Goal: Task Accomplishment & Management: Use online tool/utility

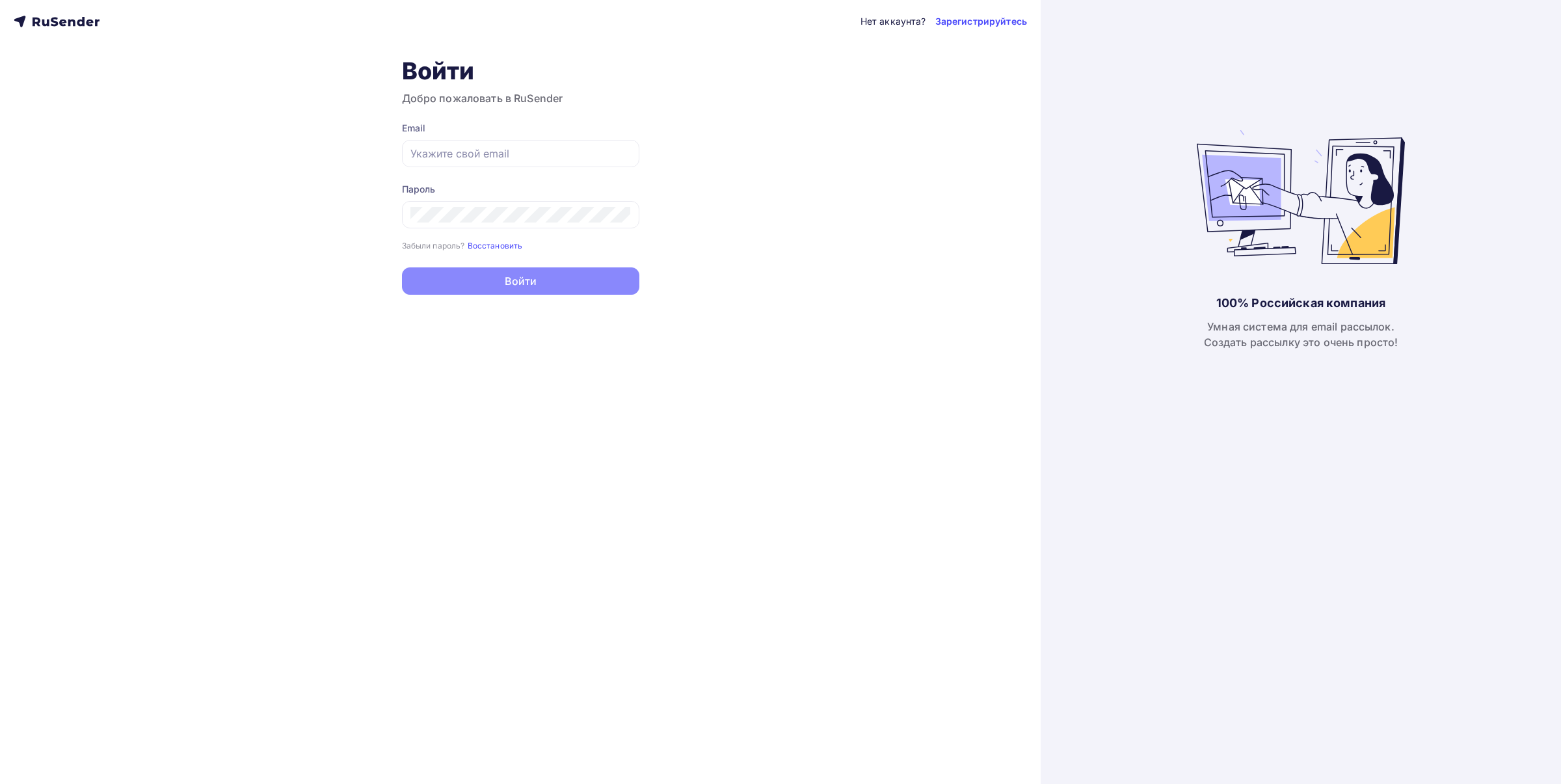
type input "[EMAIL_ADDRESS][DOMAIN_NAME]"
click at [545, 275] on button "Войти" at bounding box center [520, 280] width 237 height 27
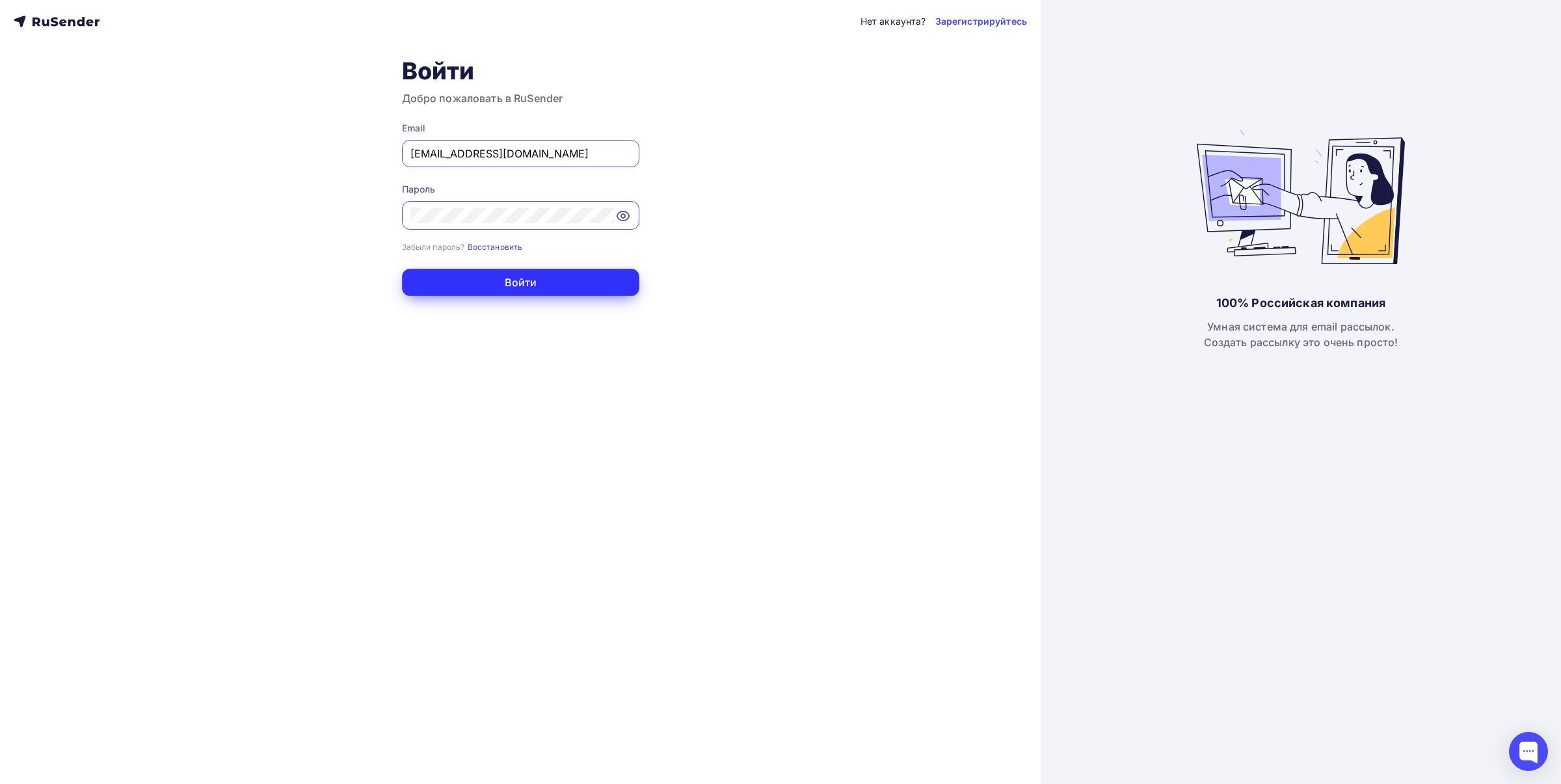
click at [527, 279] on button "Войти" at bounding box center [520, 282] width 237 height 27
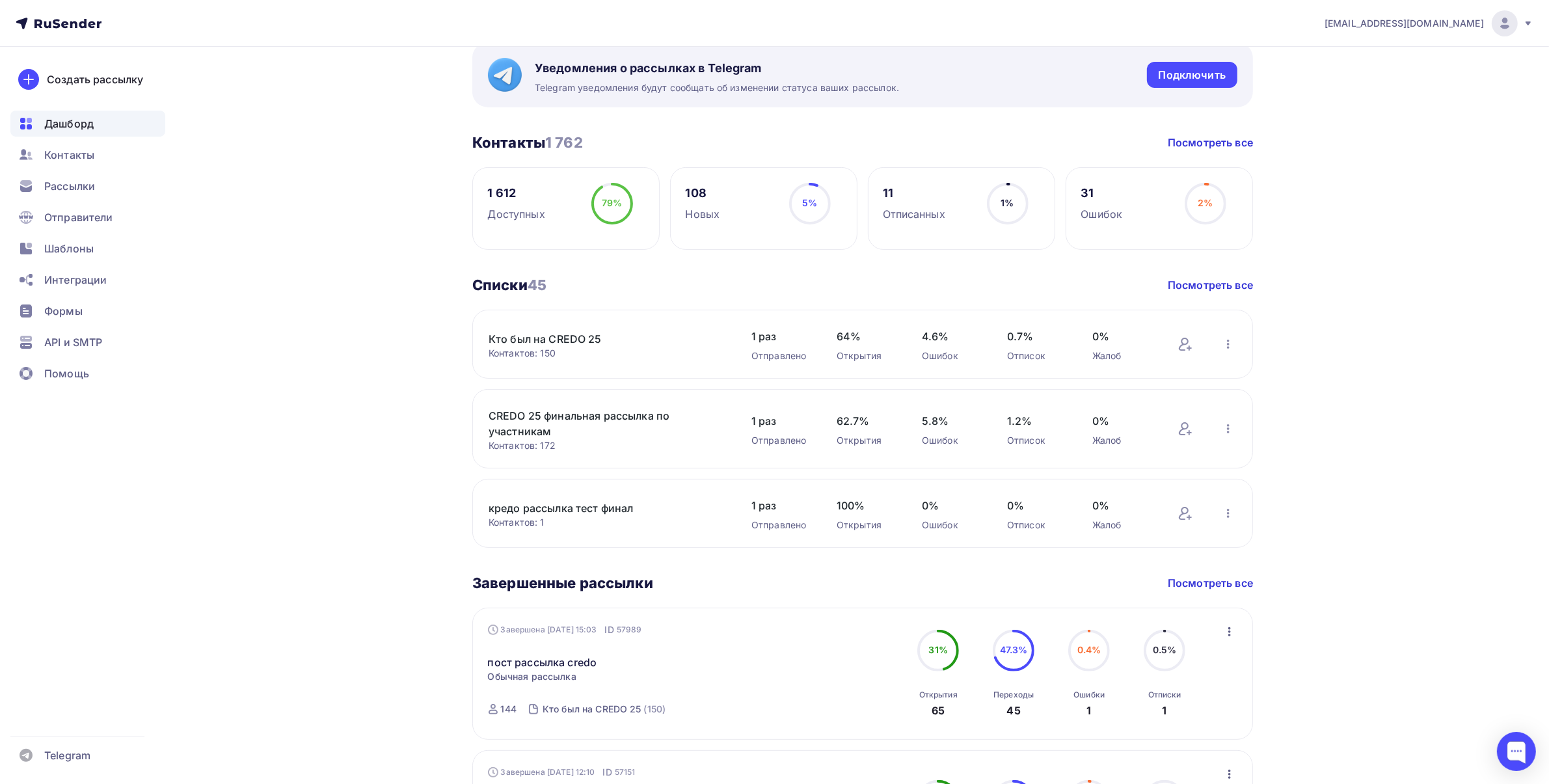
scroll to position [244, 0]
click at [647, 509] on link "кредо рассылка тест финал" at bounding box center [599, 505] width 221 height 16
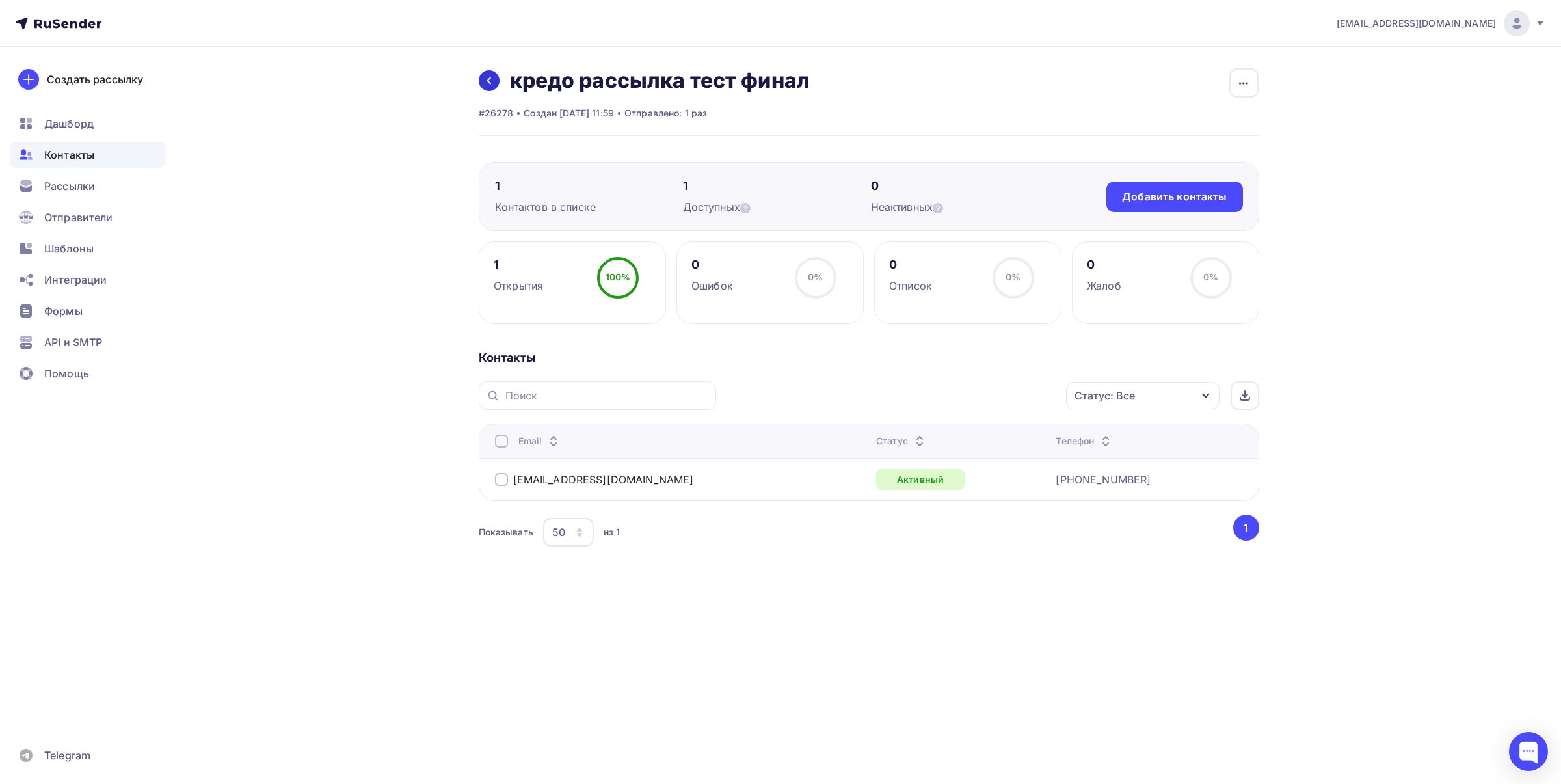
click at [484, 85] on icon at bounding box center [489, 81] width 11 height 11
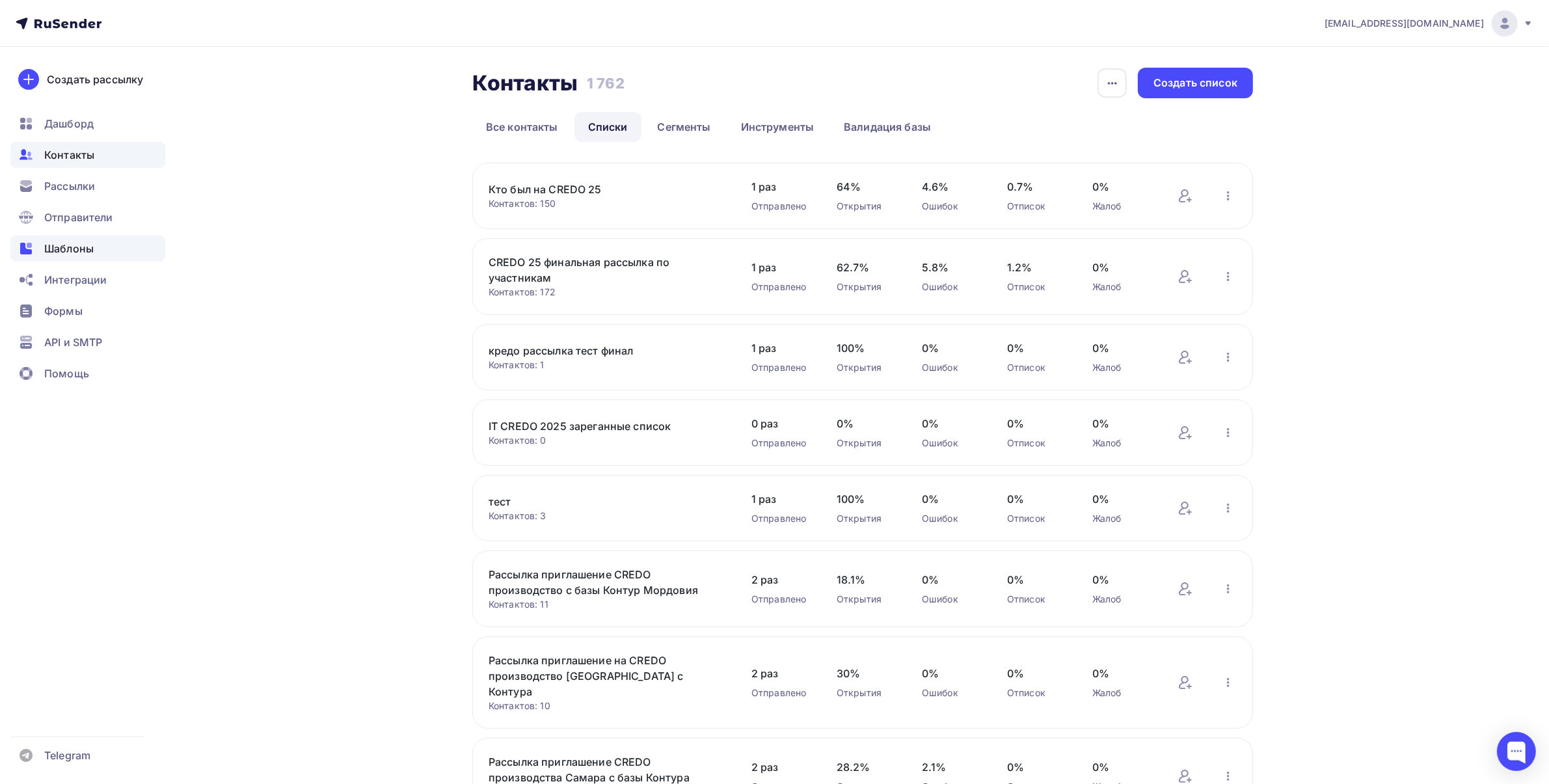
click at [73, 244] on span "Шаблоны" at bounding box center [68, 249] width 49 height 16
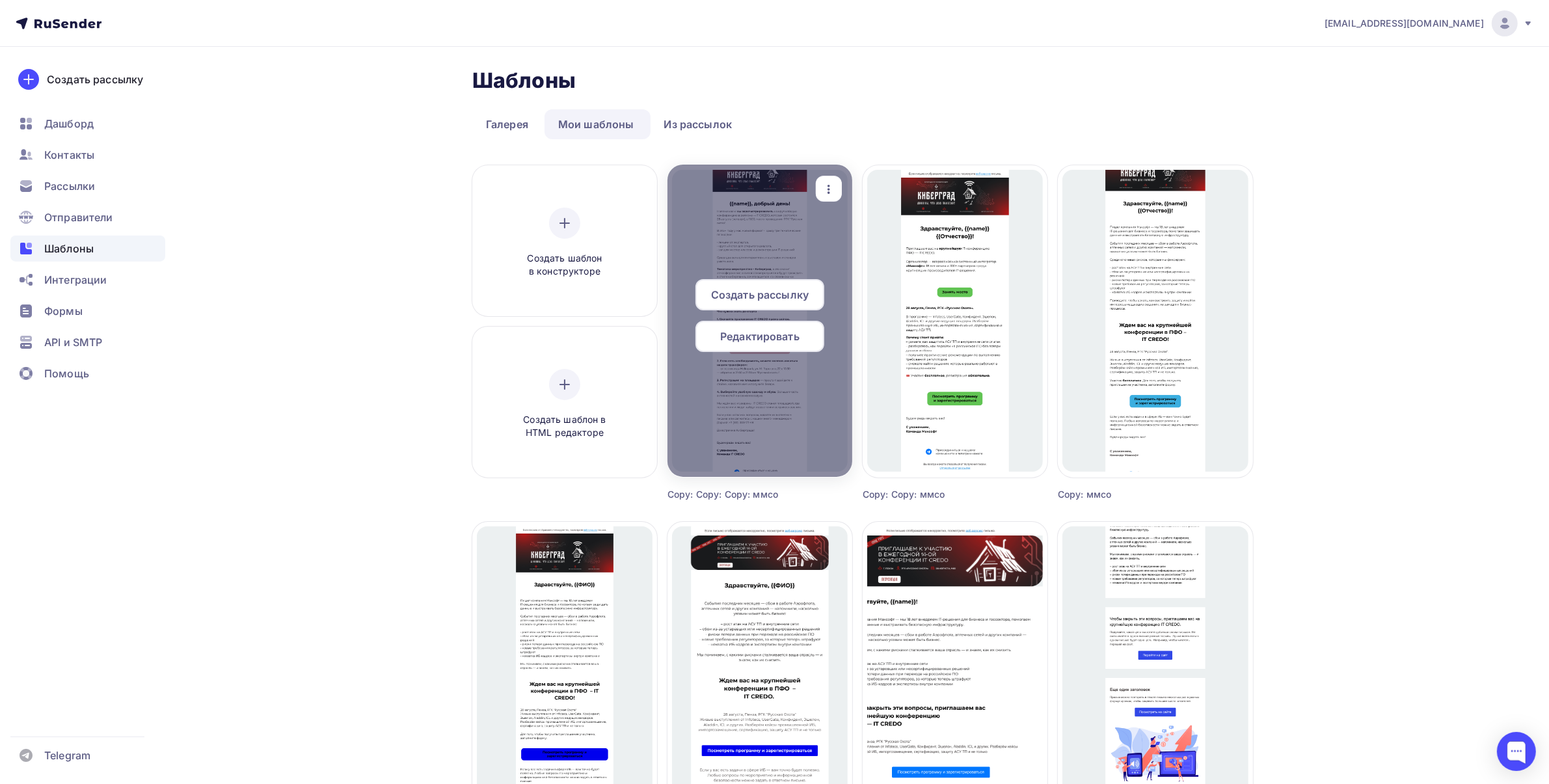
click at [830, 193] on icon "button" at bounding box center [828, 189] width 3 height 9
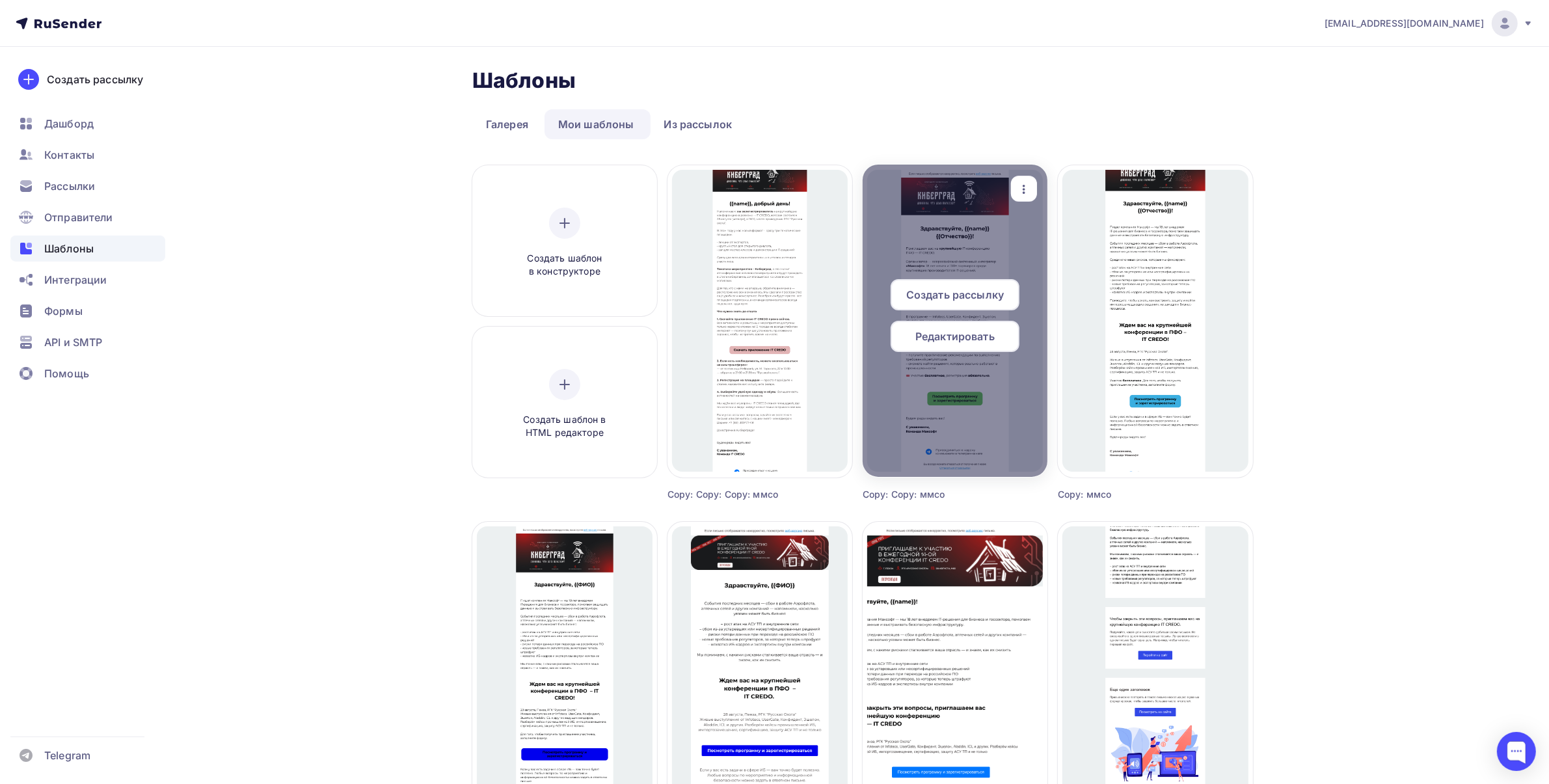
click at [867, 280] on div "Копировать" at bounding box center [888, 272] width 62 height 16
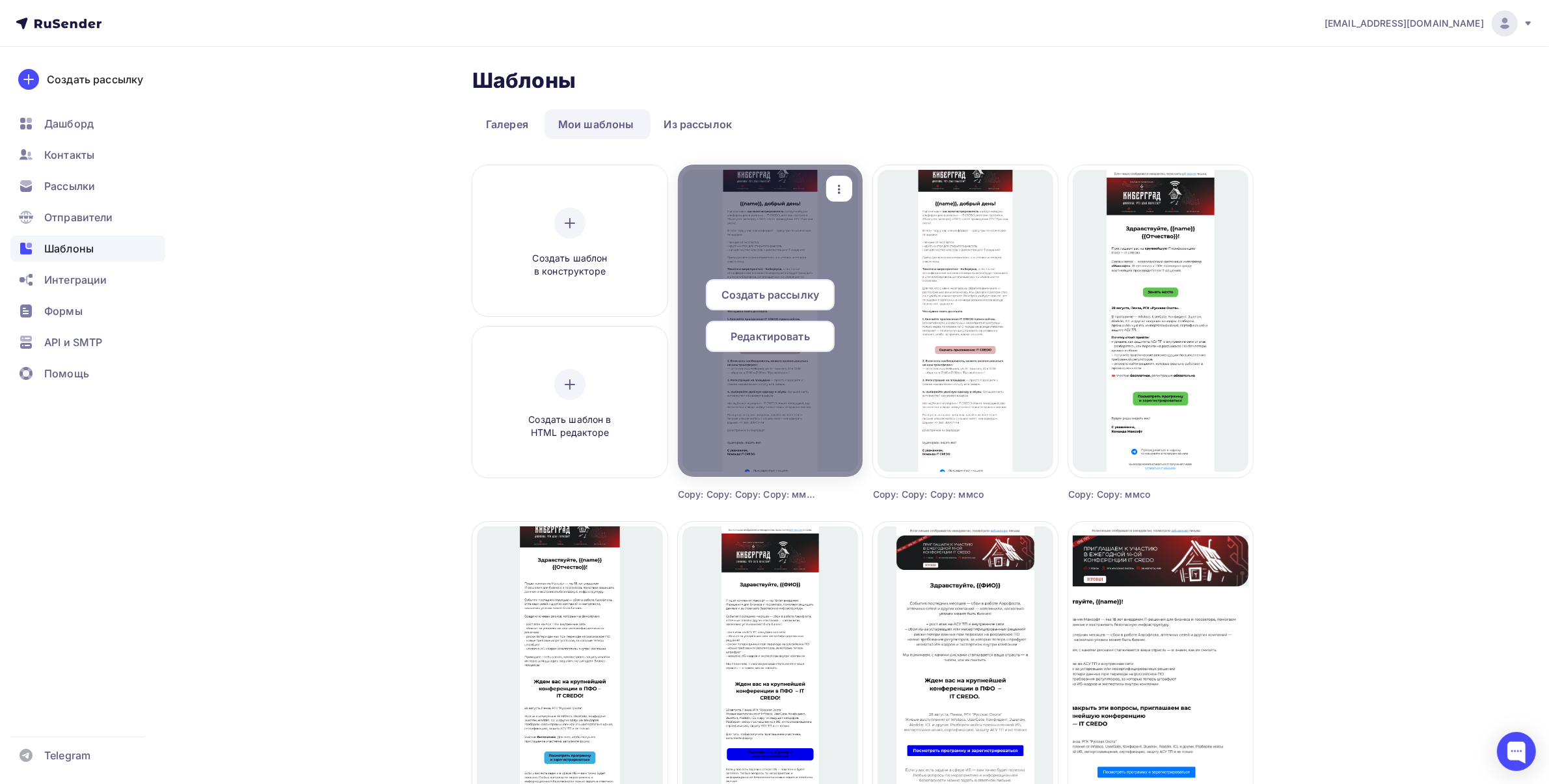
click at [764, 328] on span "Редактировать" at bounding box center [770, 336] width 80 height 16
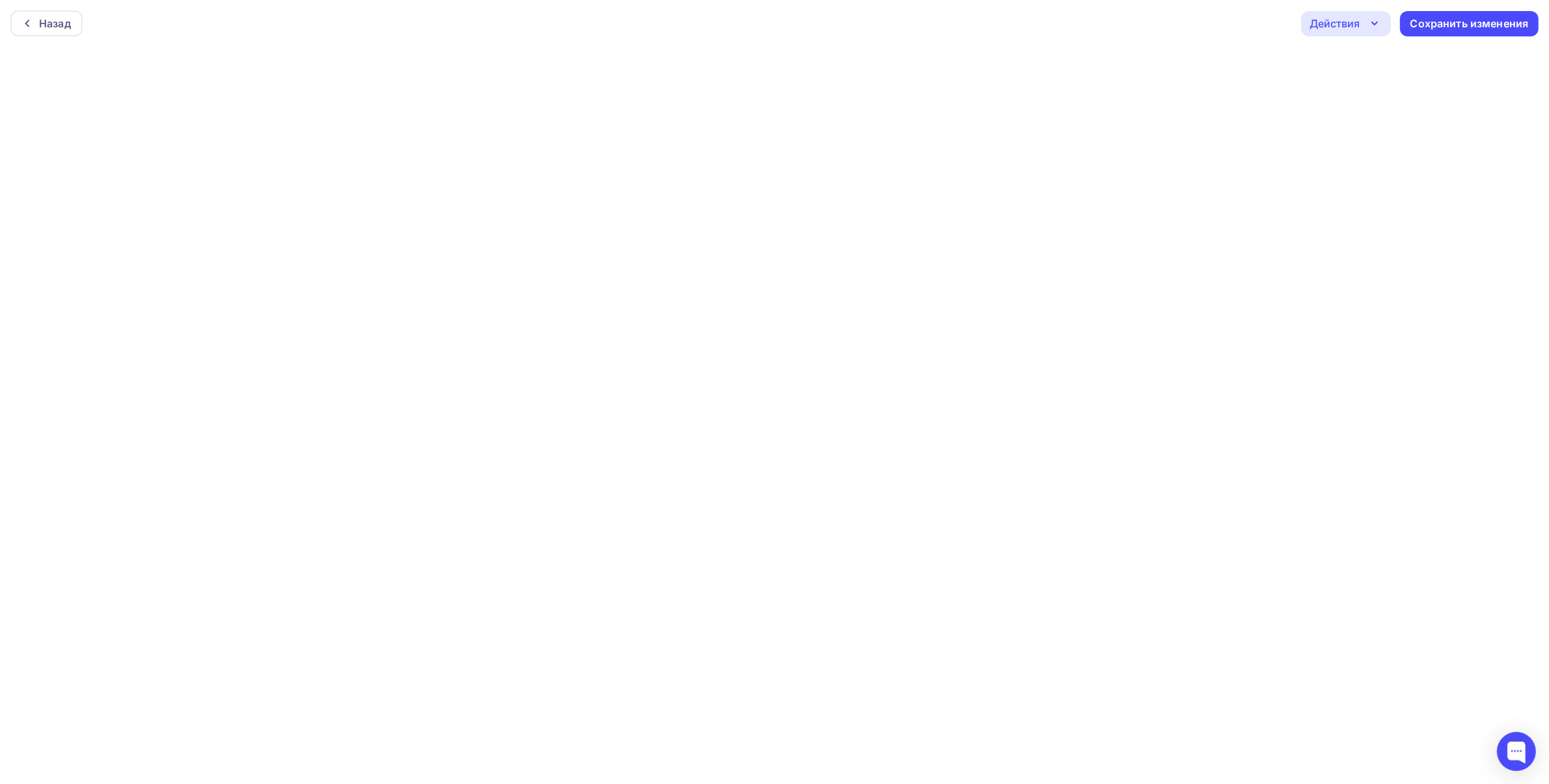
scroll to position [4, 0]
click at [1474, 13] on div "Сохранить изменения" at bounding box center [1469, 20] width 118 height 15
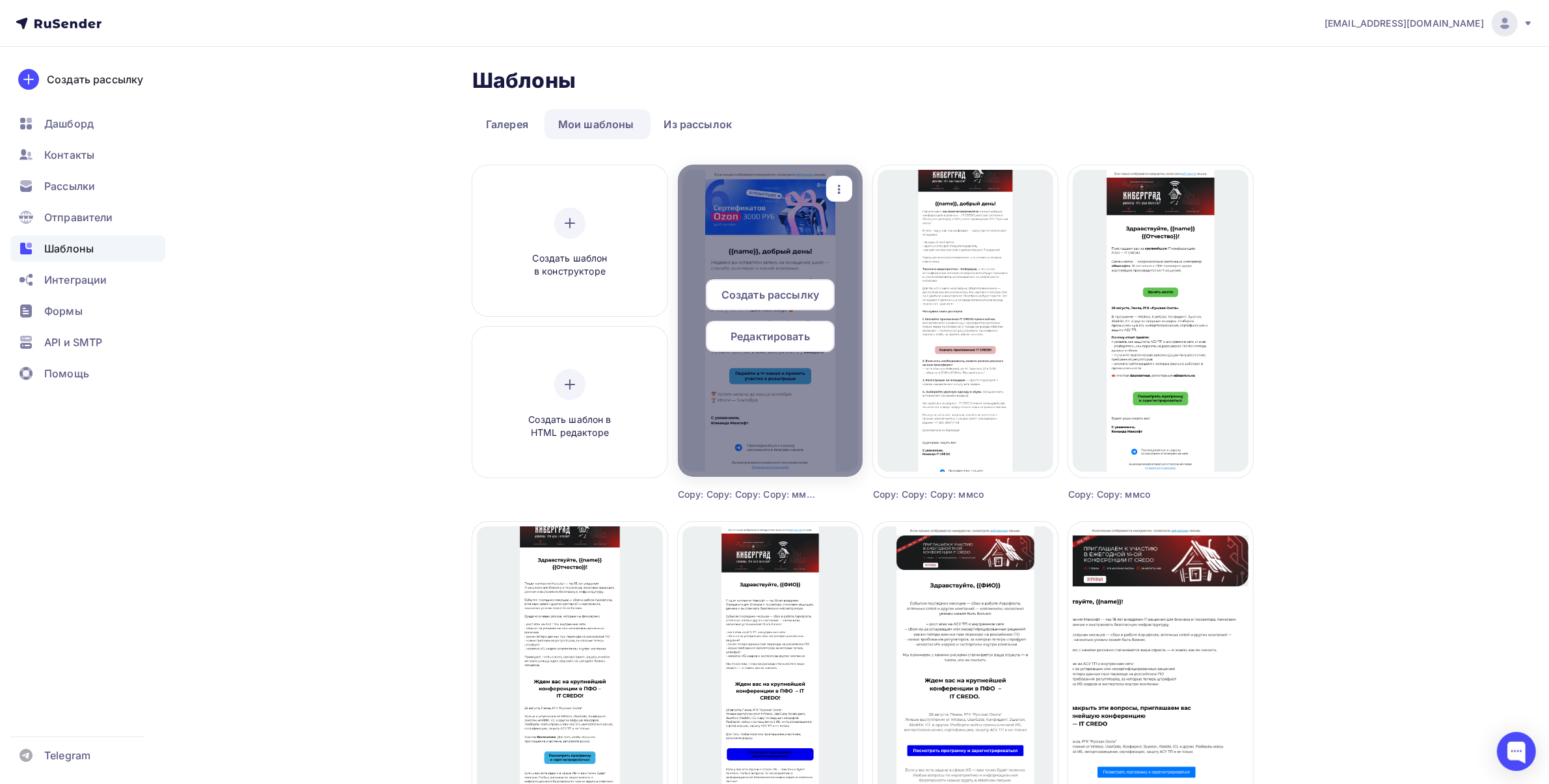
drag, startPoint x: 779, startPoint y: 332, endPoint x: 778, endPoint y: 338, distance: 6.1
click at [779, 332] on span "Редактировать" at bounding box center [770, 336] width 80 height 16
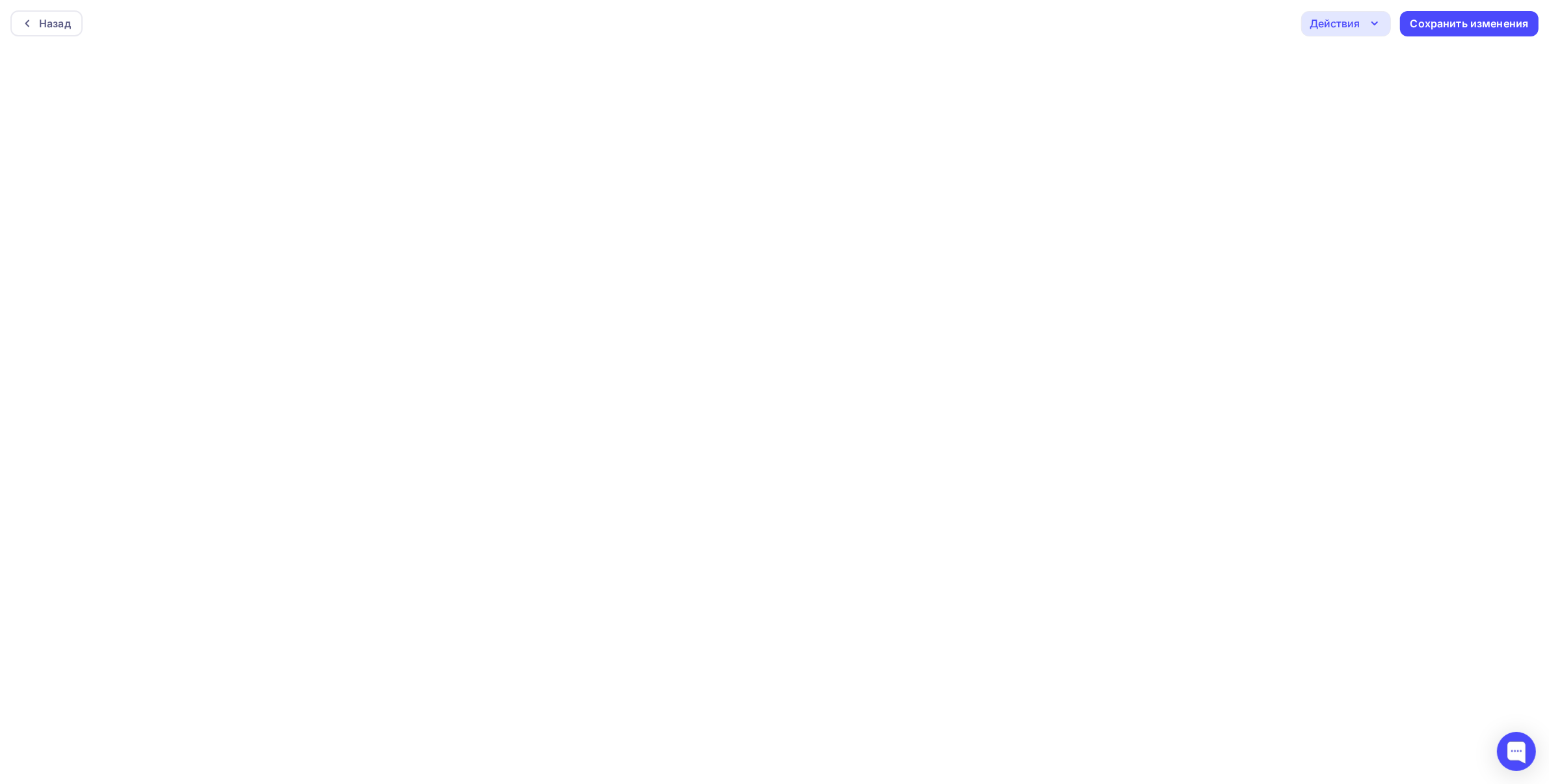
click at [1348, 25] on div "Действия" at bounding box center [1333, 24] width 50 height 16
click at [1367, 89] on div "Предпросмотр" at bounding box center [1381, 88] width 80 height 16
click at [1379, 18] on icon "button" at bounding box center [1375, 24] width 16 height 16
click at [1376, 62] on div "Отправить тестовое письмо" at bounding box center [1416, 62] width 150 height 16
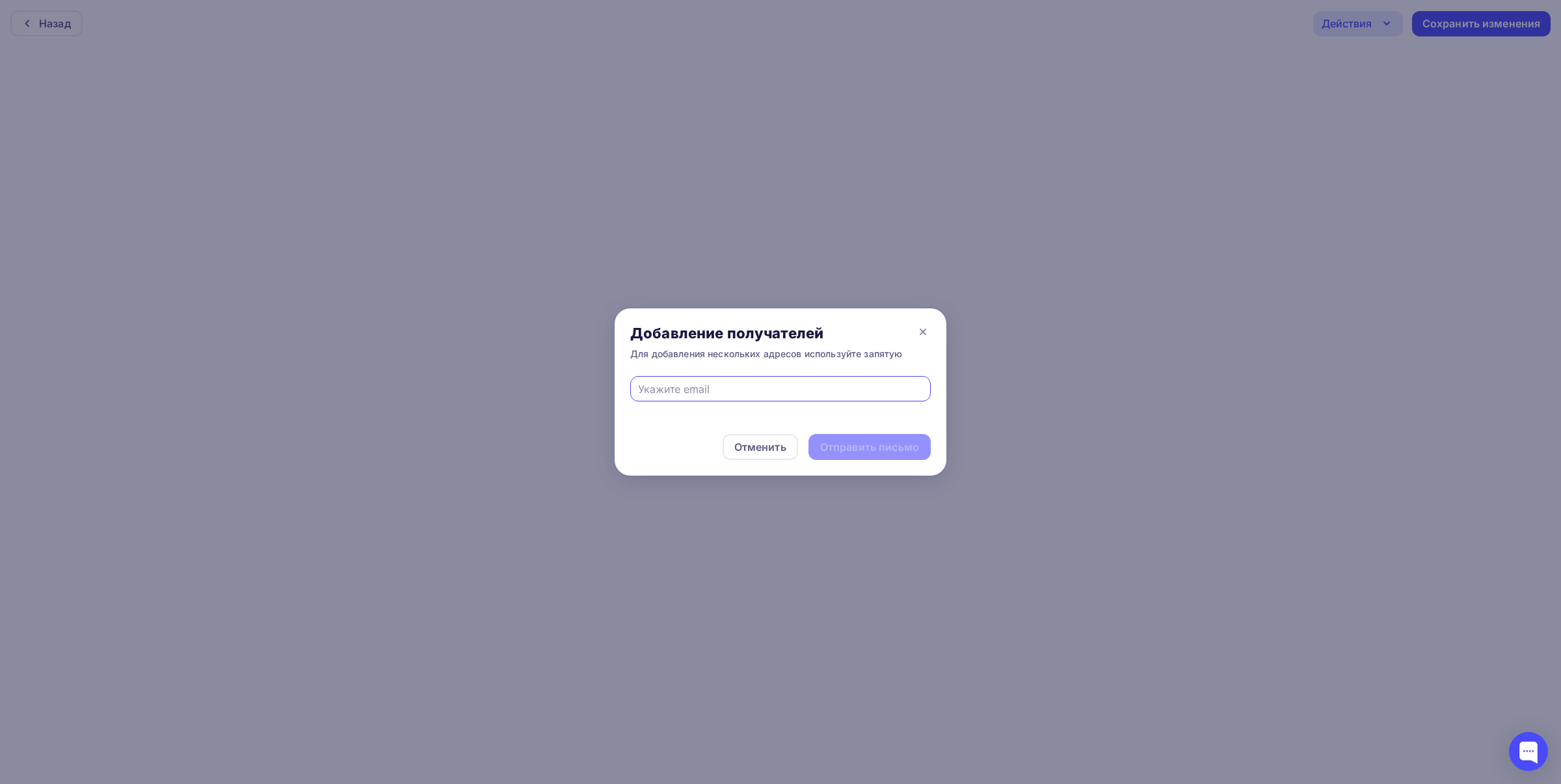
click at [1385, 115] on div at bounding box center [780, 392] width 1561 height 784
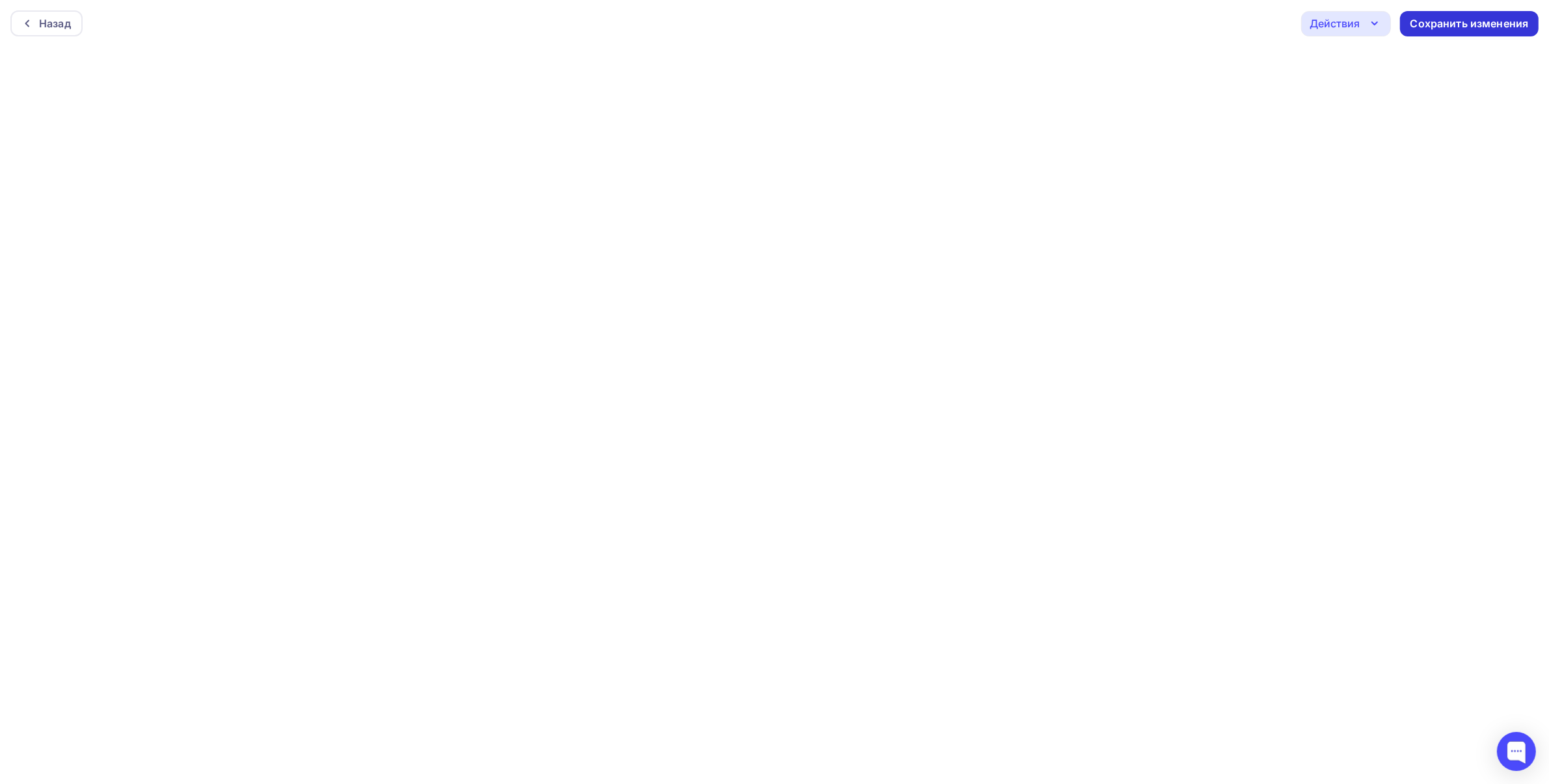
click at [1463, 24] on div "Сохранить изменения" at bounding box center [1469, 24] width 118 height 15
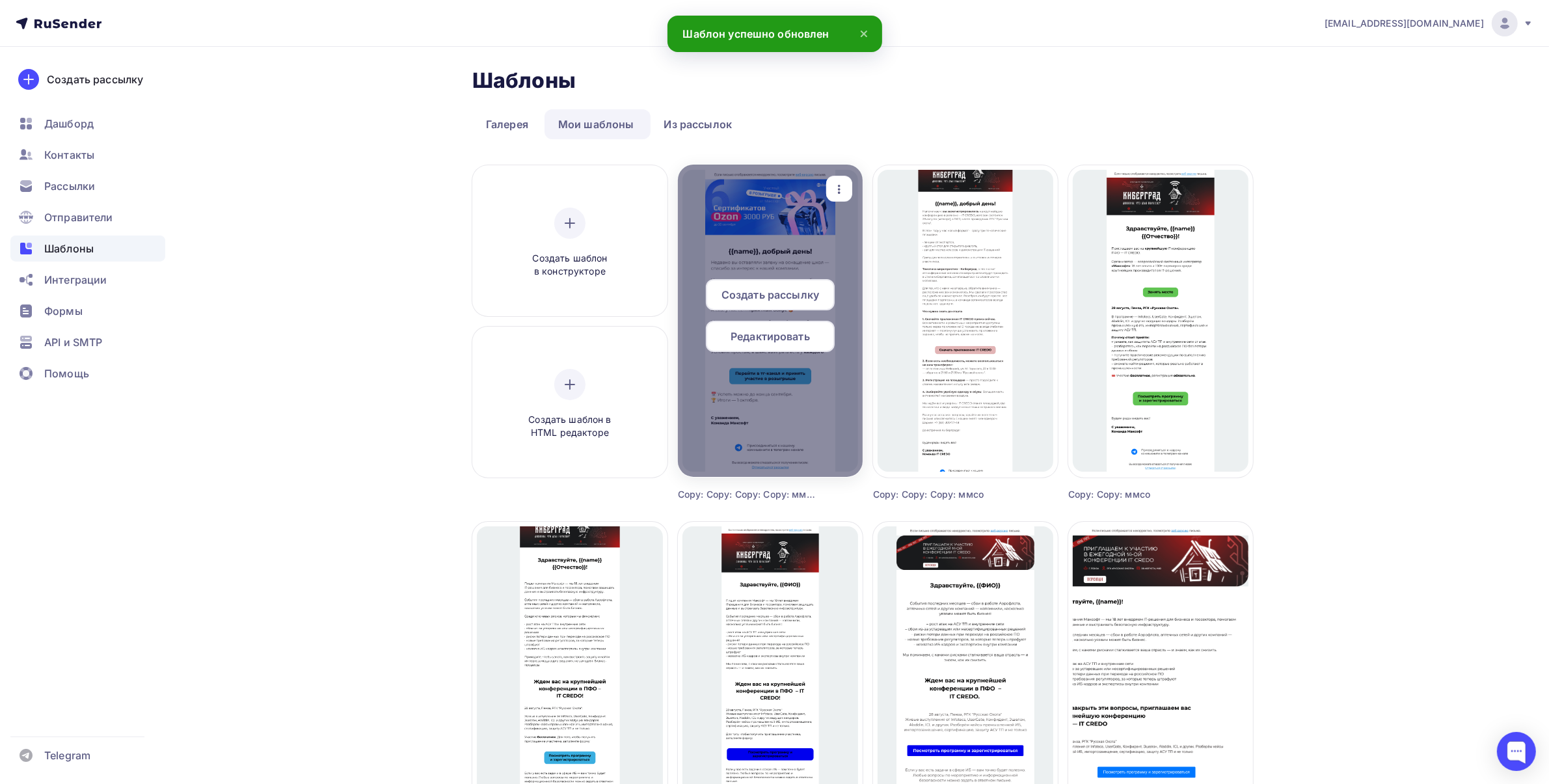
click at [788, 301] on span "Создать рассылку" at bounding box center [769, 294] width 97 height 16
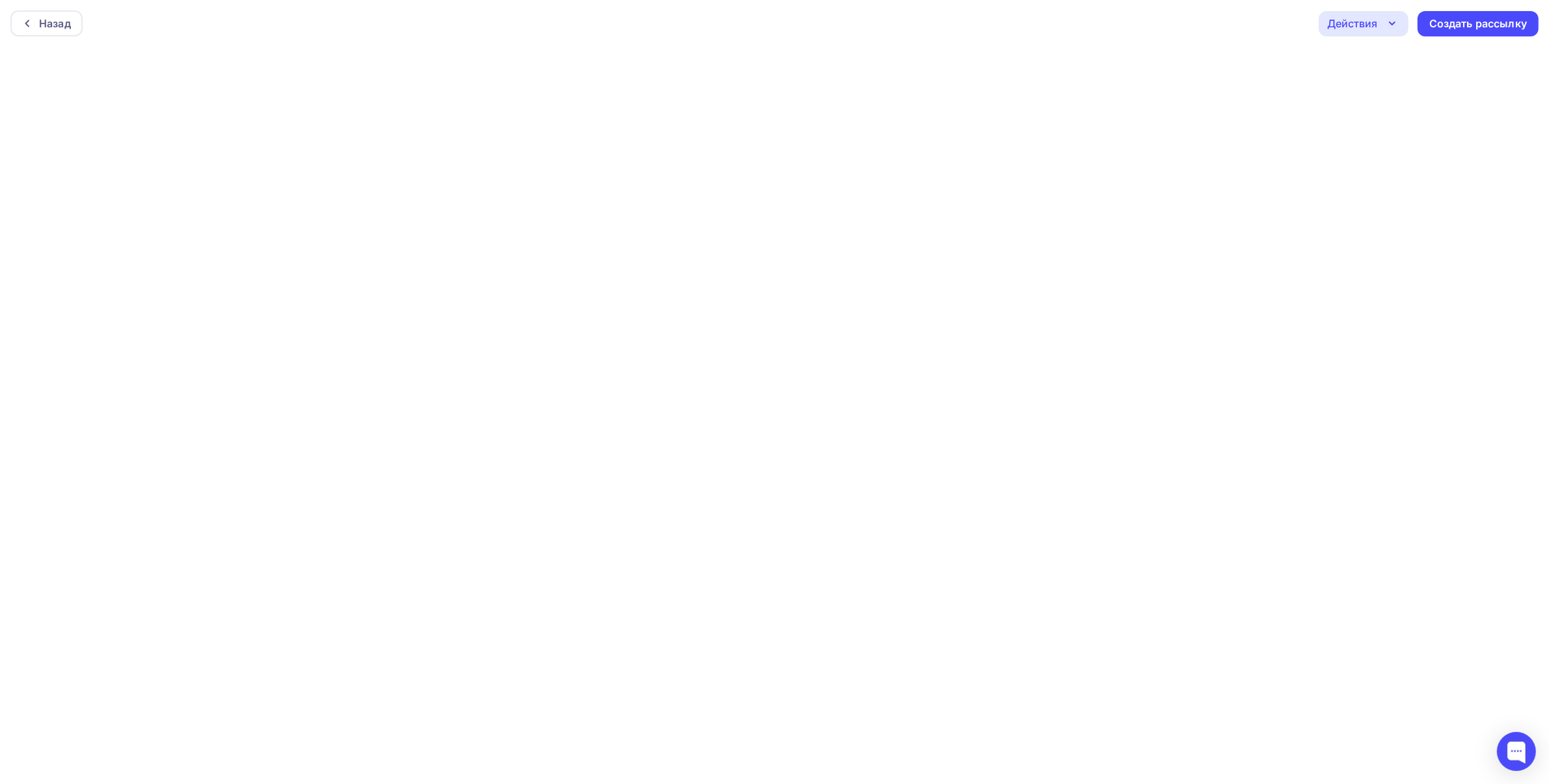
click at [1374, 28] on div "Действия" at bounding box center [1352, 24] width 50 height 16
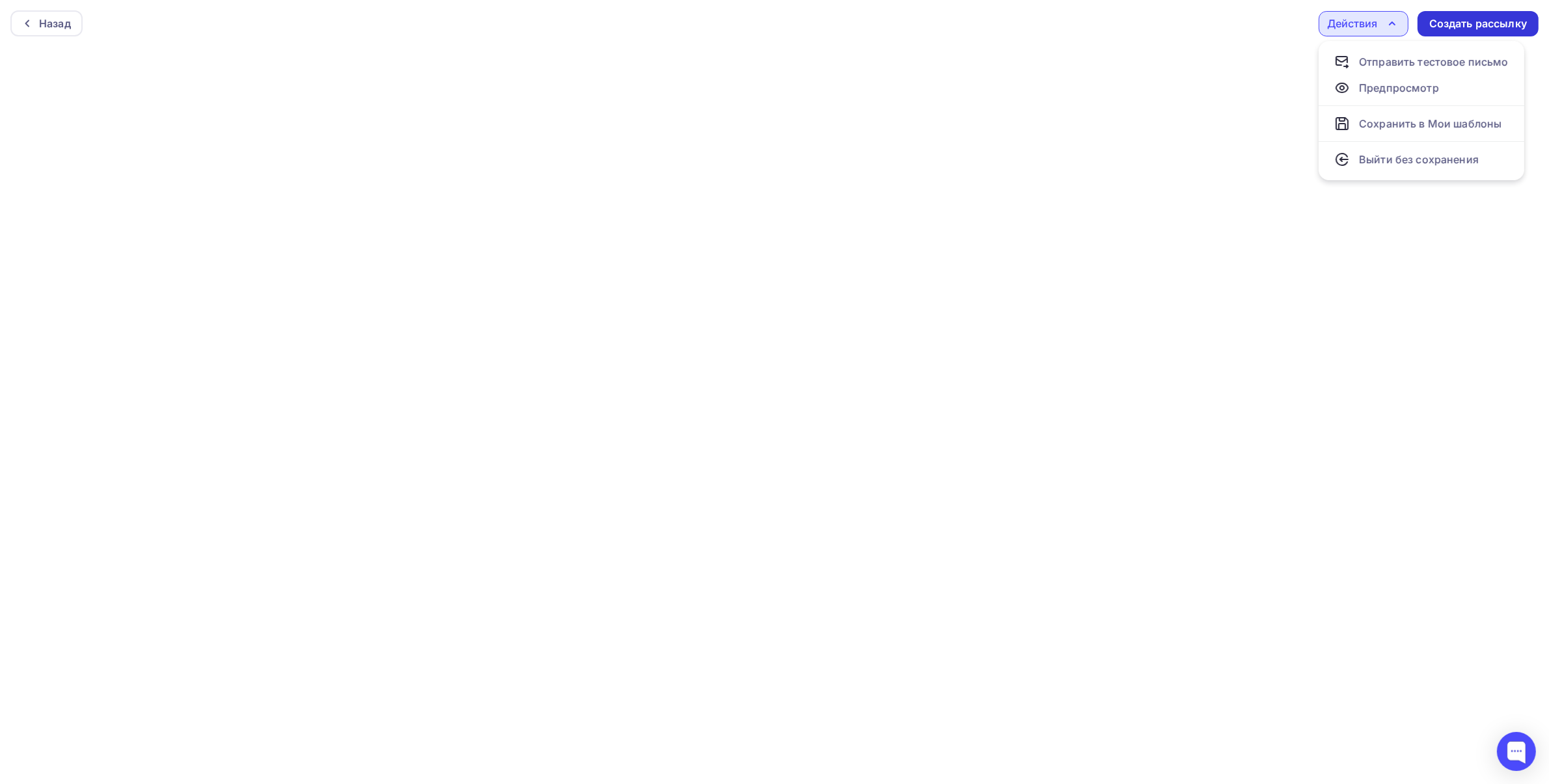
click at [1470, 23] on div "Создать рассылку" at bounding box center [1477, 24] width 97 height 15
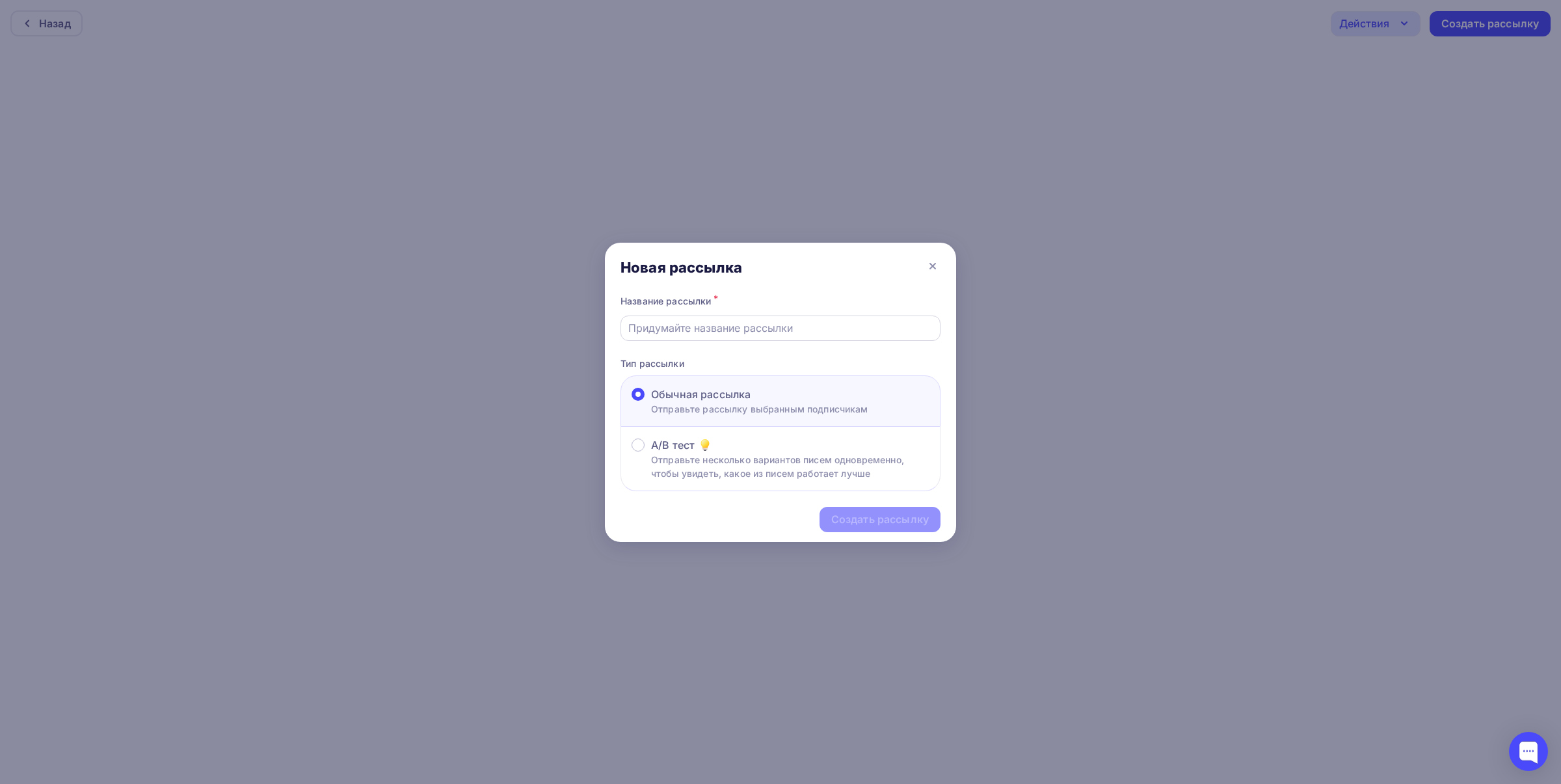
click at [850, 329] on input "text" at bounding box center [780, 328] width 305 height 16
type input "тест емейл"
click at [864, 520] on div "Создать рассылку" at bounding box center [879, 519] width 97 height 15
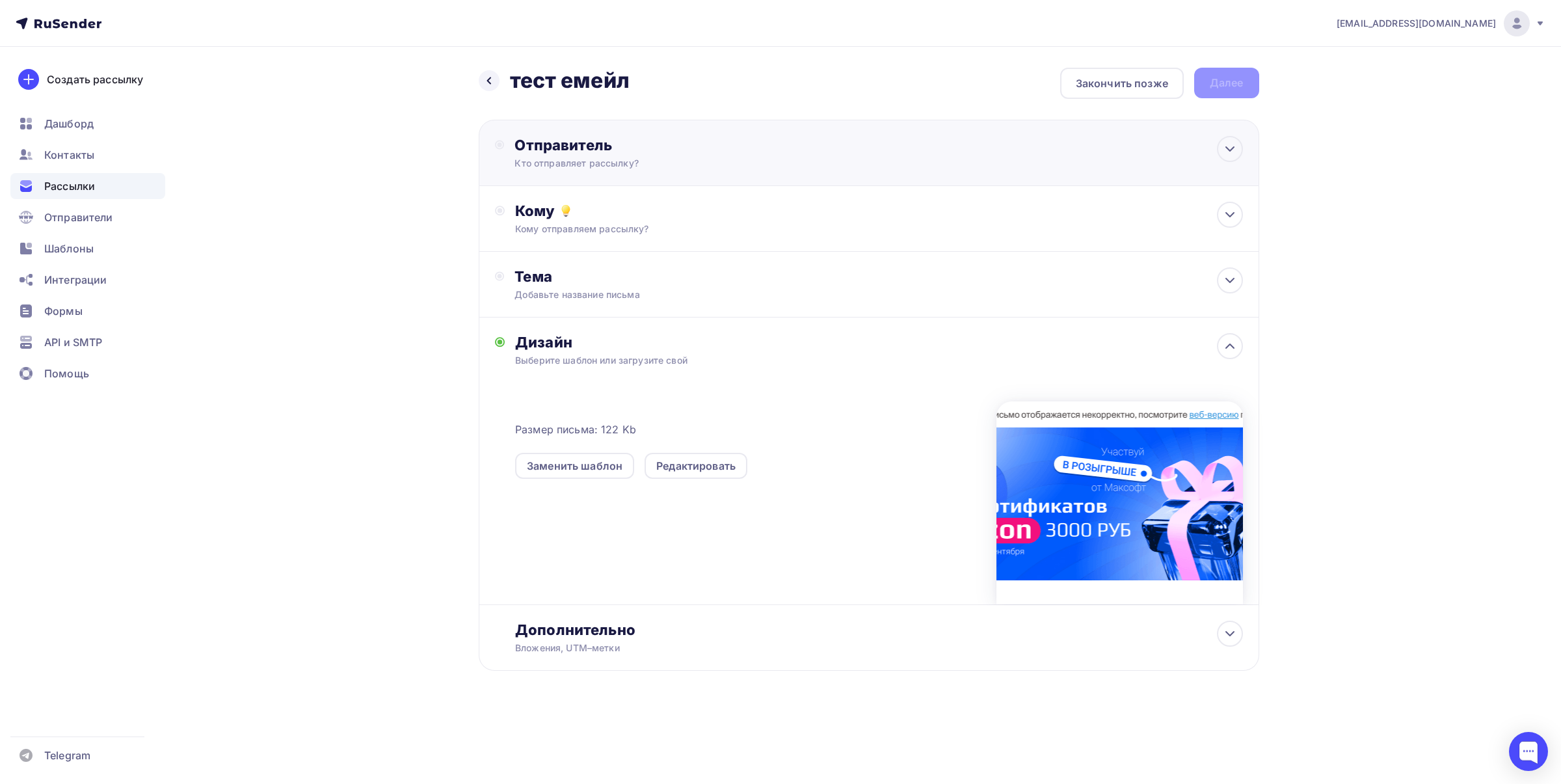
click at [598, 137] on div "Отправитель" at bounding box center [654, 145] width 281 height 18
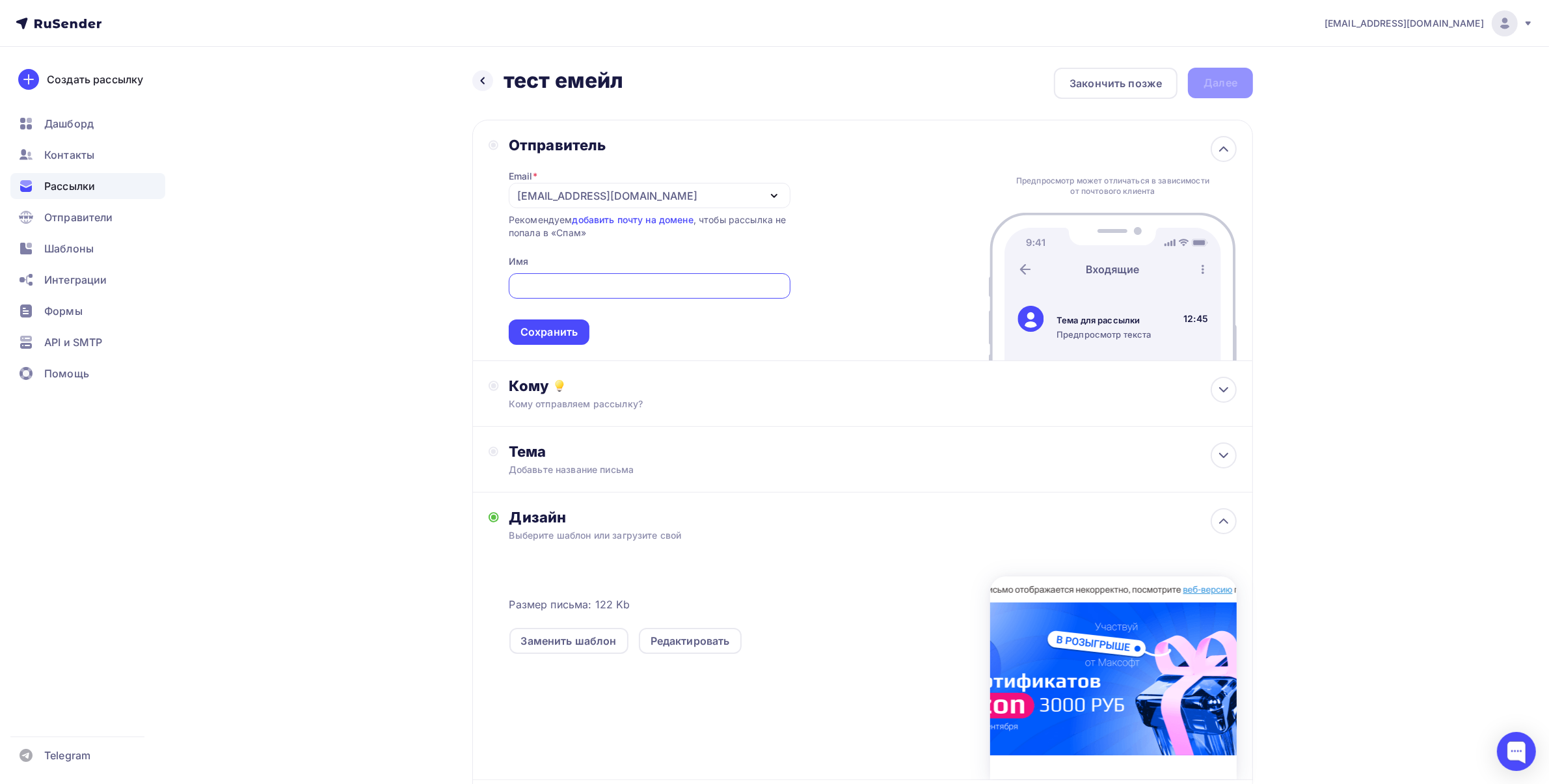
type input "[EMAIL_ADDRESS][DOMAIN_NAME]"
click at [631, 194] on div "[EMAIL_ADDRESS][DOMAIN_NAME]" at bounding box center [607, 196] width 180 height 16
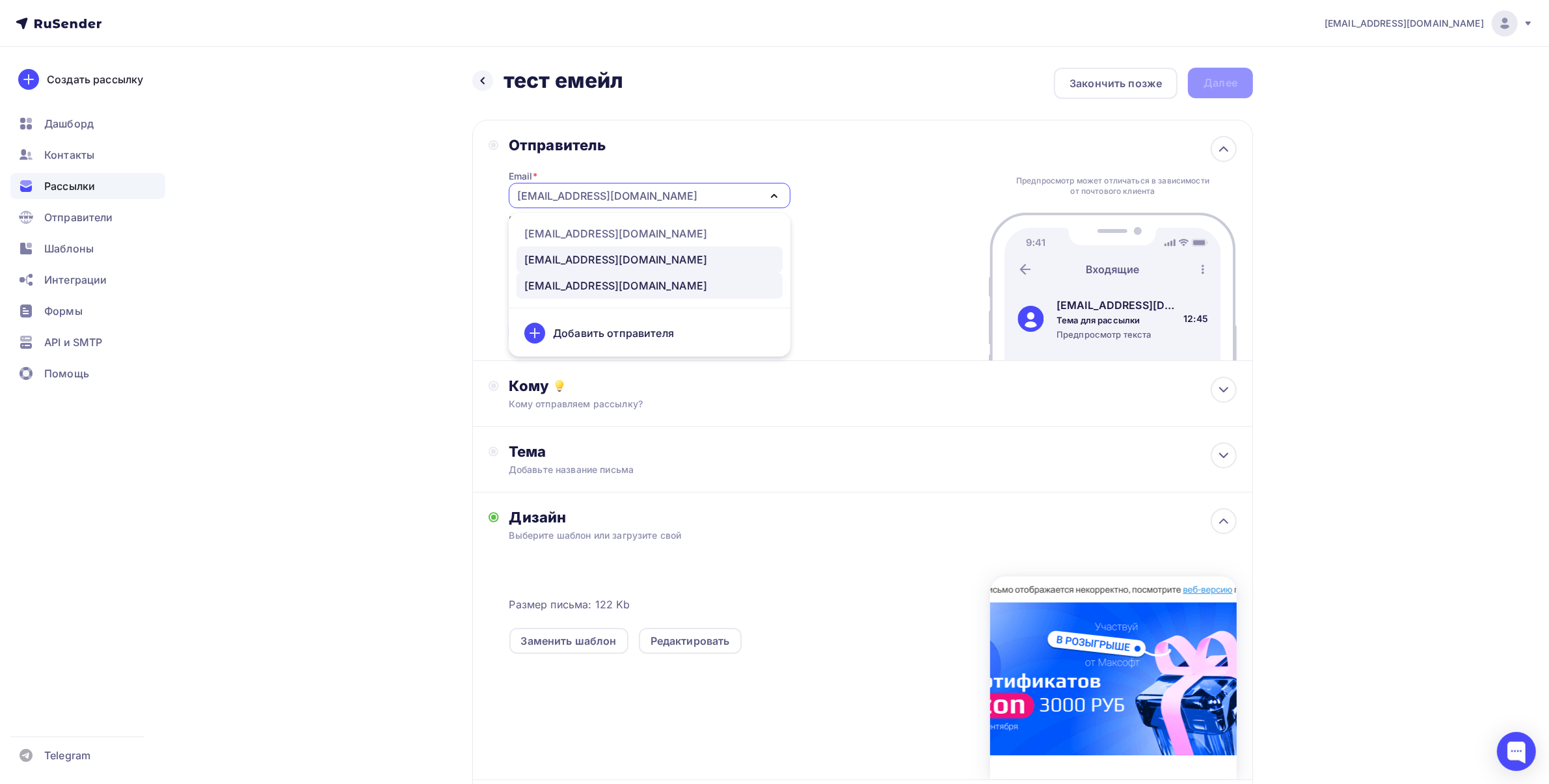
click at [583, 258] on div "[EMAIL_ADDRESS][DOMAIN_NAME]" at bounding box center [615, 259] width 183 height 16
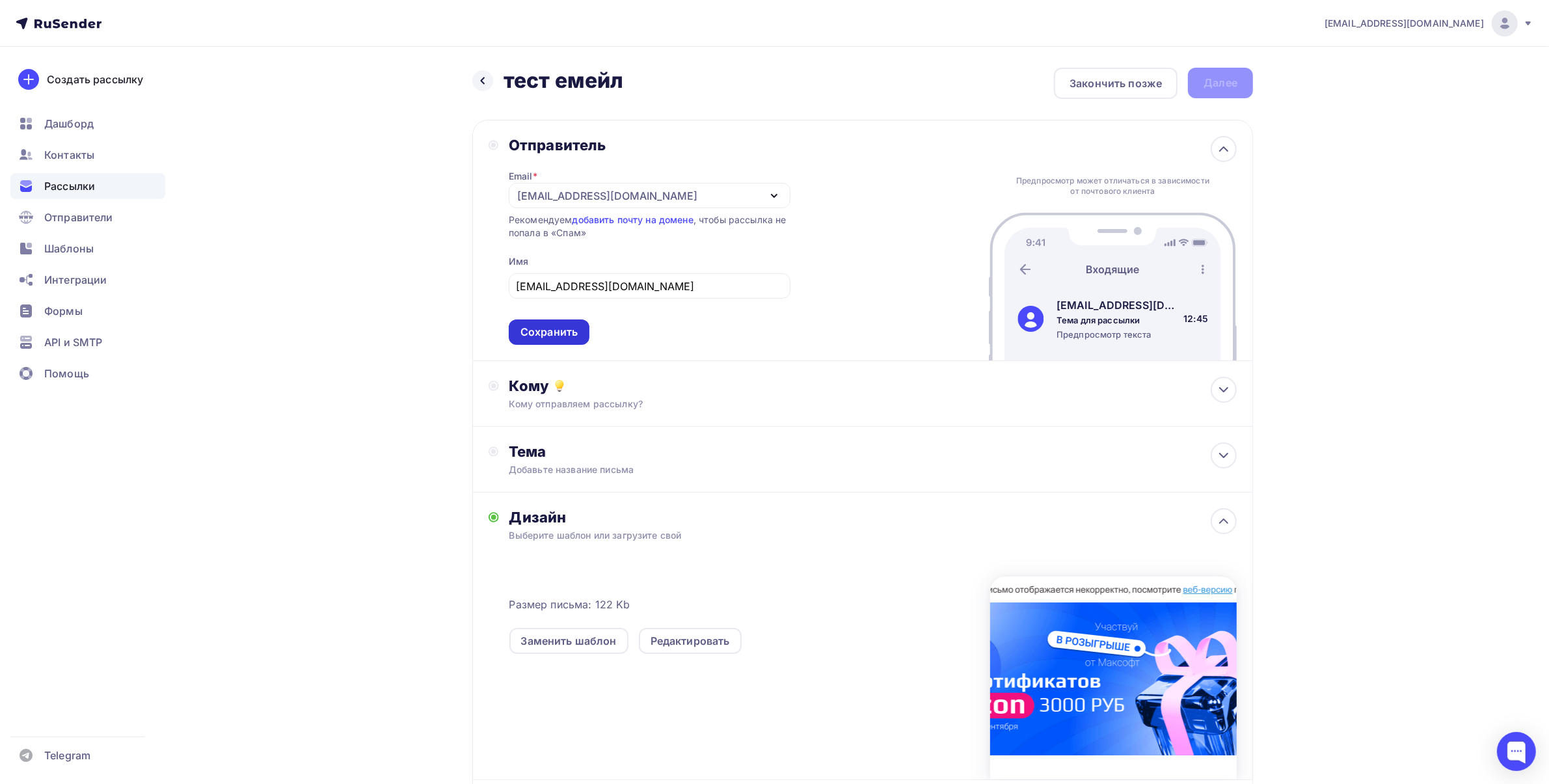
click at [563, 334] on div "Сохранить" at bounding box center [548, 331] width 57 height 15
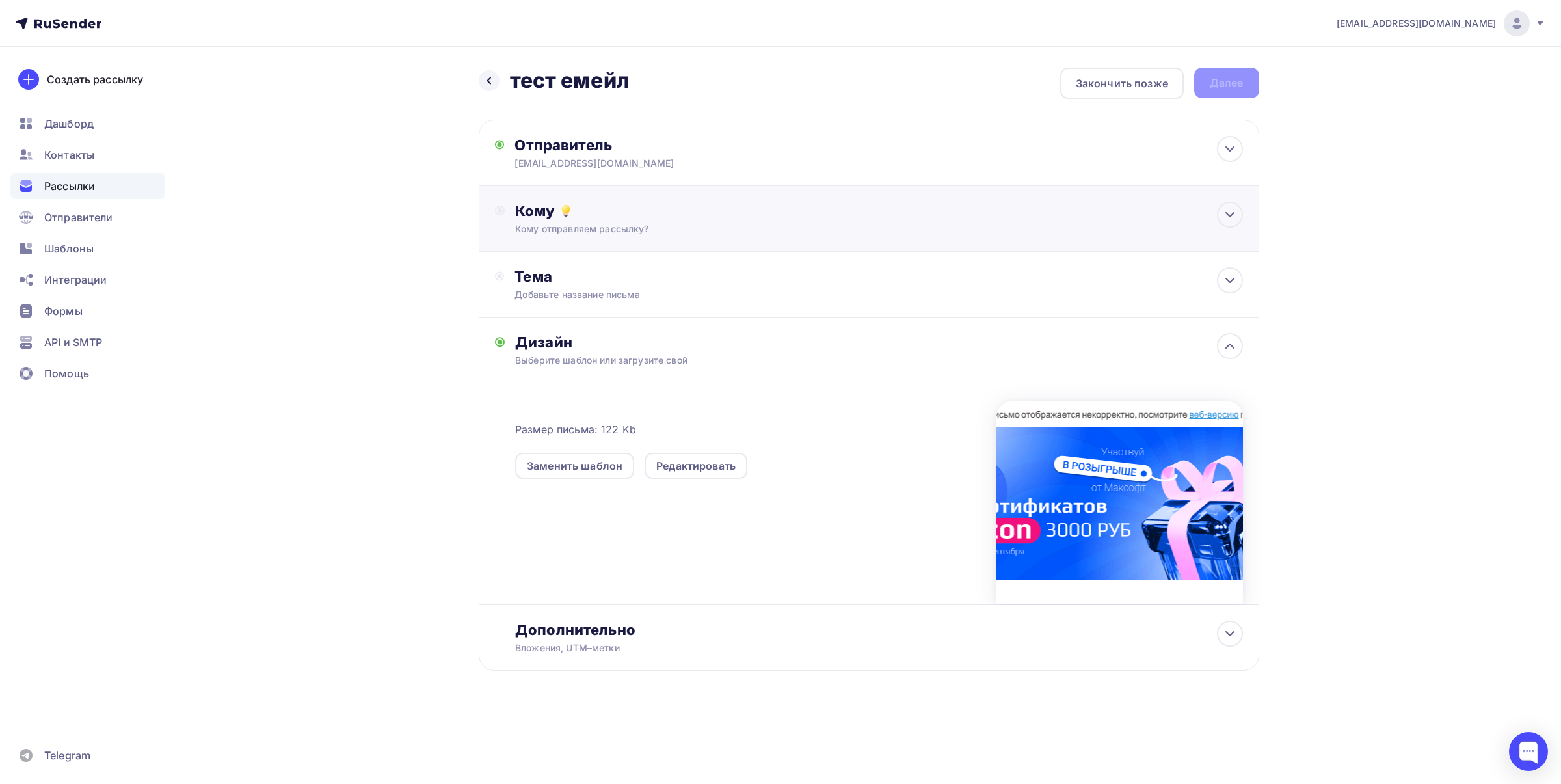
click at [609, 222] on div "Кому отправляем рассылку?" at bounding box center [843, 229] width 655 height 13
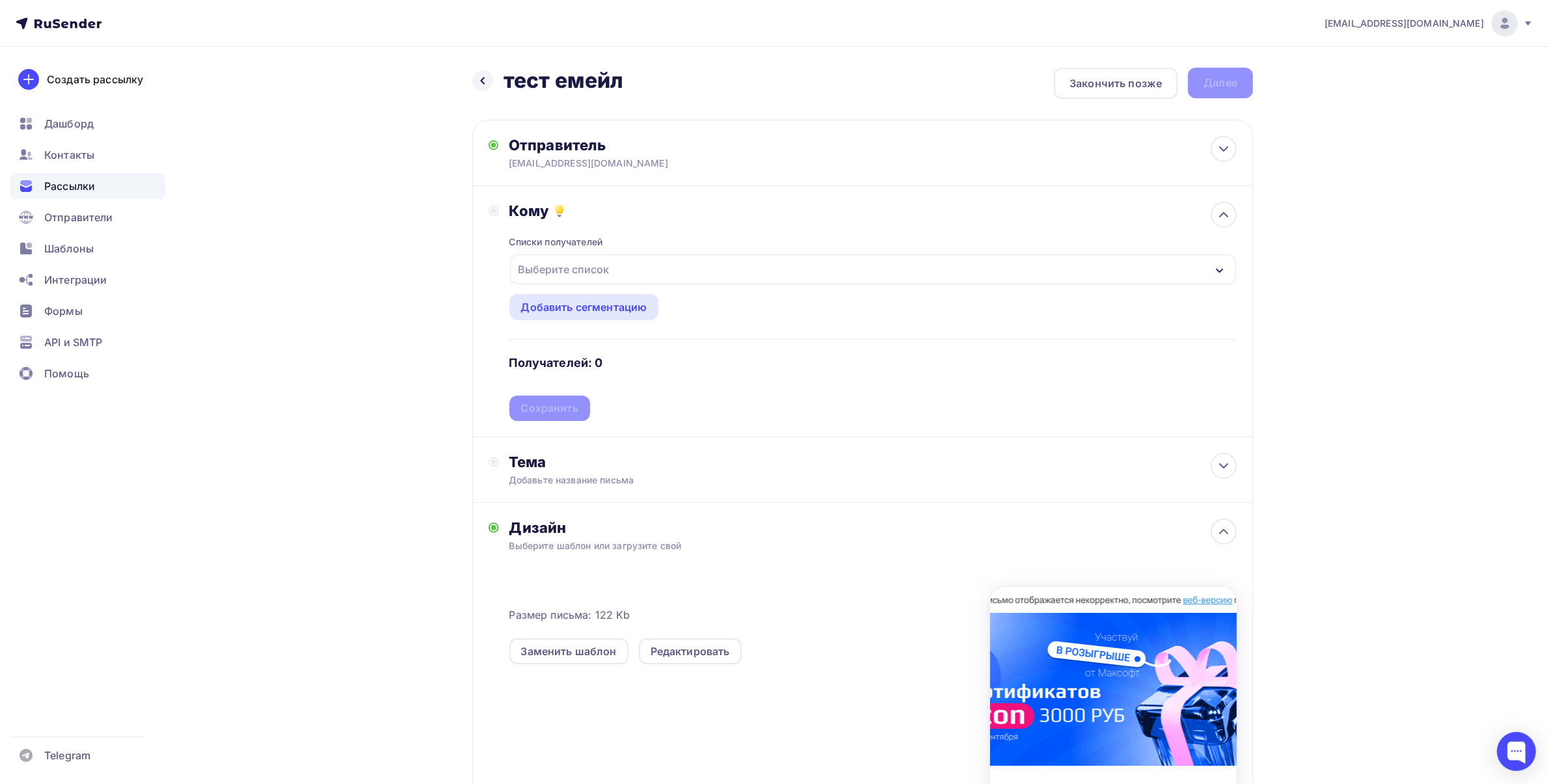
click at [579, 274] on div "Выберите список" at bounding box center [564, 269] width 102 height 24
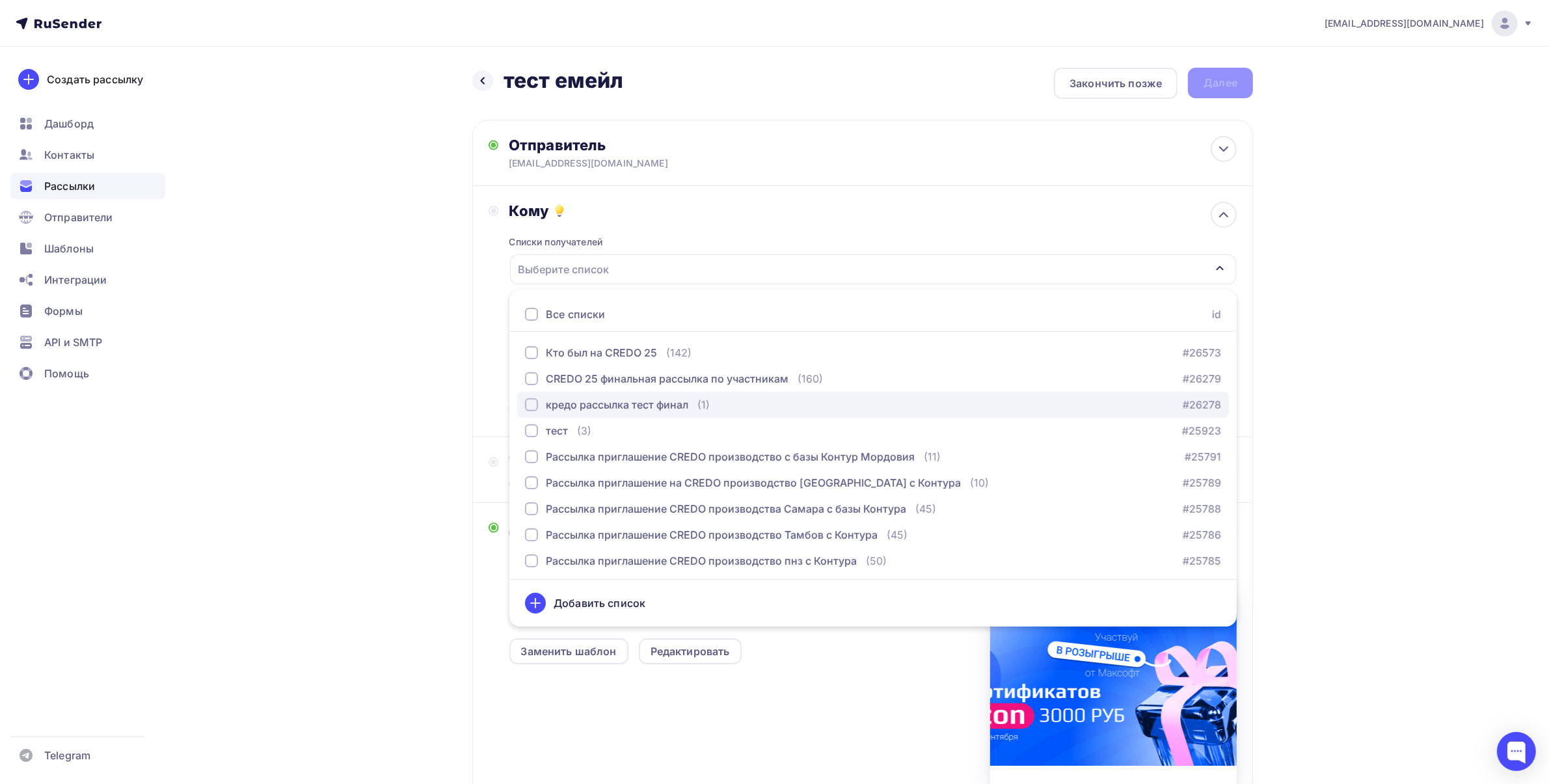
click at [583, 399] on div "кредо рассылка тест финал" at bounding box center [617, 405] width 143 height 16
click at [1409, 307] on div "[EMAIL_ADDRESS][DOMAIN_NAME] Аккаунт Тарифы Выйти Создать рассылку [GEOGRAPHIC_…" at bounding box center [774, 470] width 1549 height 940
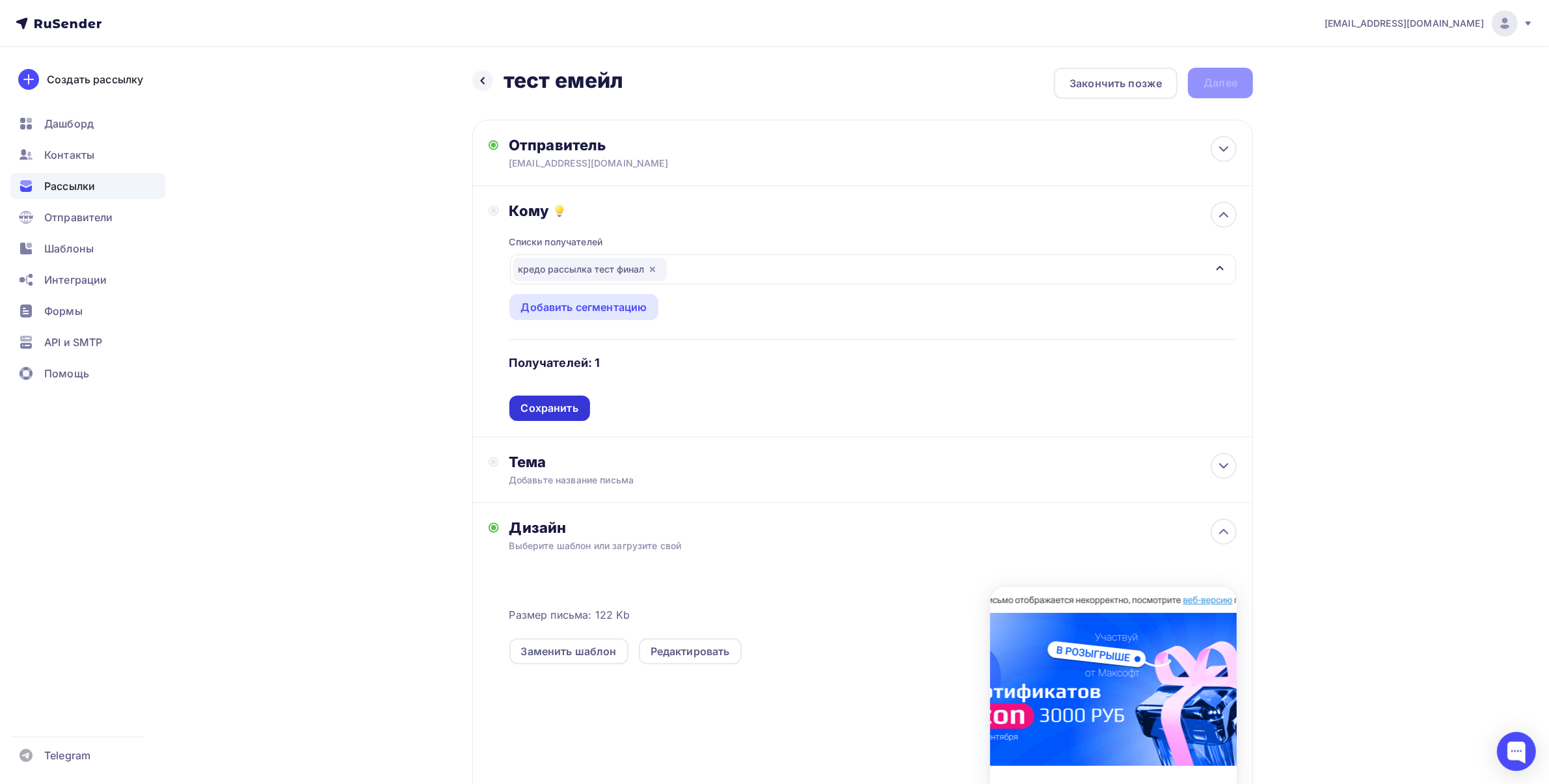
click at [576, 410] on div "Сохранить" at bounding box center [549, 407] width 57 height 15
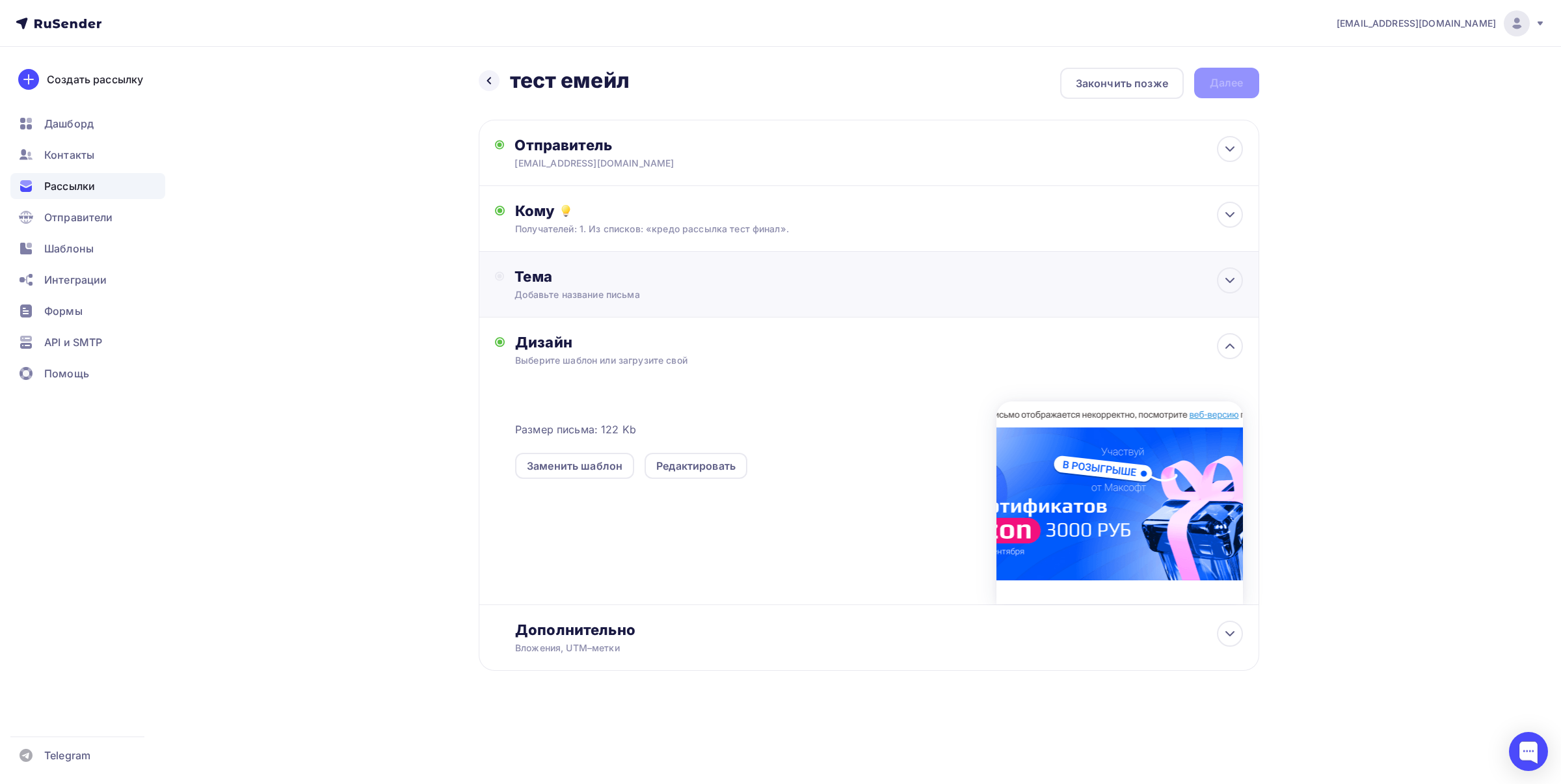
click at [618, 298] on div "Добавьте название письма" at bounding box center [630, 294] width 231 height 13
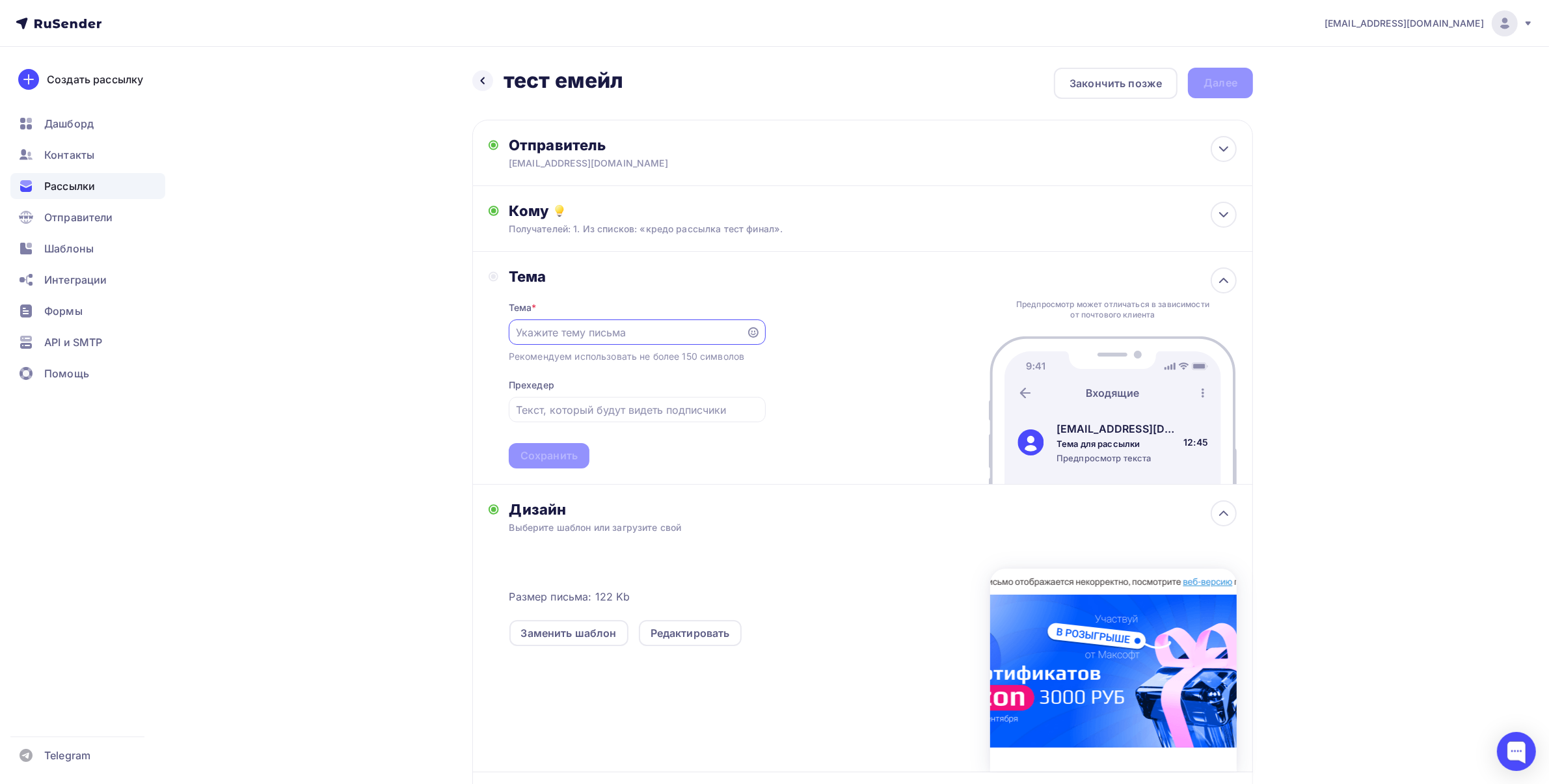
paste input "Хотите выиграть сертификат [PERSON_NAME]?"
type input "Хотите выиграть сертификат [PERSON_NAME]?"
click at [574, 456] on div "Сохранить" at bounding box center [548, 456] width 57 height 15
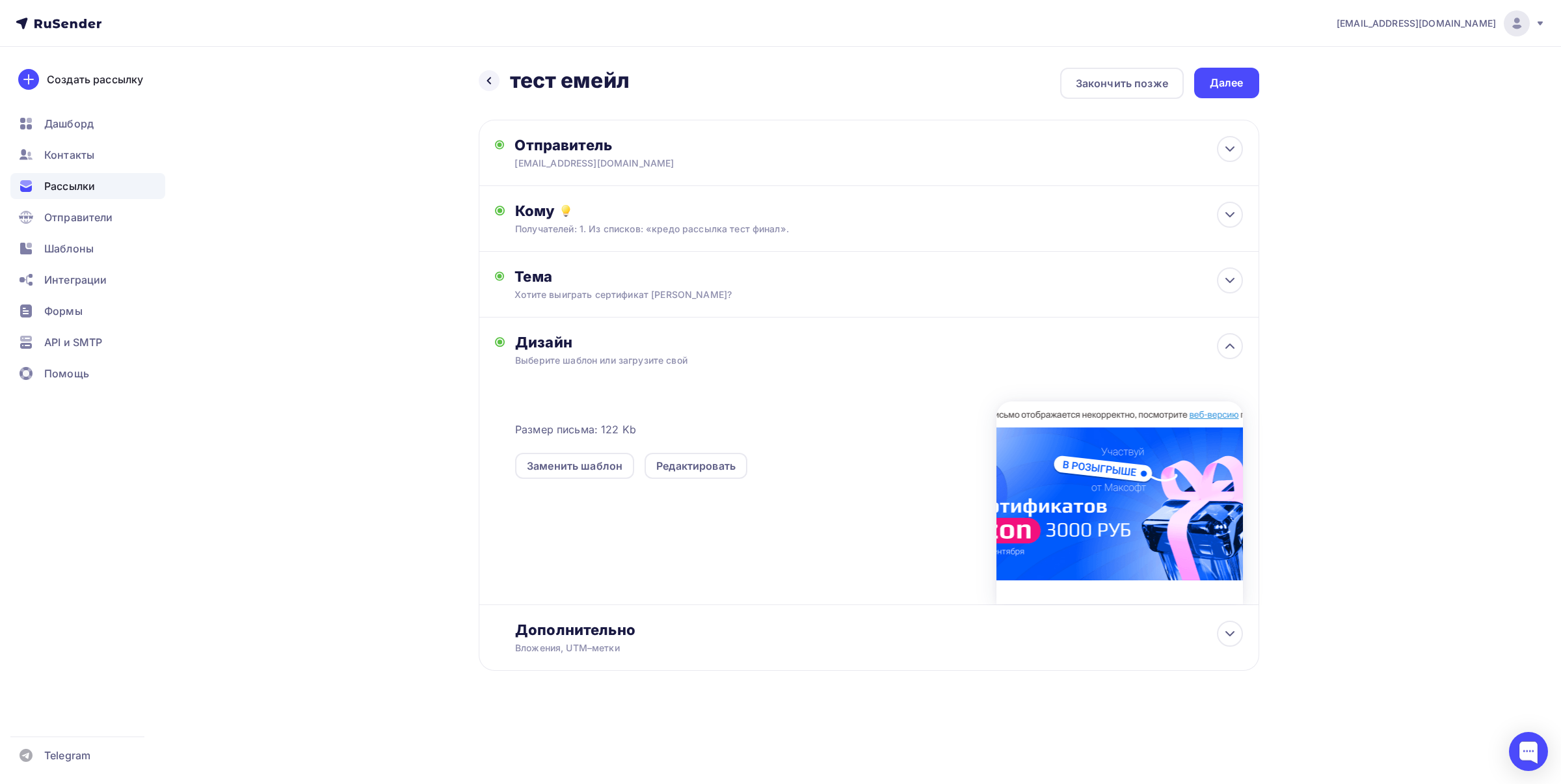
click at [725, 361] on div "Выберите шаблон или загрузите свой" at bounding box center [843, 360] width 655 height 13
click at [1221, 85] on div "Далее" at bounding box center [1226, 82] width 34 height 15
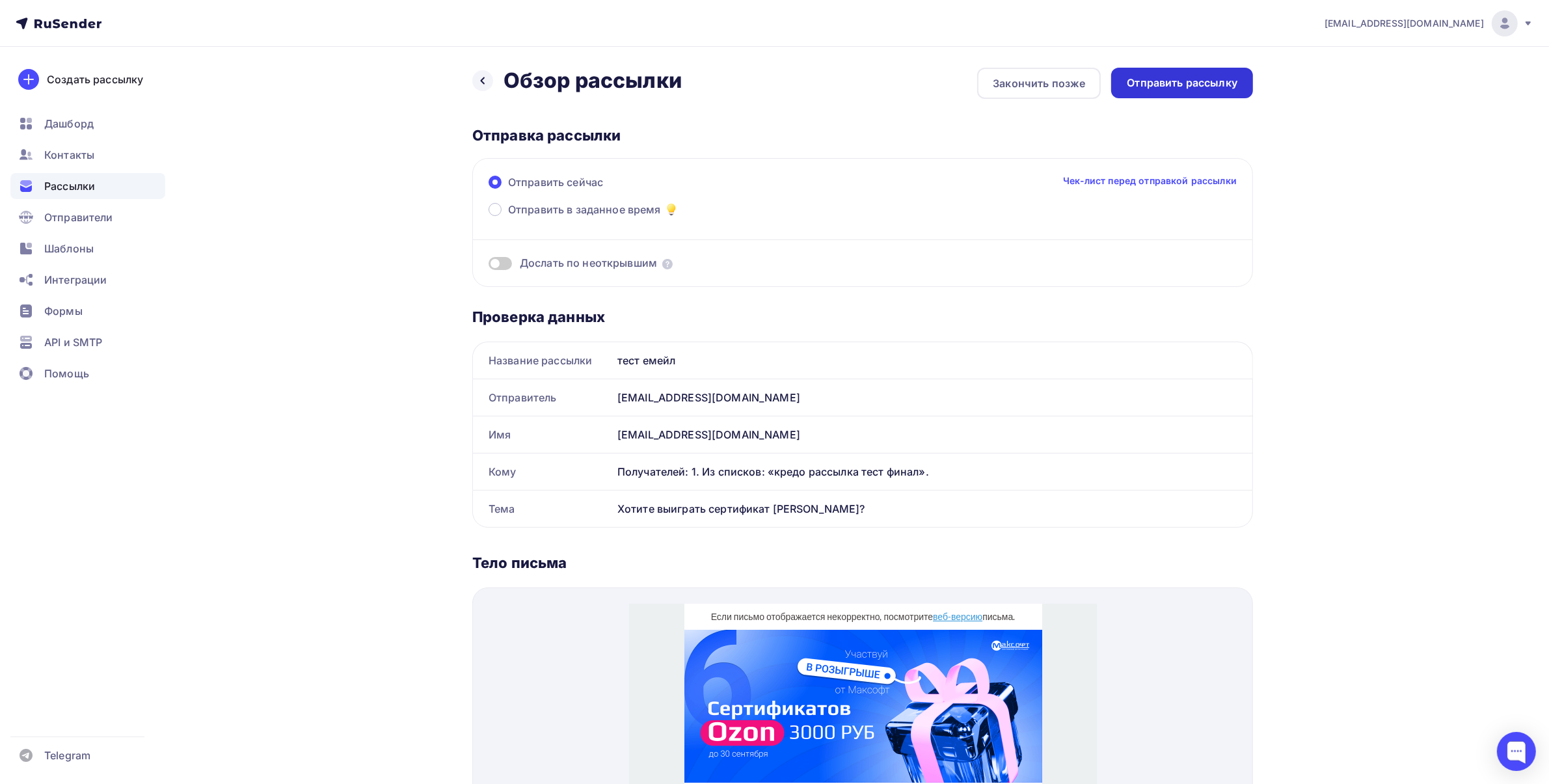
click at [1198, 70] on div "Отправить рассылку" at bounding box center [1182, 82] width 142 height 31
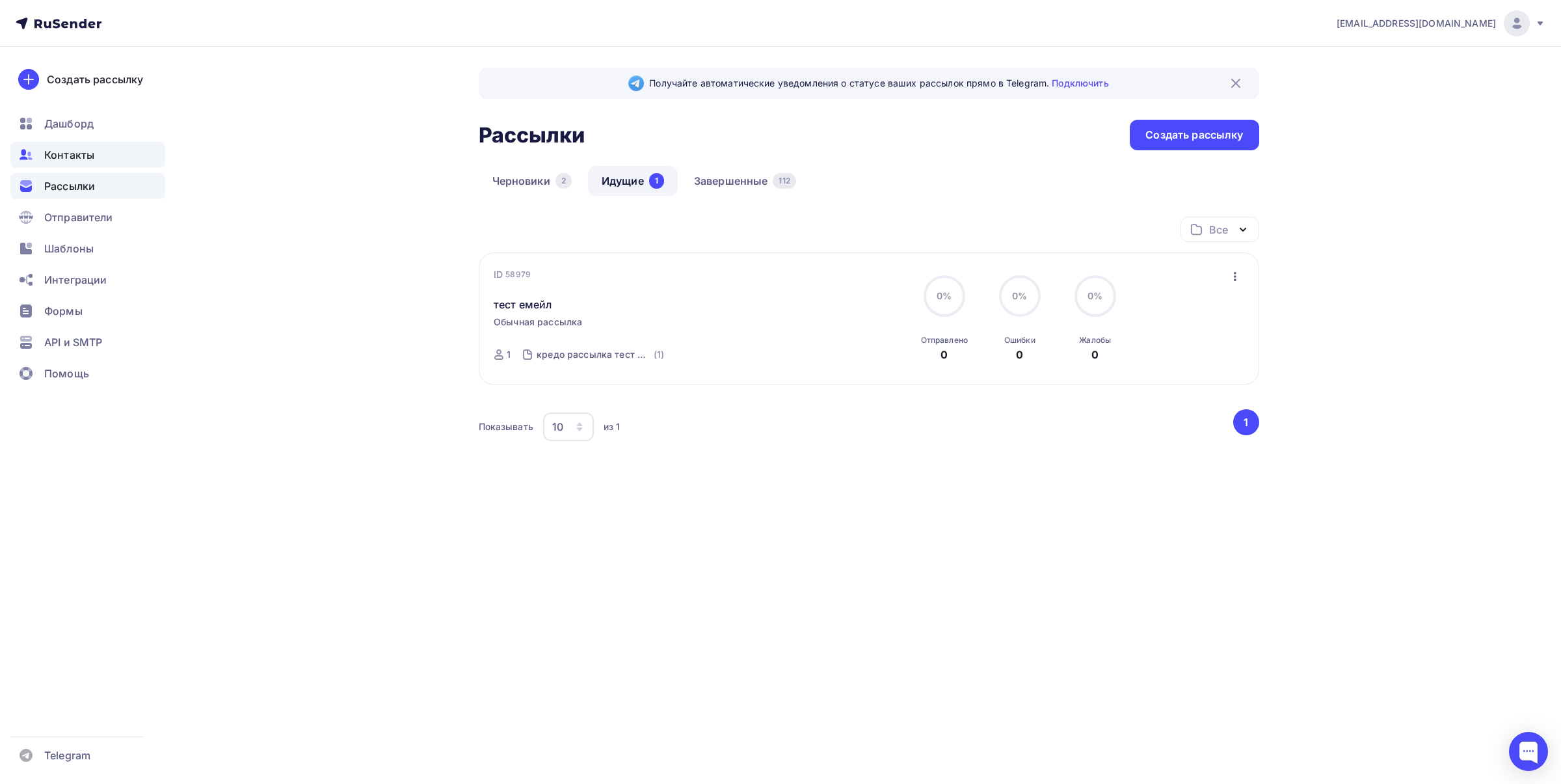
click at [92, 145] on div "Контакты" at bounding box center [88, 155] width 155 height 26
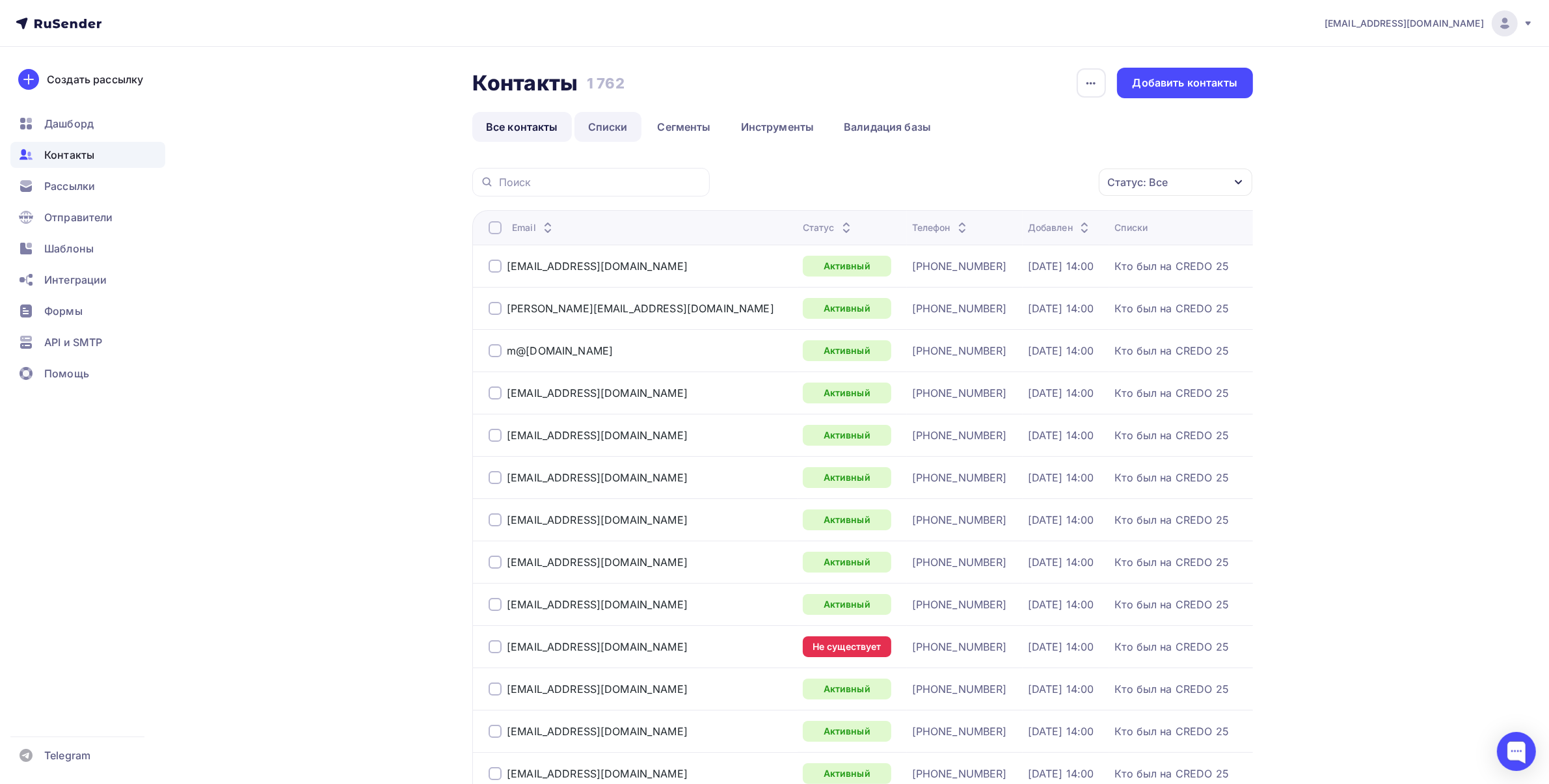
click at [607, 125] on link "Списки" at bounding box center [608, 127] width 67 height 30
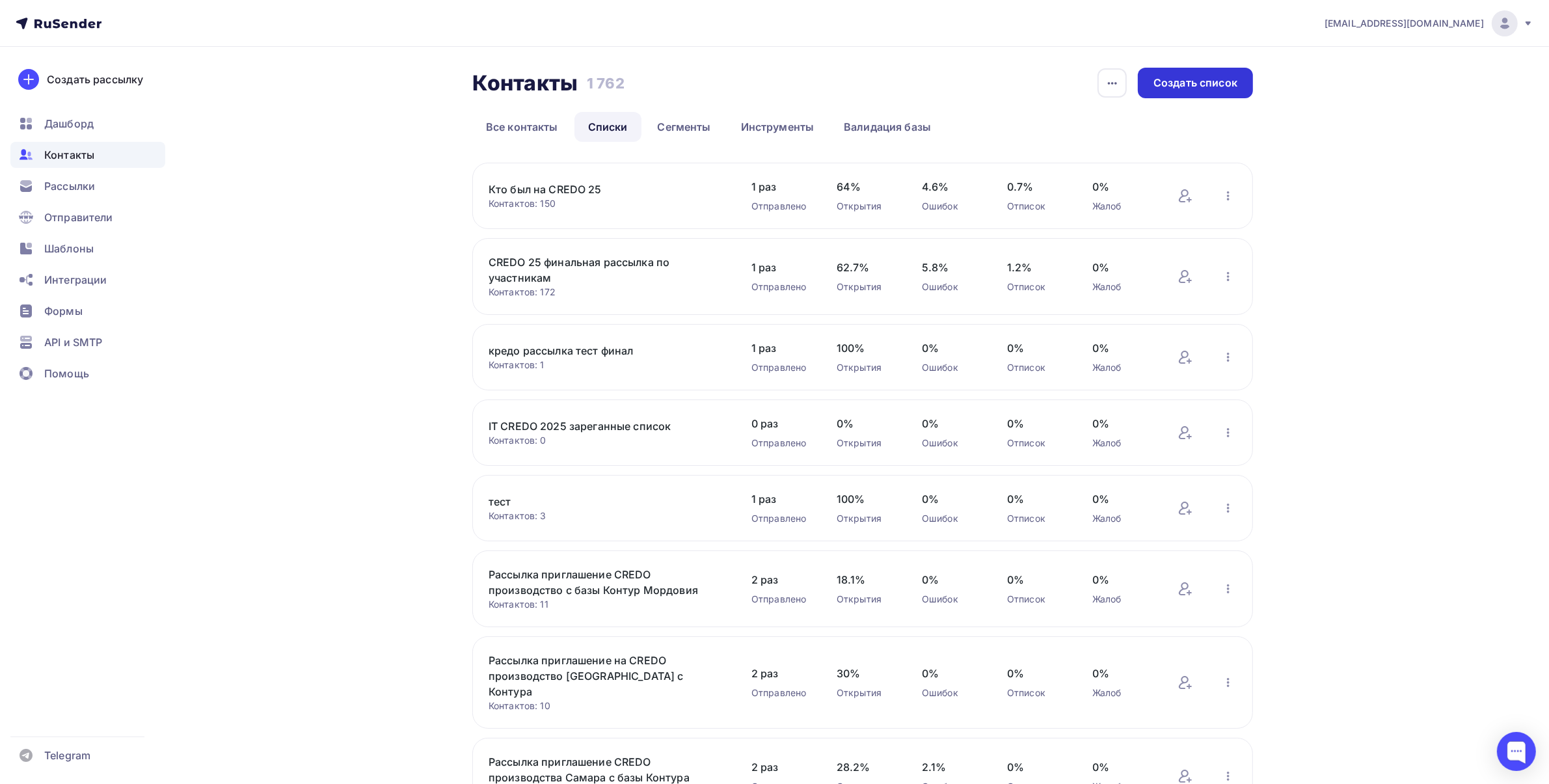
click at [1203, 72] on div "Создать список" at bounding box center [1194, 82] width 115 height 31
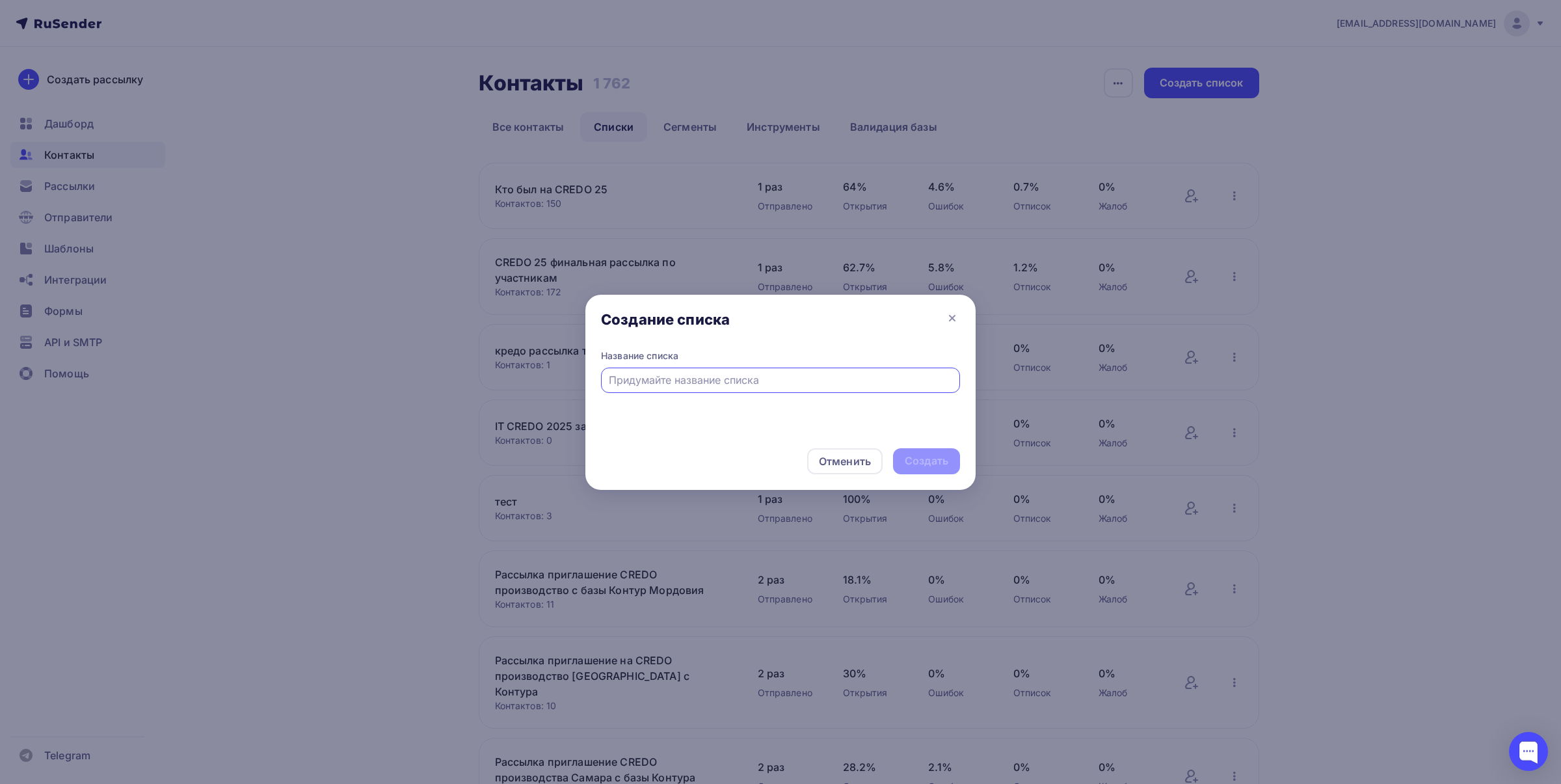
type input "<"
type input "База с РК на Яндексе КОШ"
click at [943, 466] on div "Создать" at bounding box center [927, 460] width 44 height 15
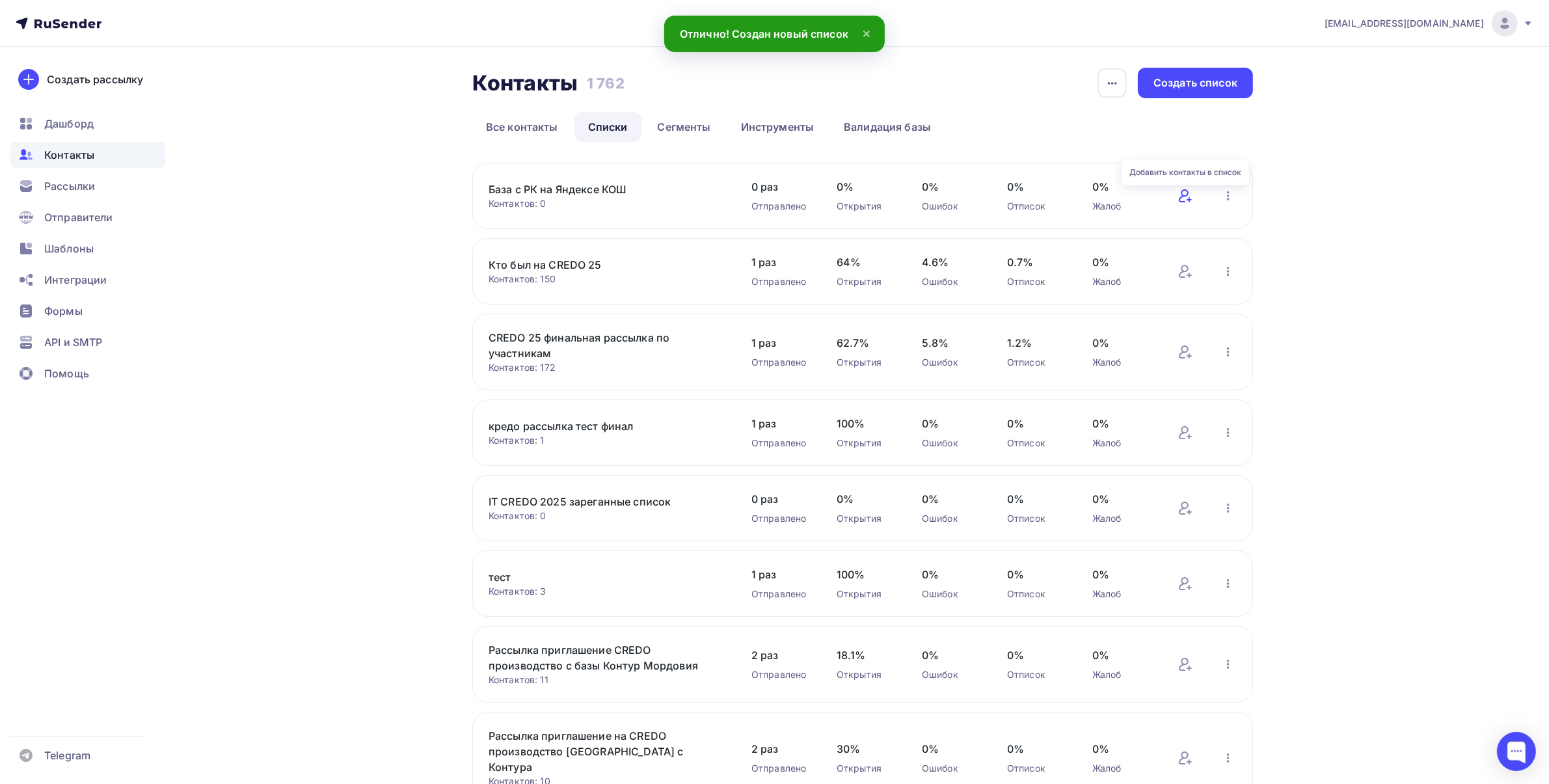
click at [1184, 198] on icon at bounding box center [1185, 196] width 16 height 16
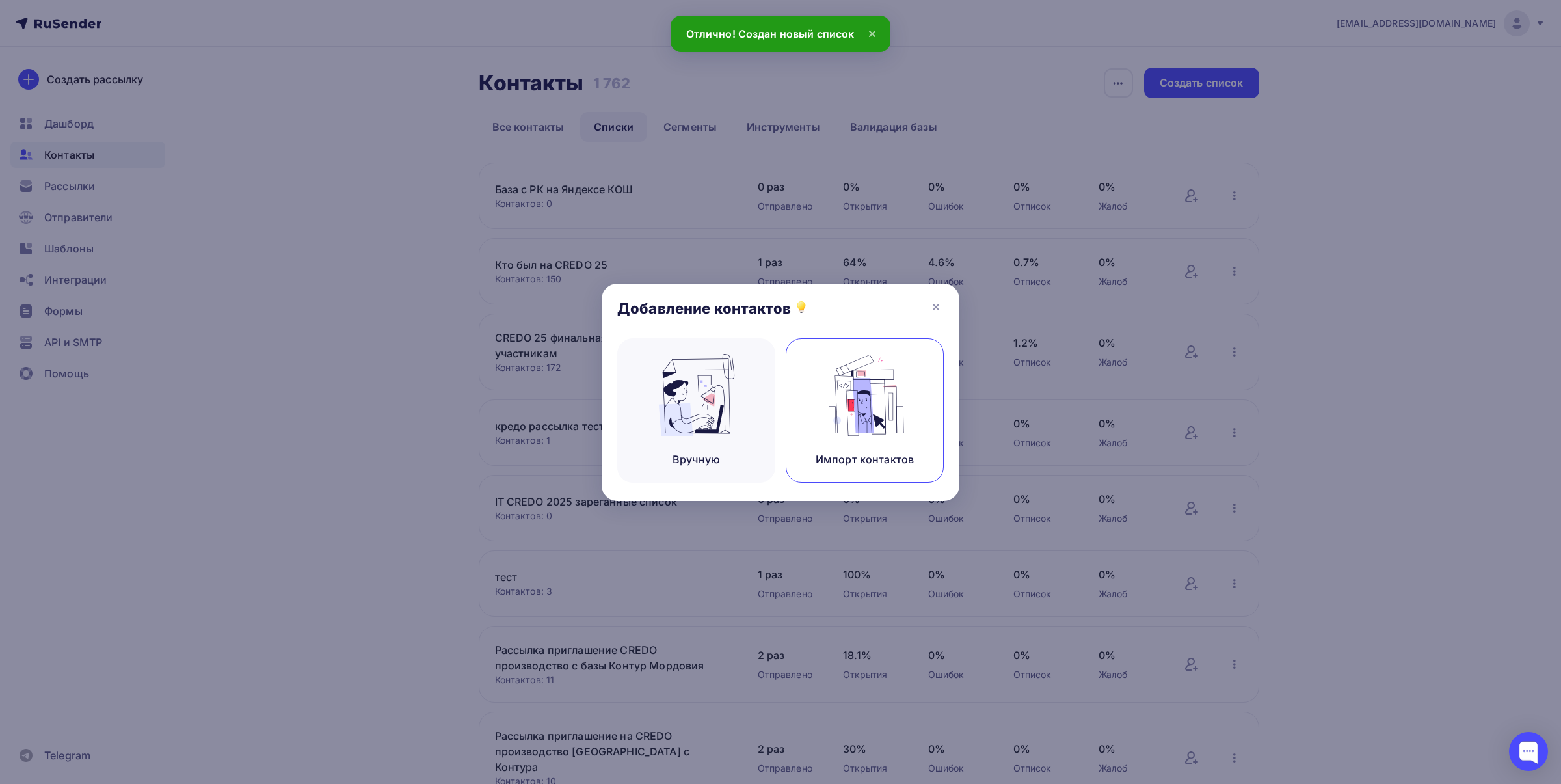
click at [857, 418] on img at bounding box center [865, 395] width 87 height 82
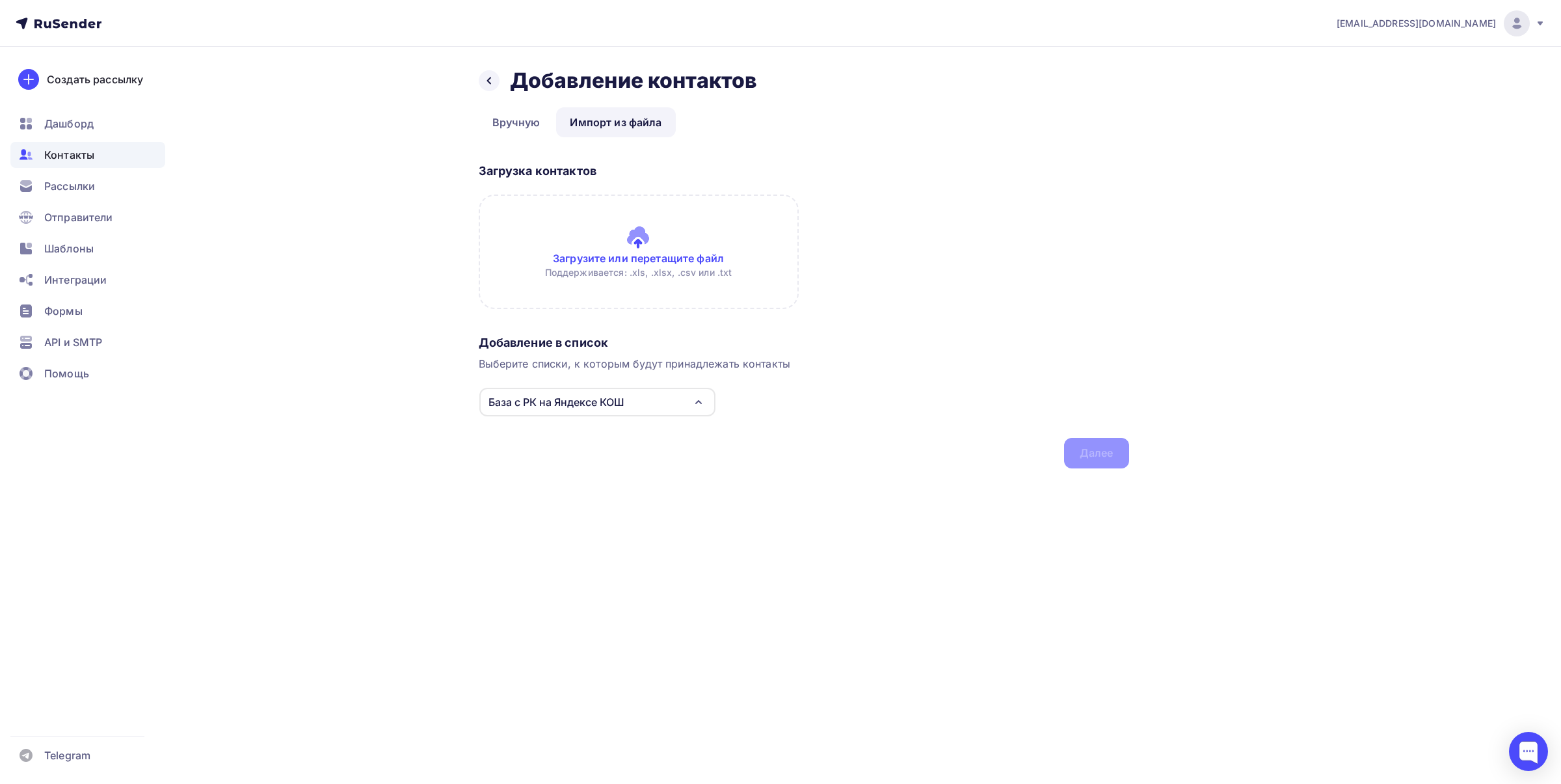
click at [635, 222] on input "file" at bounding box center [638, 251] width 320 height 115
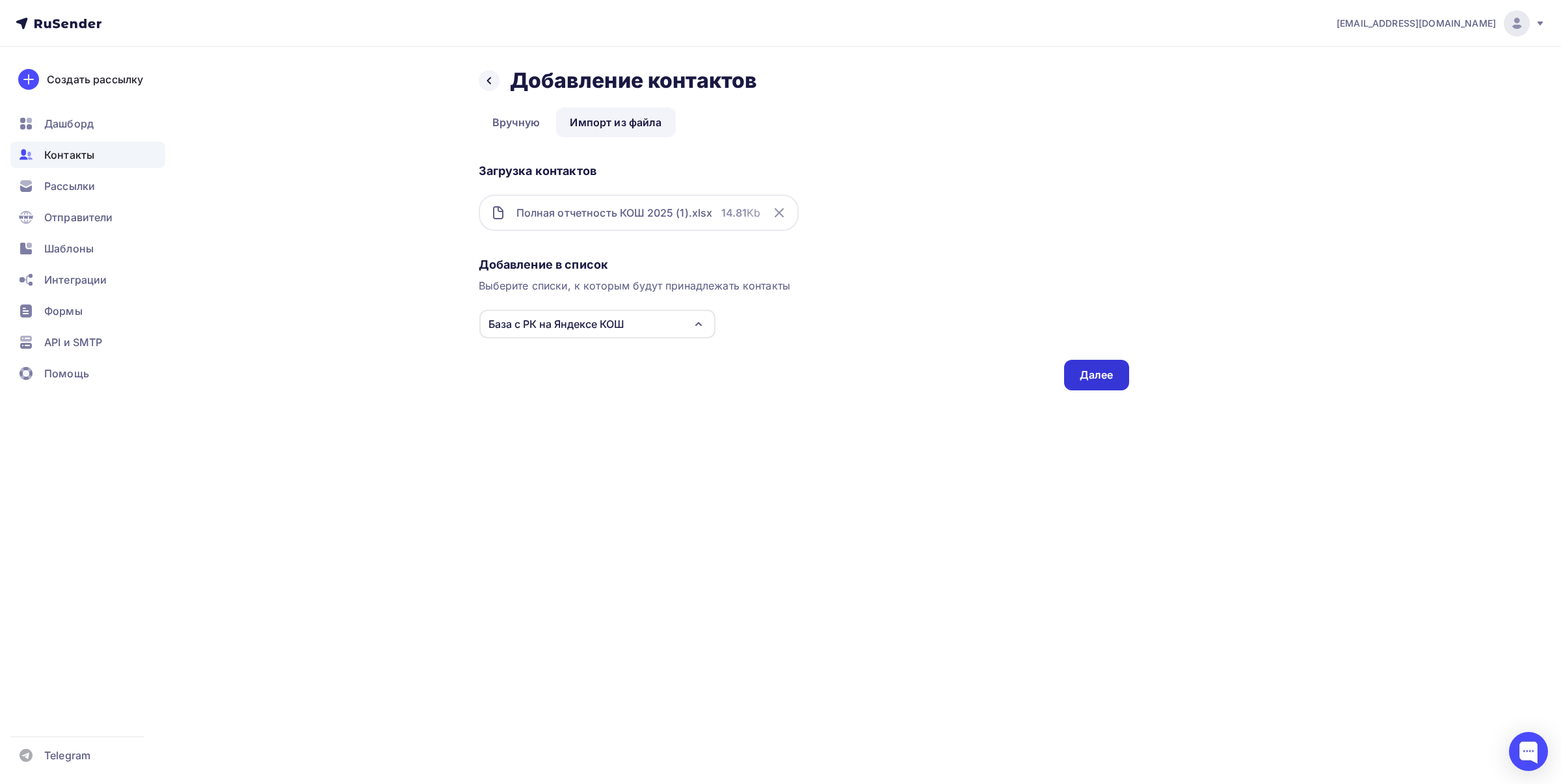
click at [1101, 372] on div "Далее" at bounding box center [1096, 374] width 34 height 15
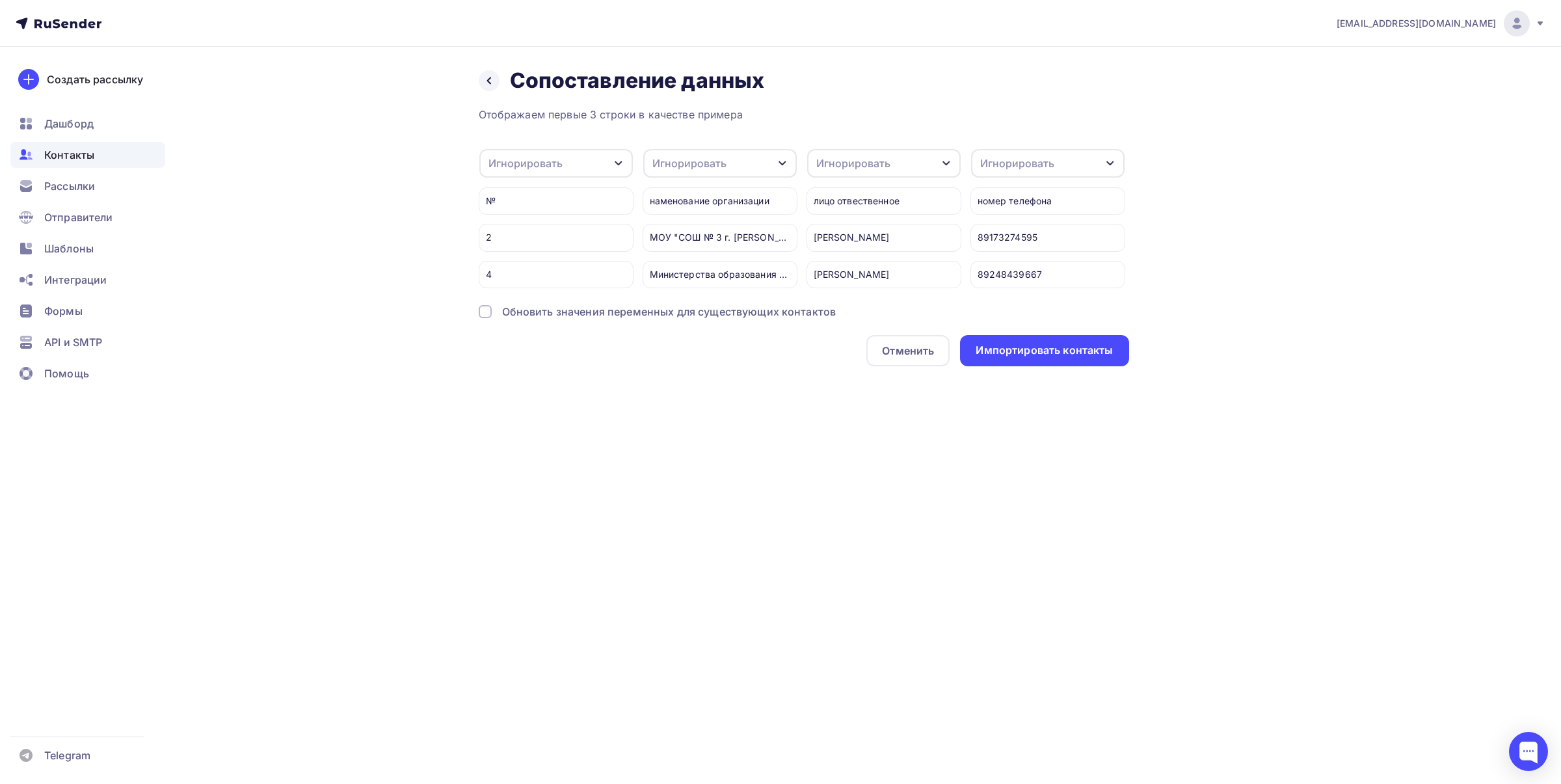
click at [622, 160] on icon "button" at bounding box center [618, 163] width 11 height 11
click at [567, 203] on div "Игнорировать" at bounding box center [535, 203] width 75 height 16
click at [696, 168] on div "Игнорировать" at bounding box center [689, 163] width 74 height 16
click at [698, 200] on div "Игнорировать" at bounding box center [696, 203] width 75 height 16
click at [857, 168] on div "Игнорировать" at bounding box center [853, 163] width 74 height 16
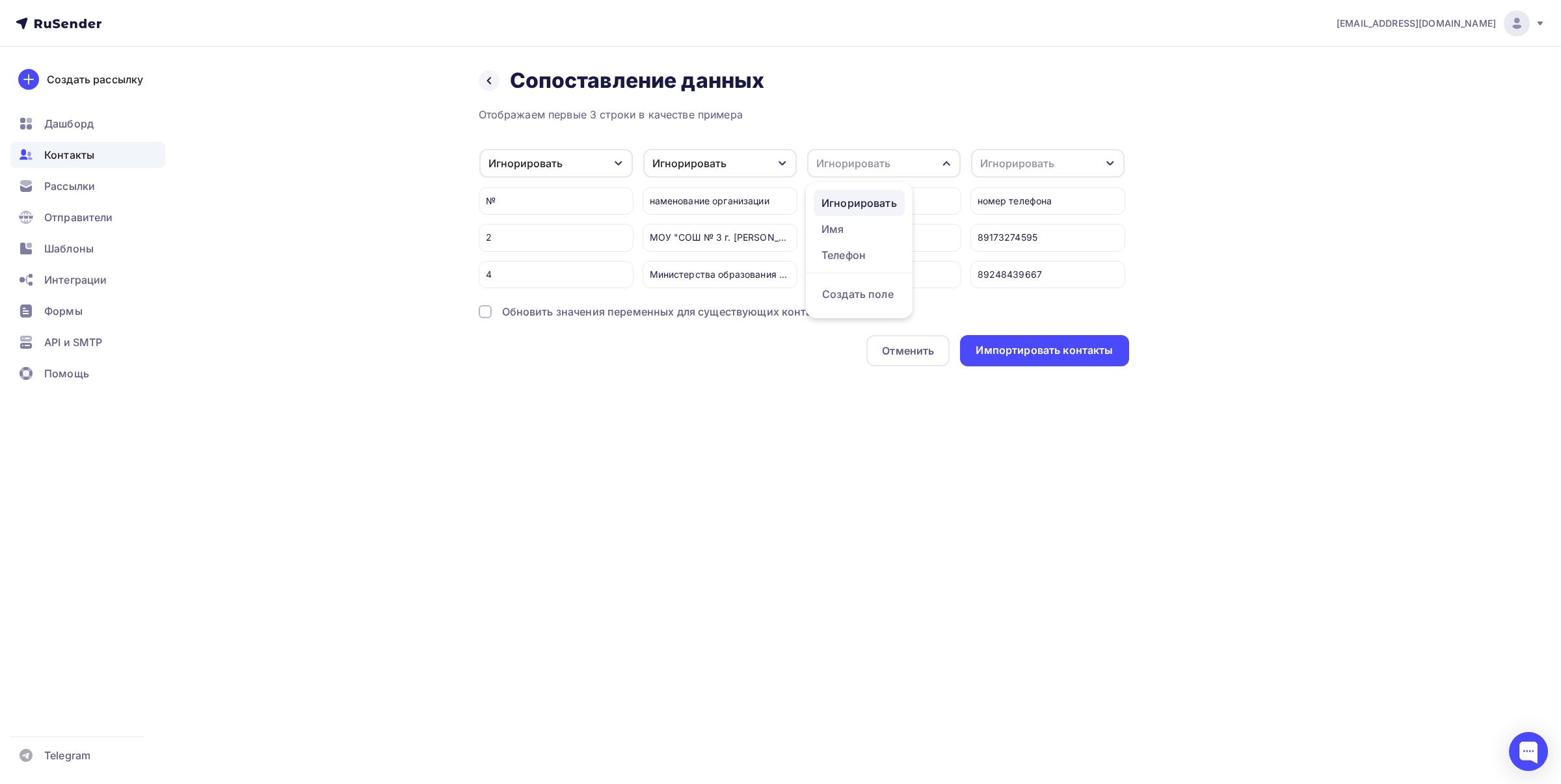
click at [862, 197] on div "Игнорировать" at bounding box center [859, 203] width 75 height 16
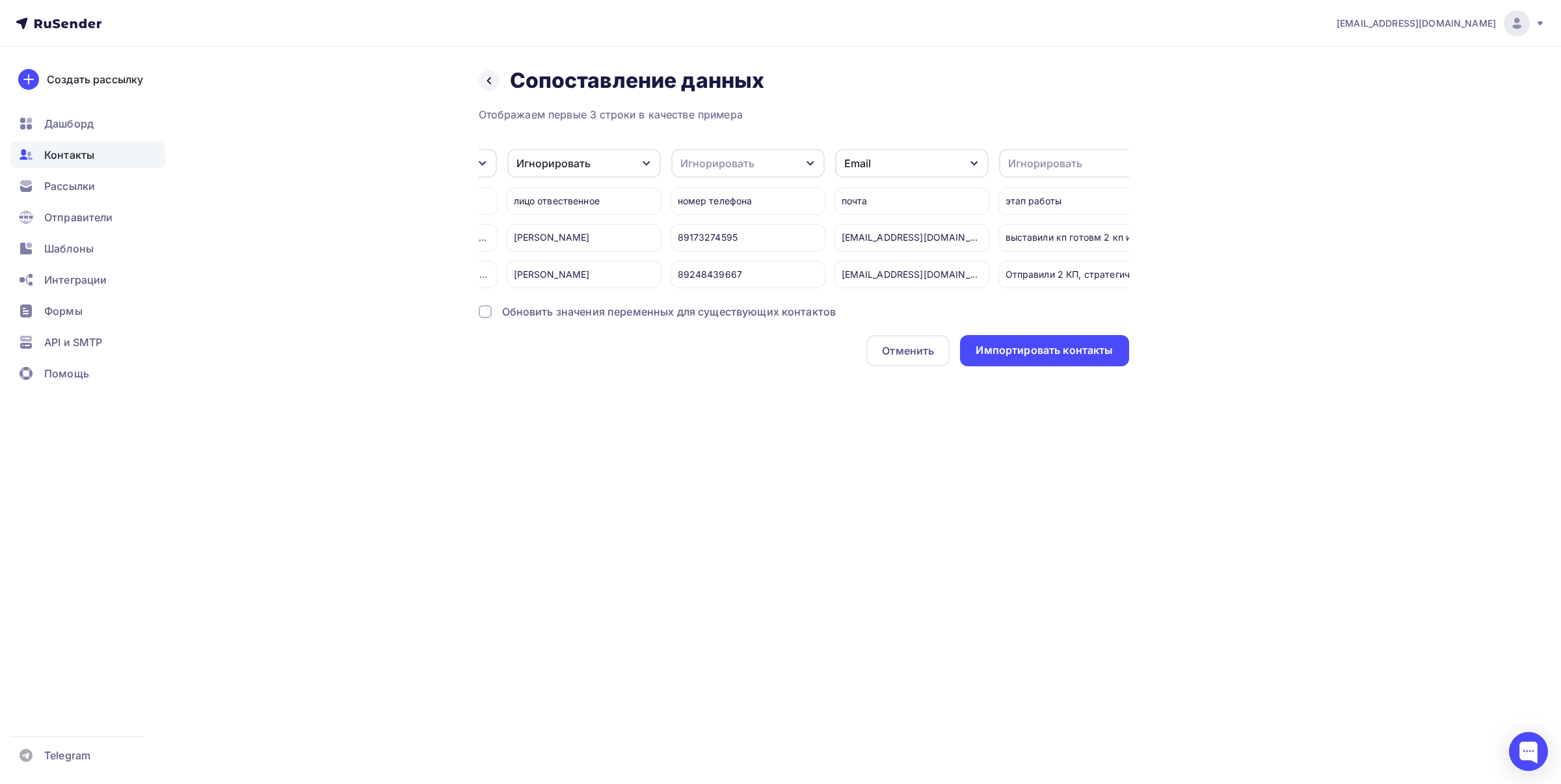
scroll to position [0, 315]
click at [727, 164] on div "Игнорировать" at bounding box center [702, 163] width 74 height 16
click at [727, 203] on div "Игнорировать" at bounding box center [708, 203] width 75 height 16
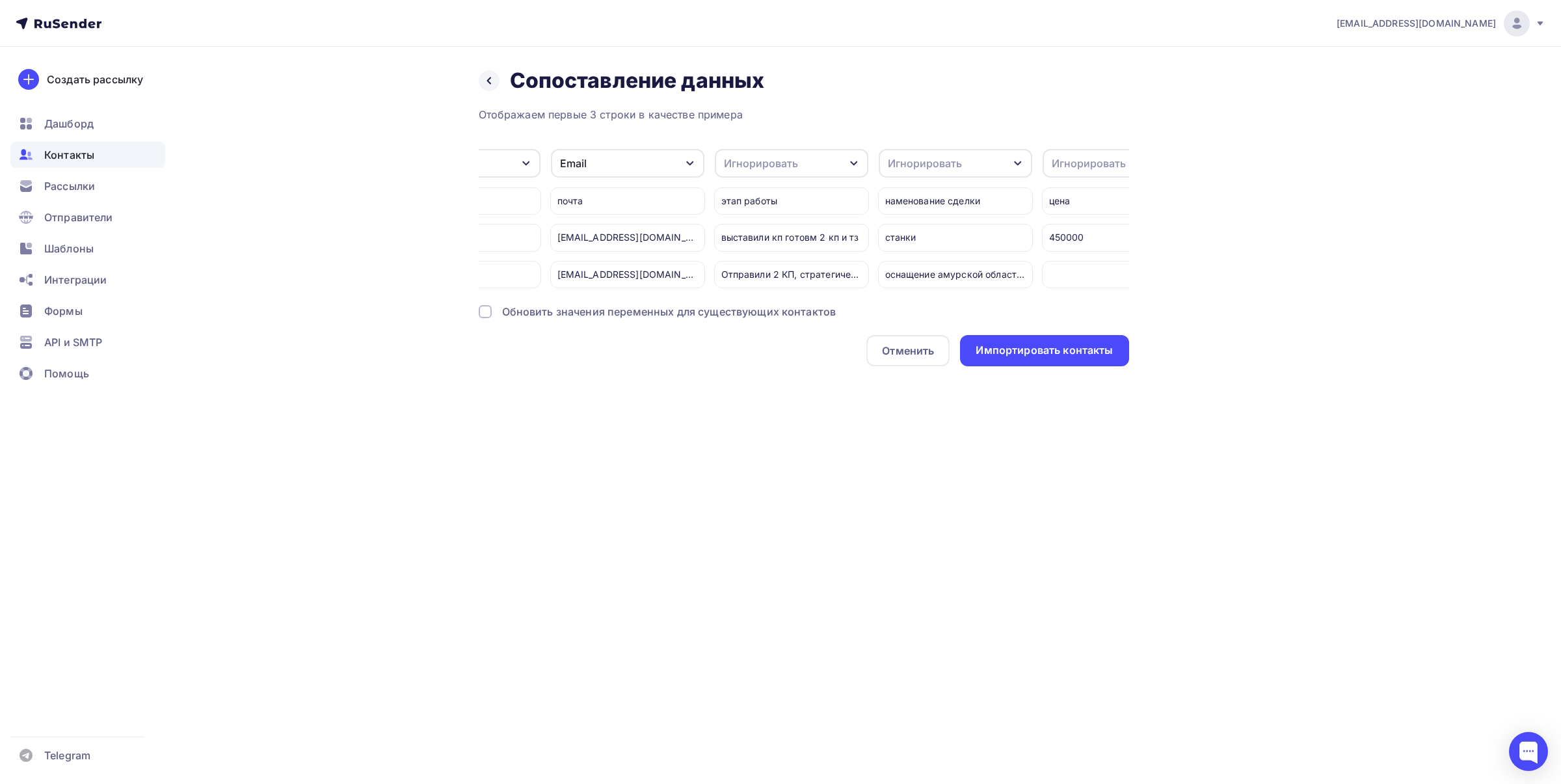
scroll to position [0, 590]
click at [771, 155] on div "Игнорировать" at bounding box center [755, 163] width 74 height 16
click at [775, 196] on div "Игнорировать" at bounding box center [761, 203] width 75 height 16
drag, startPoint x: 764, startPoint y: 300, endPoint x: 807, endPoint y: 297, distance: 43.1
click at [807, 288] on div "Игнорировать Игнорировать Имя Телефон Создать поле № 2 4 Игнорировать Игнориров…" at bounding box center [803, 218] width 650 height 140
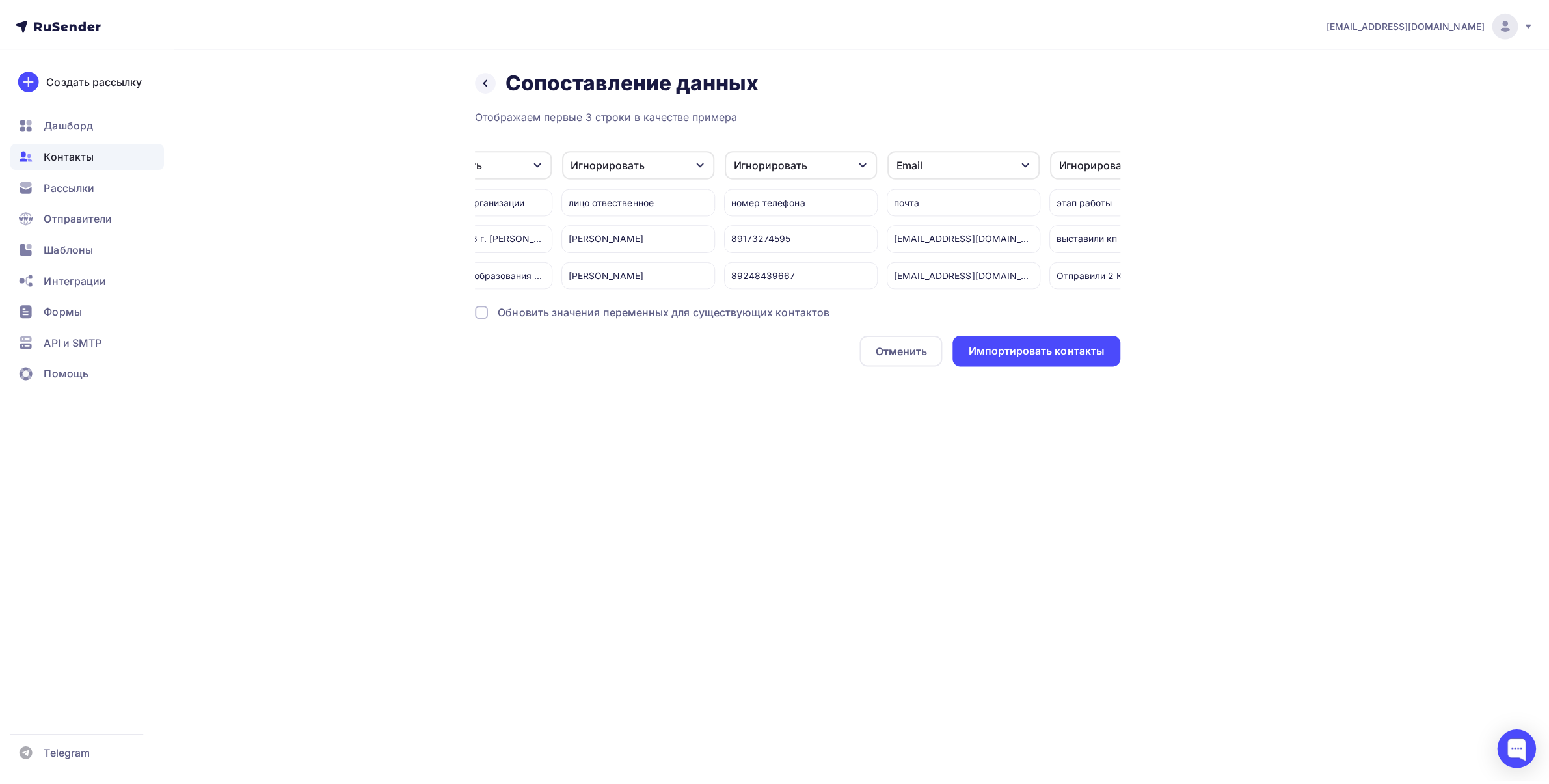
scroll to position [0, 231]
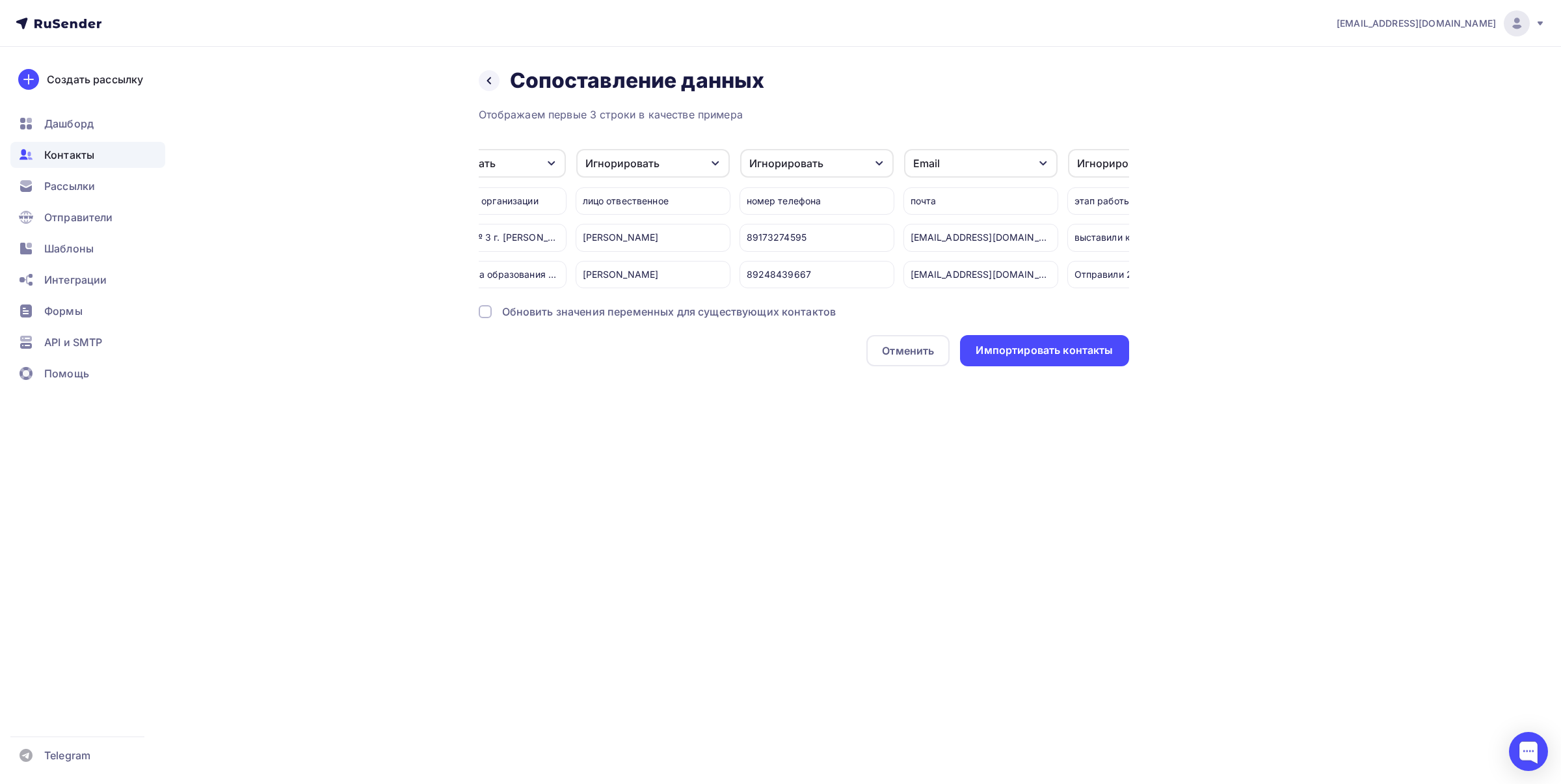
click at [434, 644] on div "[EMAIL_ADDRESS][DOMAIN_NAME] Аккаунт Тарифы Выйти Создать рассылку [GEOGRAPHIC_…" at bounding box center [780, 392] width 1561 height 784
click at [484, 80] on icon at bounding box center [489, 81] width 11 height 11
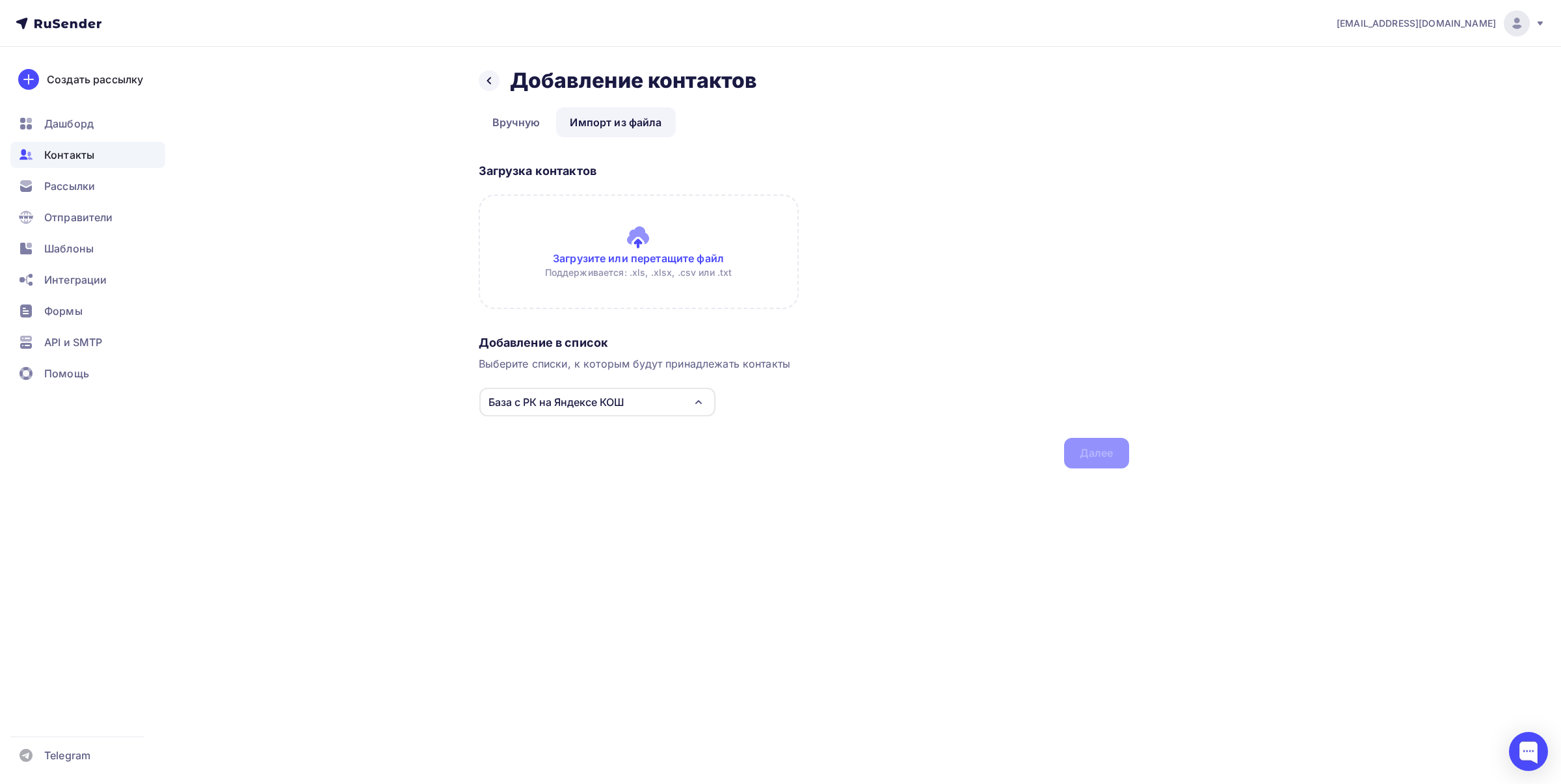
click at [638, 241] on input "file" at bounding box center [638, 251] width 320 height 115
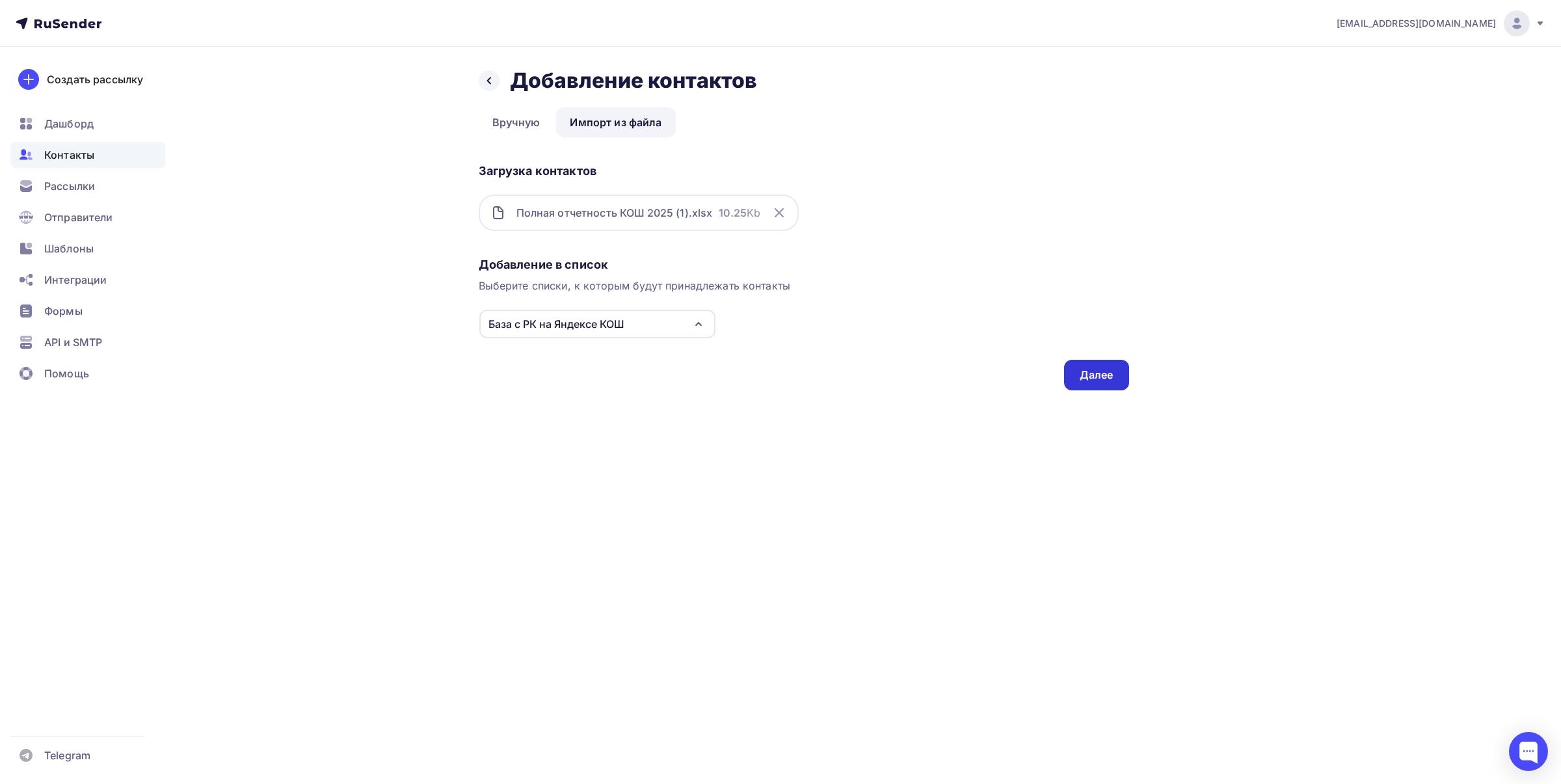
click at [1071, 379] on div "Далее" at bounding box center [1097, 375] width 65 height 31
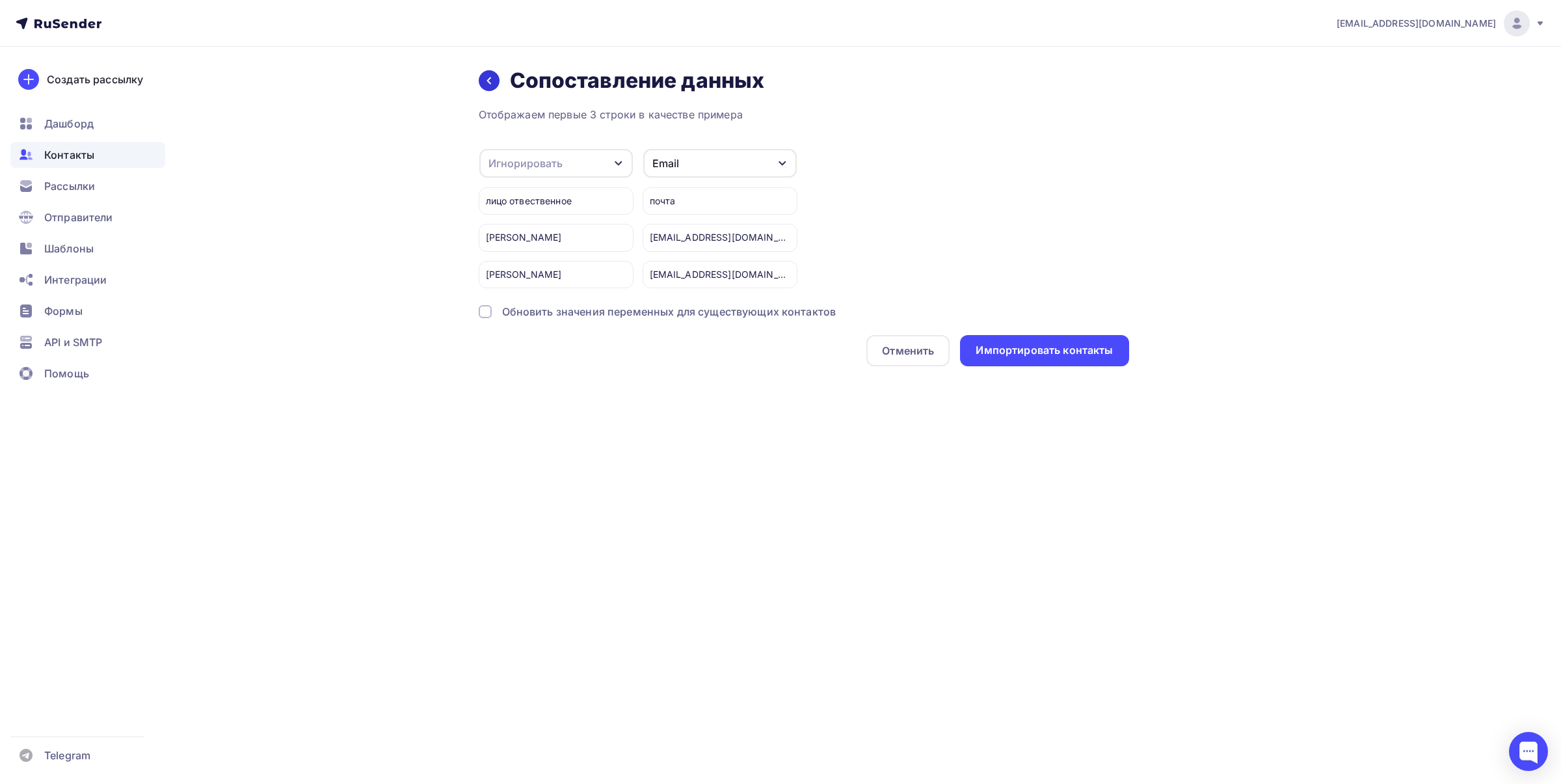
click at [484, 80] on icon at bounding box center [489, 81] width 11 height 11
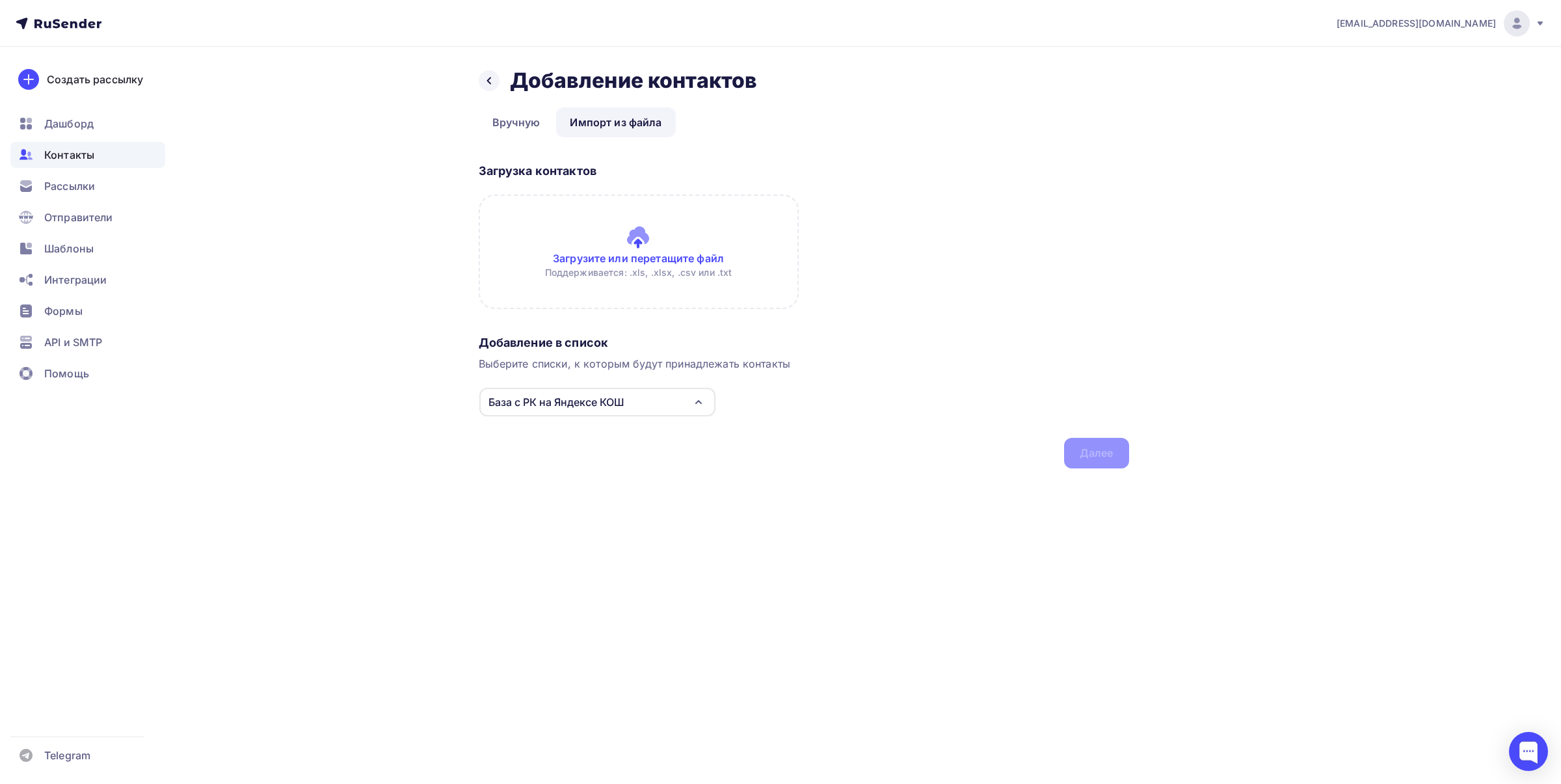
click at [645, 238] on input "file" at bounding box center [638, 251] width 320 height 115
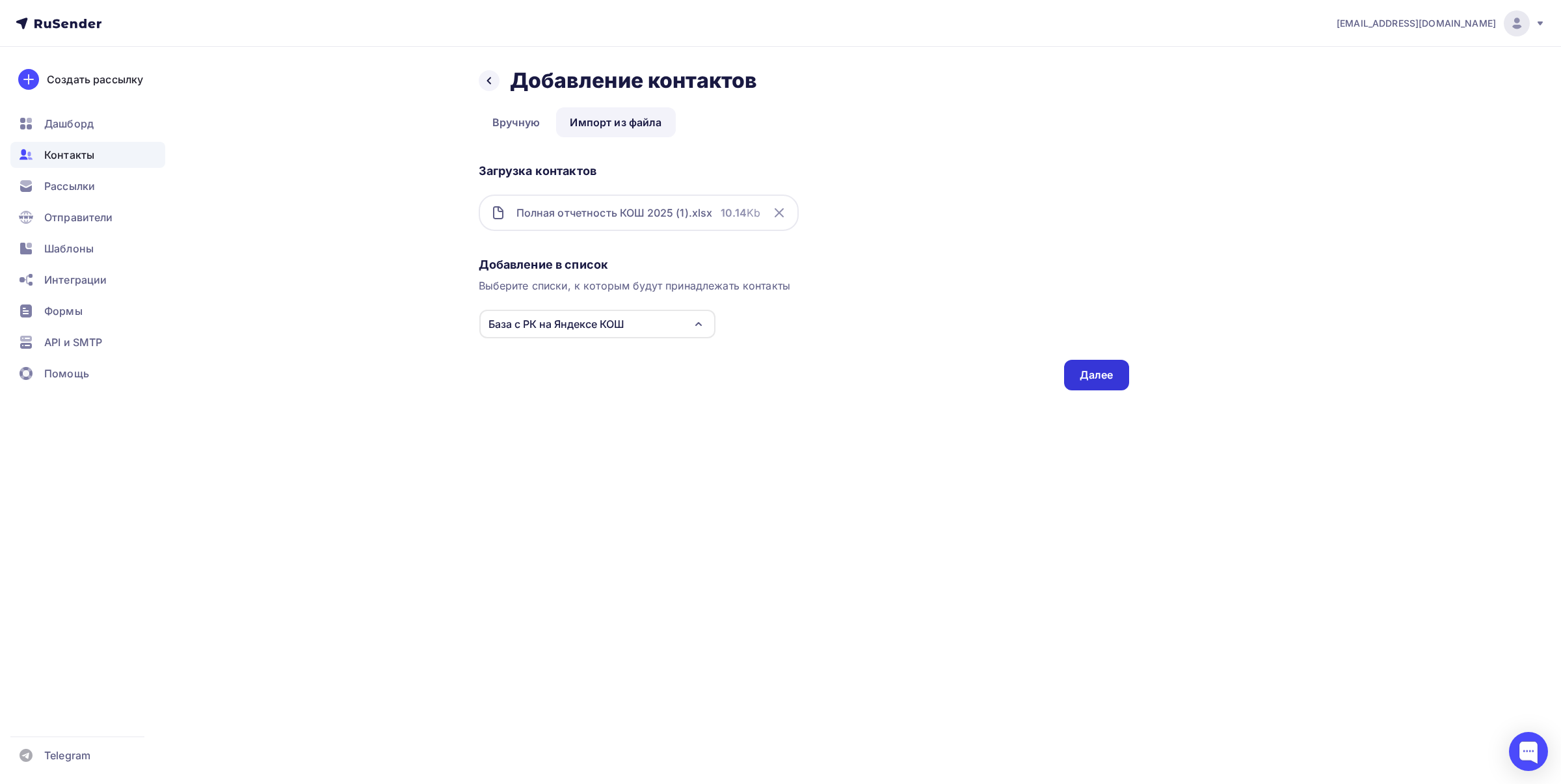
click at [1087, 378] on div "Далее" at bounding box center [1096, 374] width 34 height 15
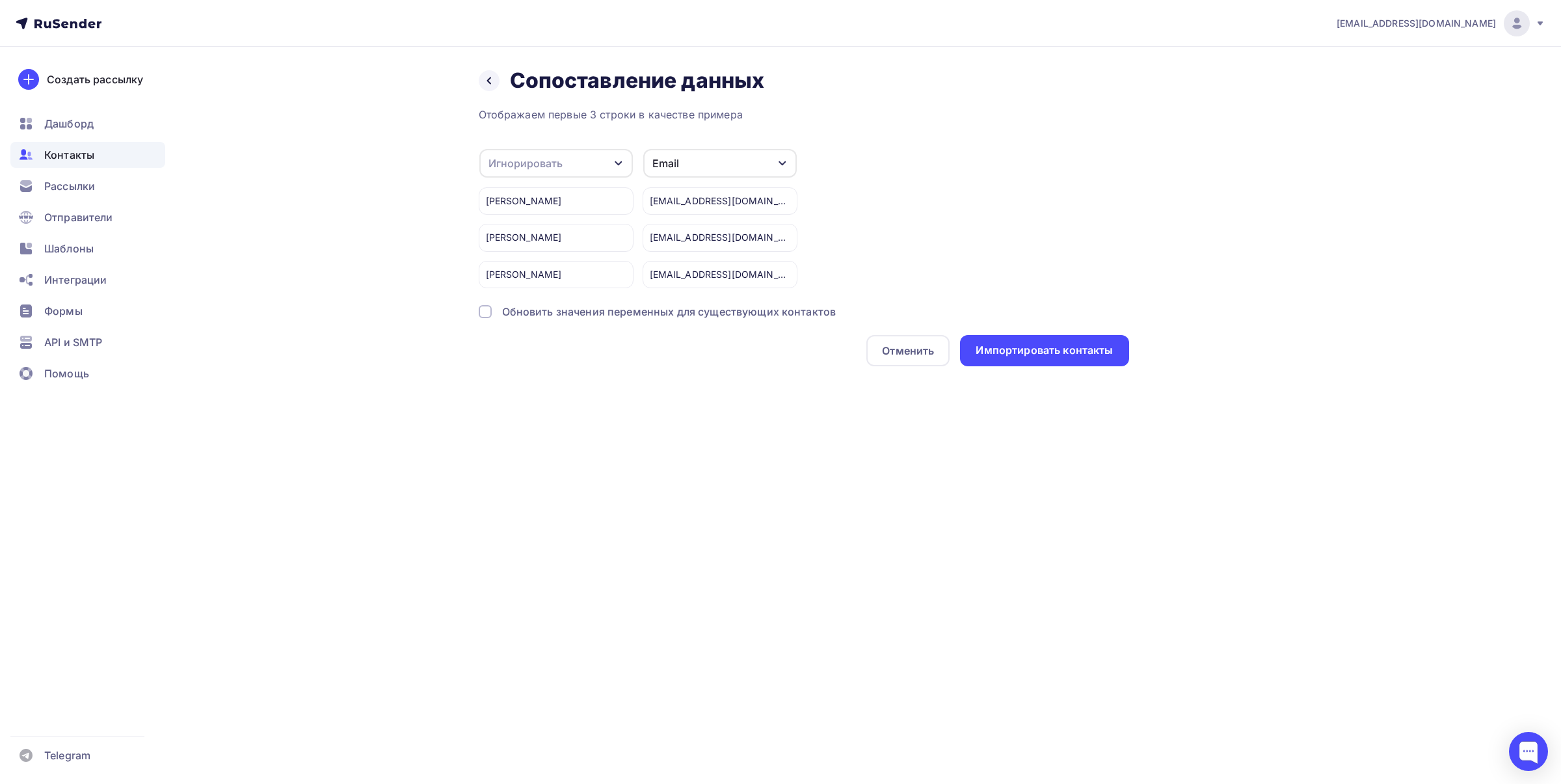
click at [562, 163] on div "Игнорировать" at bounding box center [555, 163] width 153 height 29
click at [529, 229] on div "Имя" at bounding box center [535, 229] width 75 height 16
click at [492, 85] on icon at bounding box center [489, 81] width 11 height 11
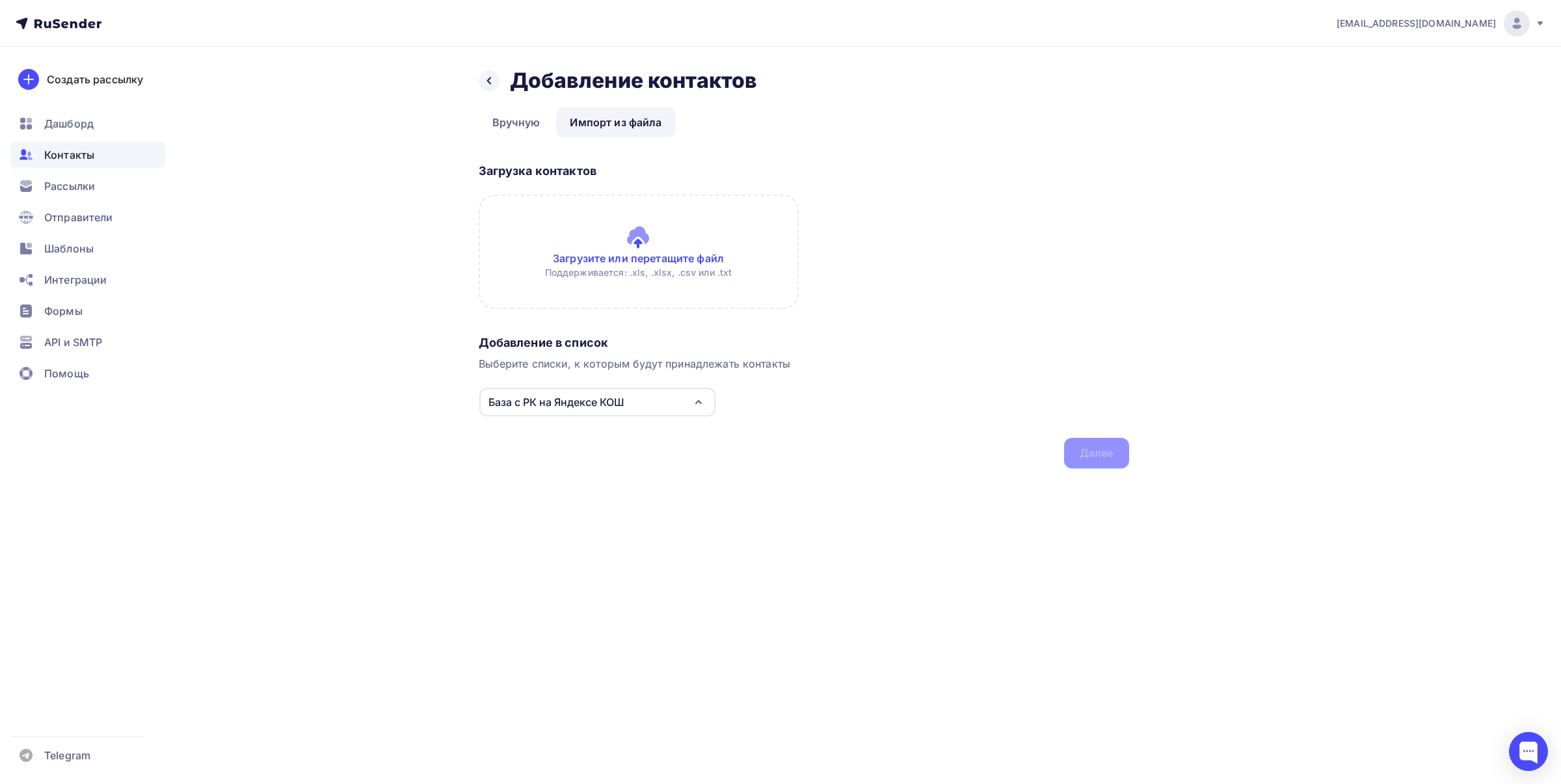
click at [641, 238] on input "file" at bounding box center [638, 251] width 320 height 115
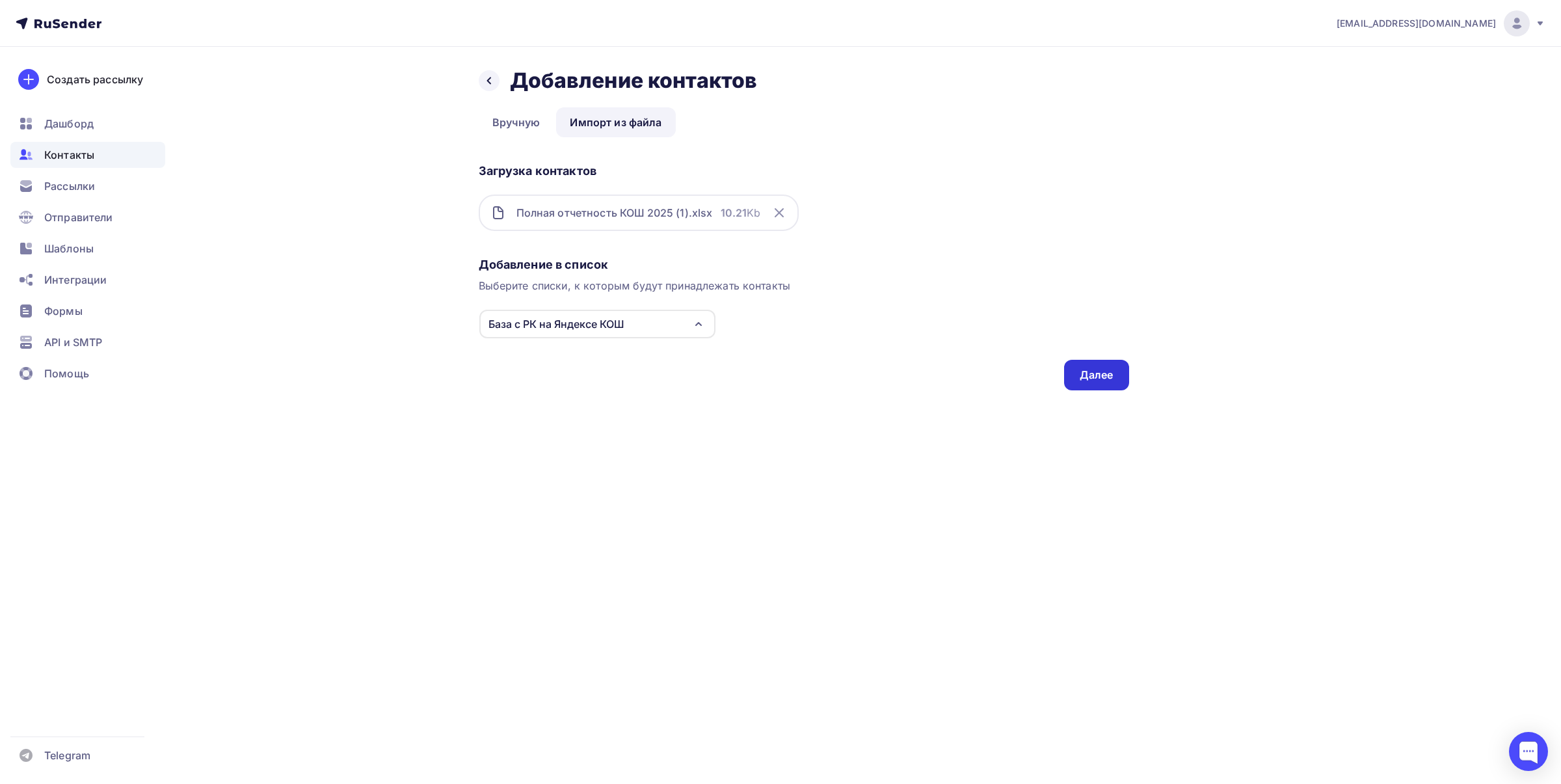
click at [1093, 385] on div "Далее" at bounding box center [1097, 375] width 65 height 31
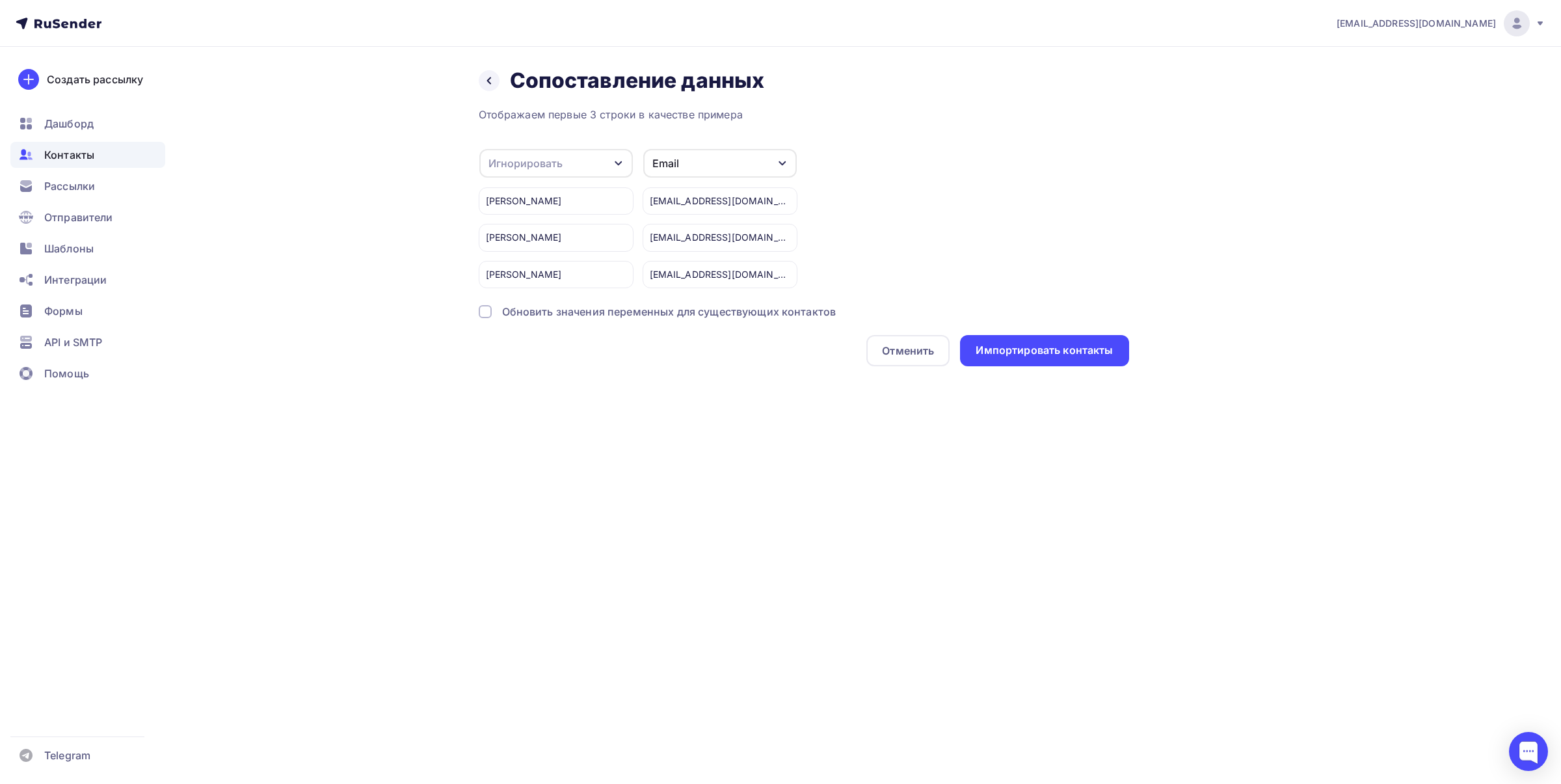
click at [526, 169] on div "Игнорировать" at bounding box center [526, 163] width 74 height 16
click at [524, 233] on div "Имя" at bounding box center [535, 229] width 75 height 16
click at [1046, 349] on div "Импортировать контакты" at bounding box center [1044, 350] width 138 height 15
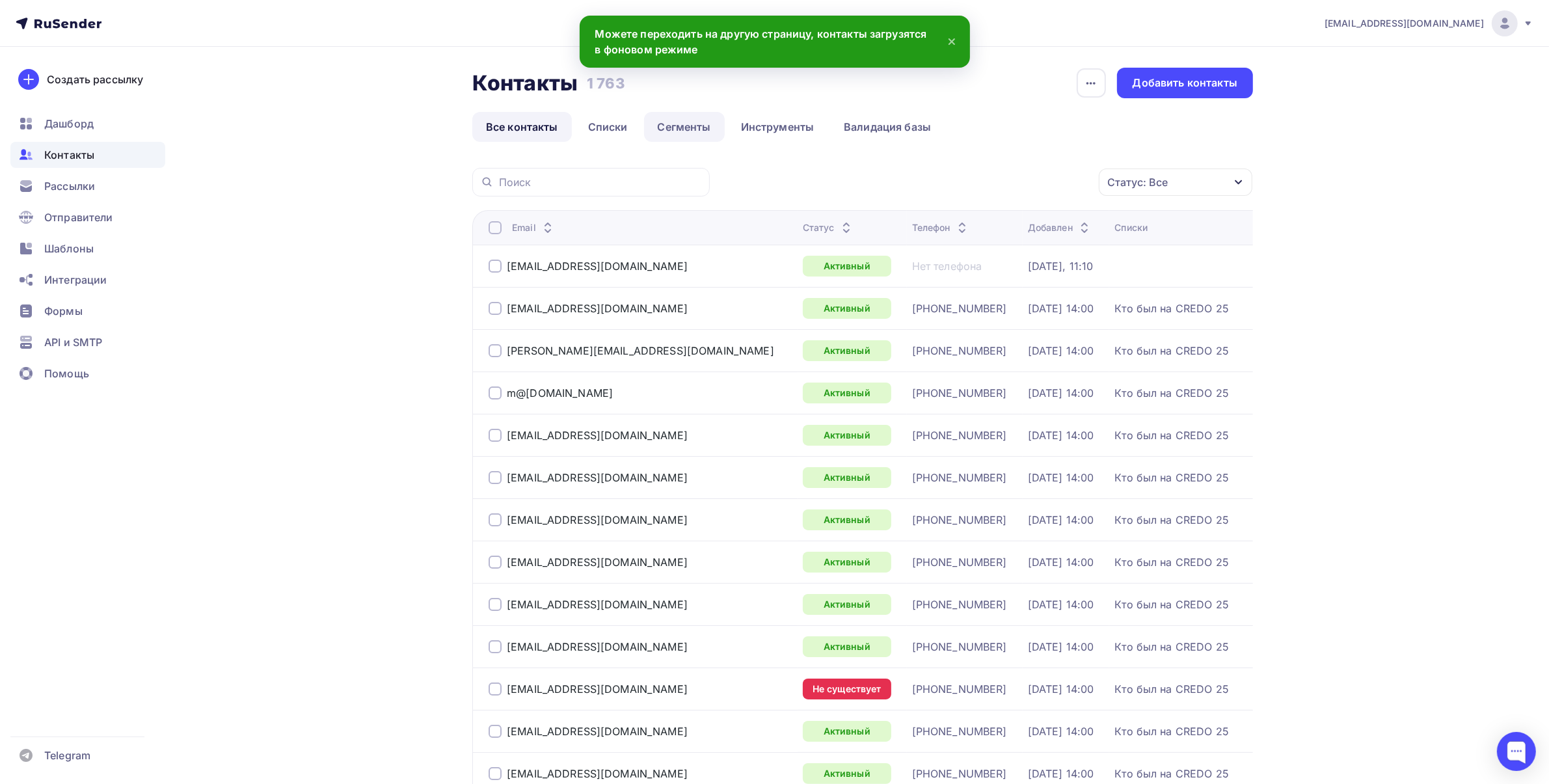
click at [688, 128] on link "Сегменты" at bounding box center [684, 127] width 81 height 30
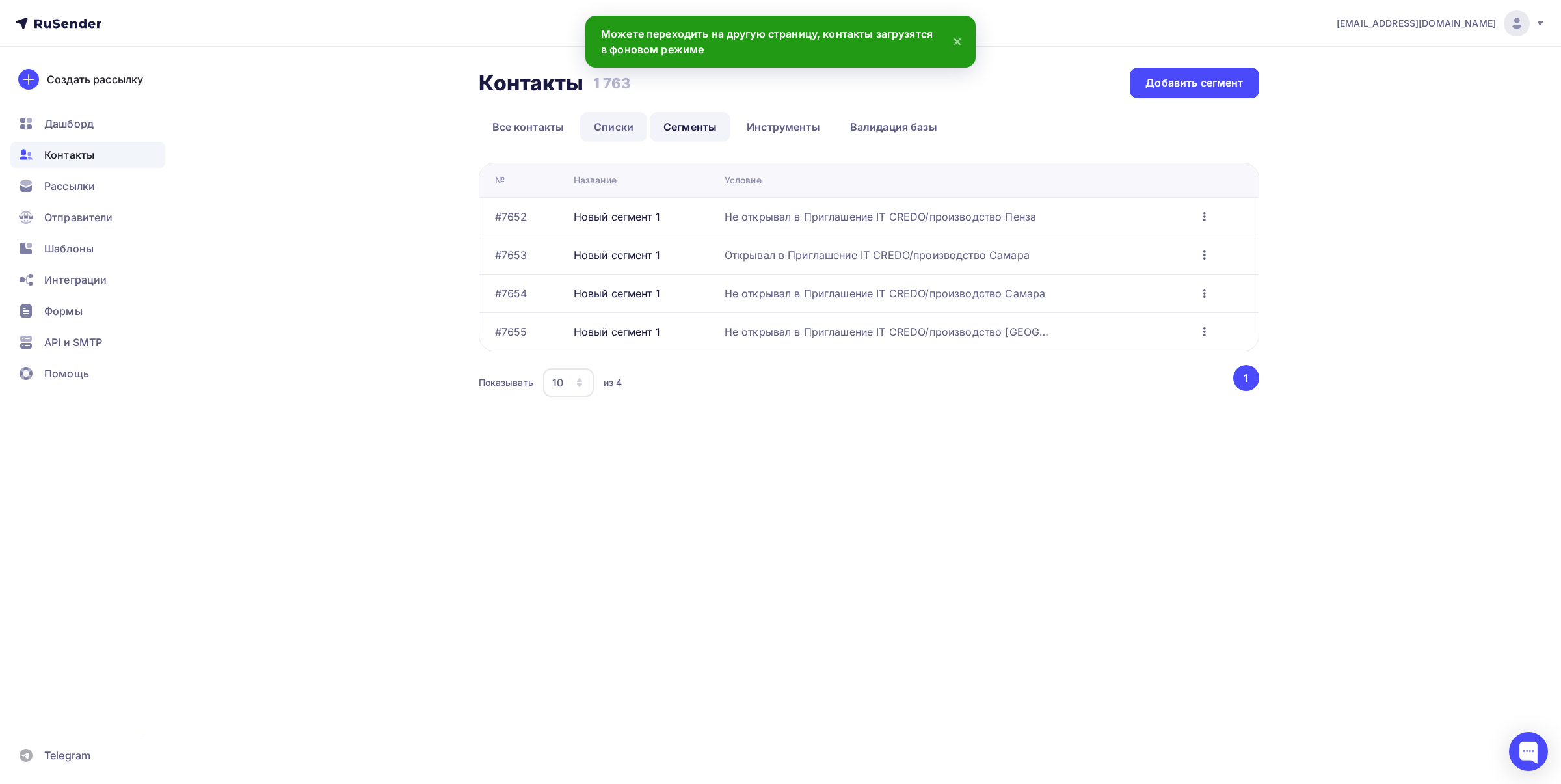
click at [590, 122] on link "Списки" at bounding box center [613, 127] width 67 height 30
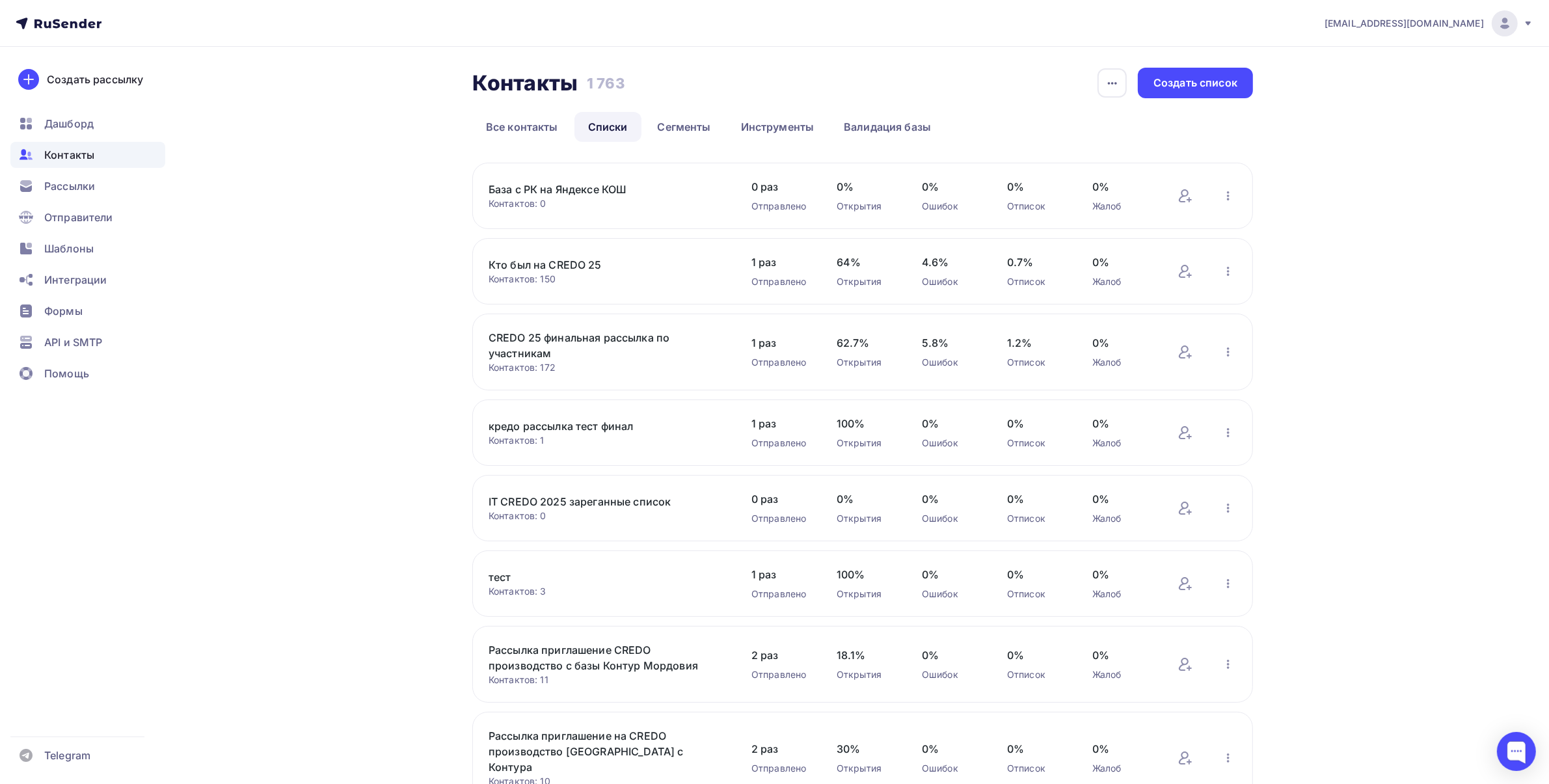
click at [615, 192] on link "База с РК на Яндексе КОШ" at bounding box center [599, 189] width 221 height 16
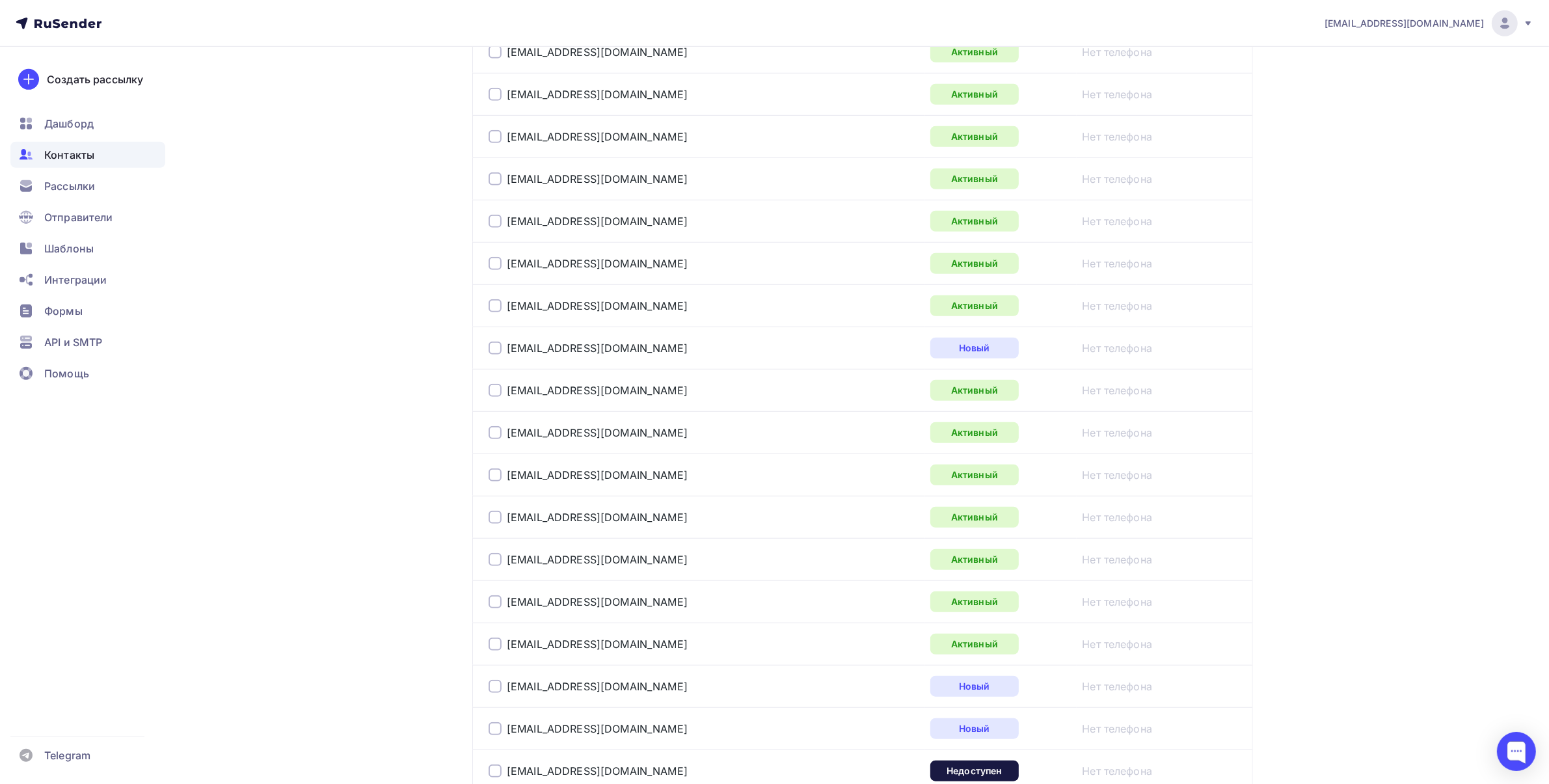
scroll to position [1294, 0]
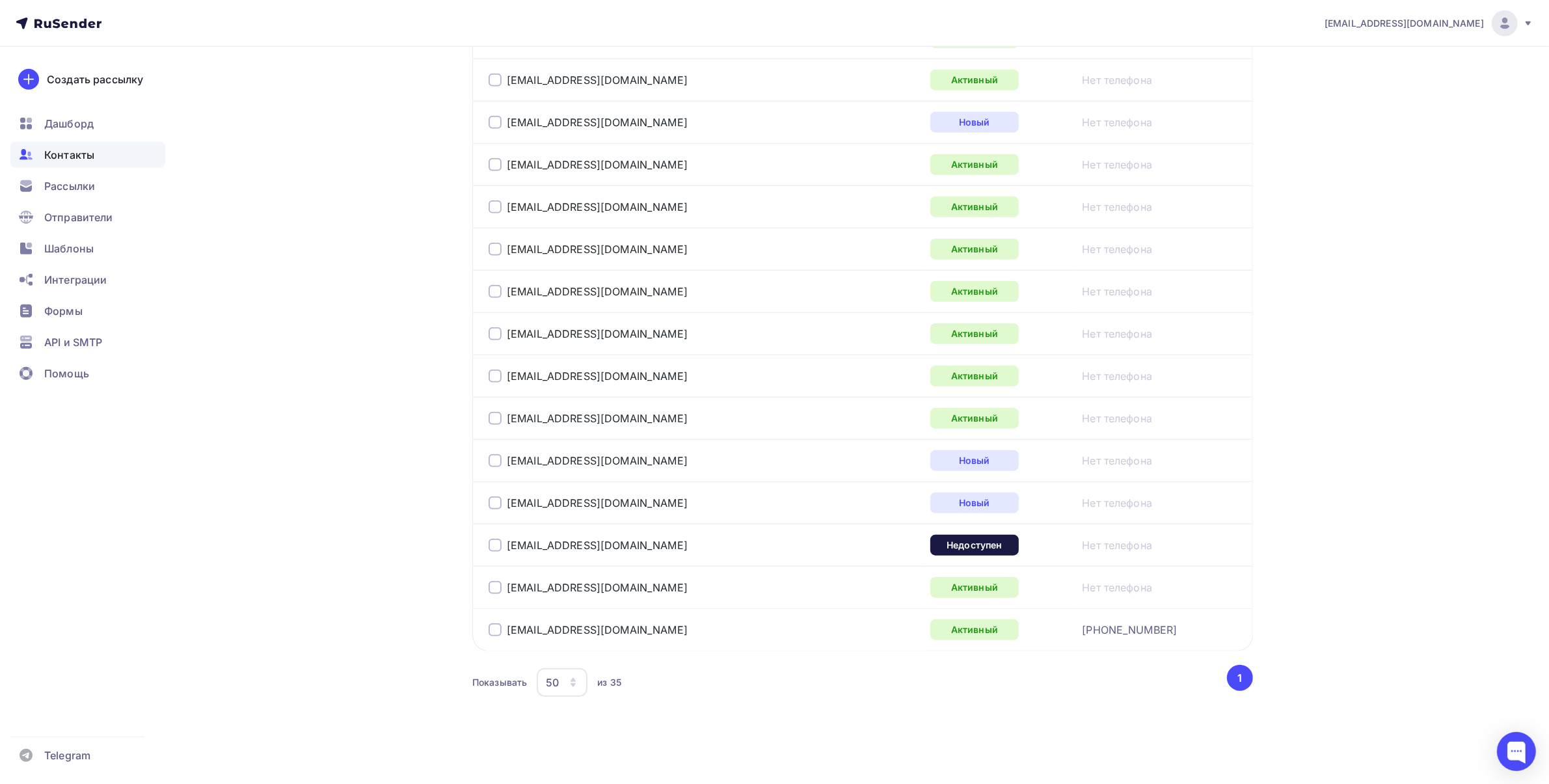
click at [493, 540] on div at bounding box center [495, 545] width 13 height 13
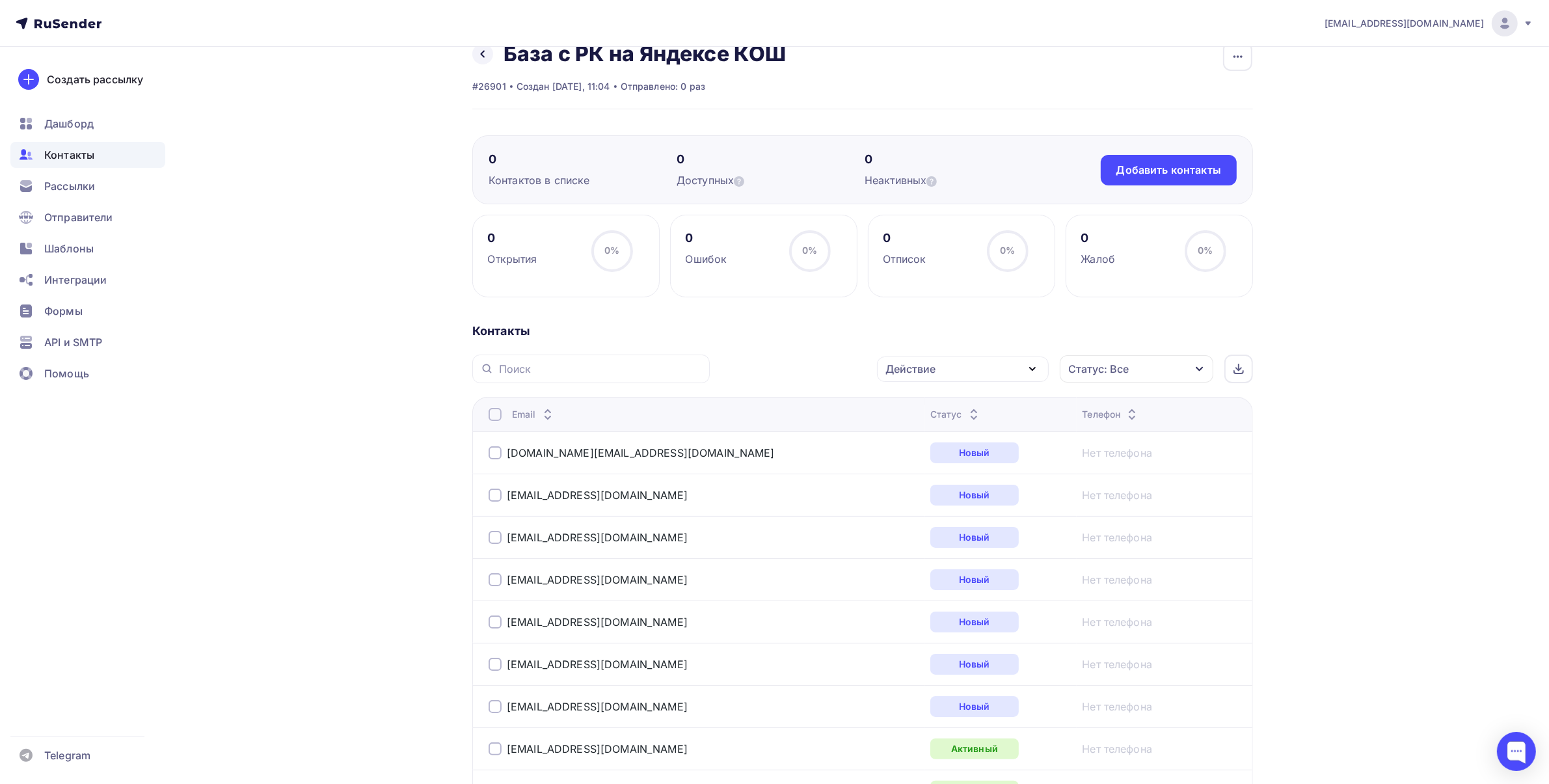
scroll to position [0, 0]
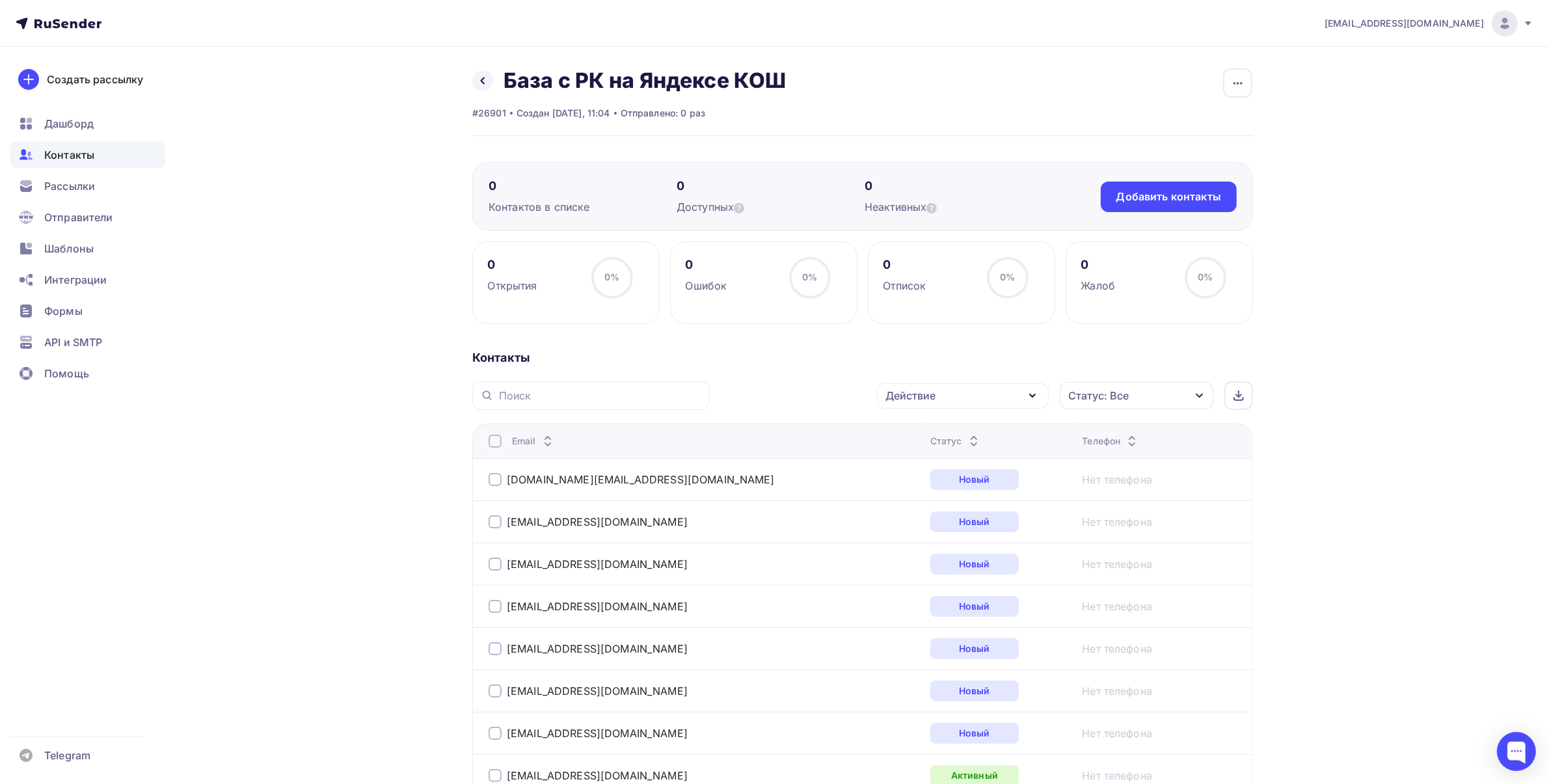
click at [1031, 387] on div "Действие" at bounding box center [963, 395] width 172 height 25
click at [930, 483] on div "Удалить" at bounding box center [914, 486] width 43 height 16
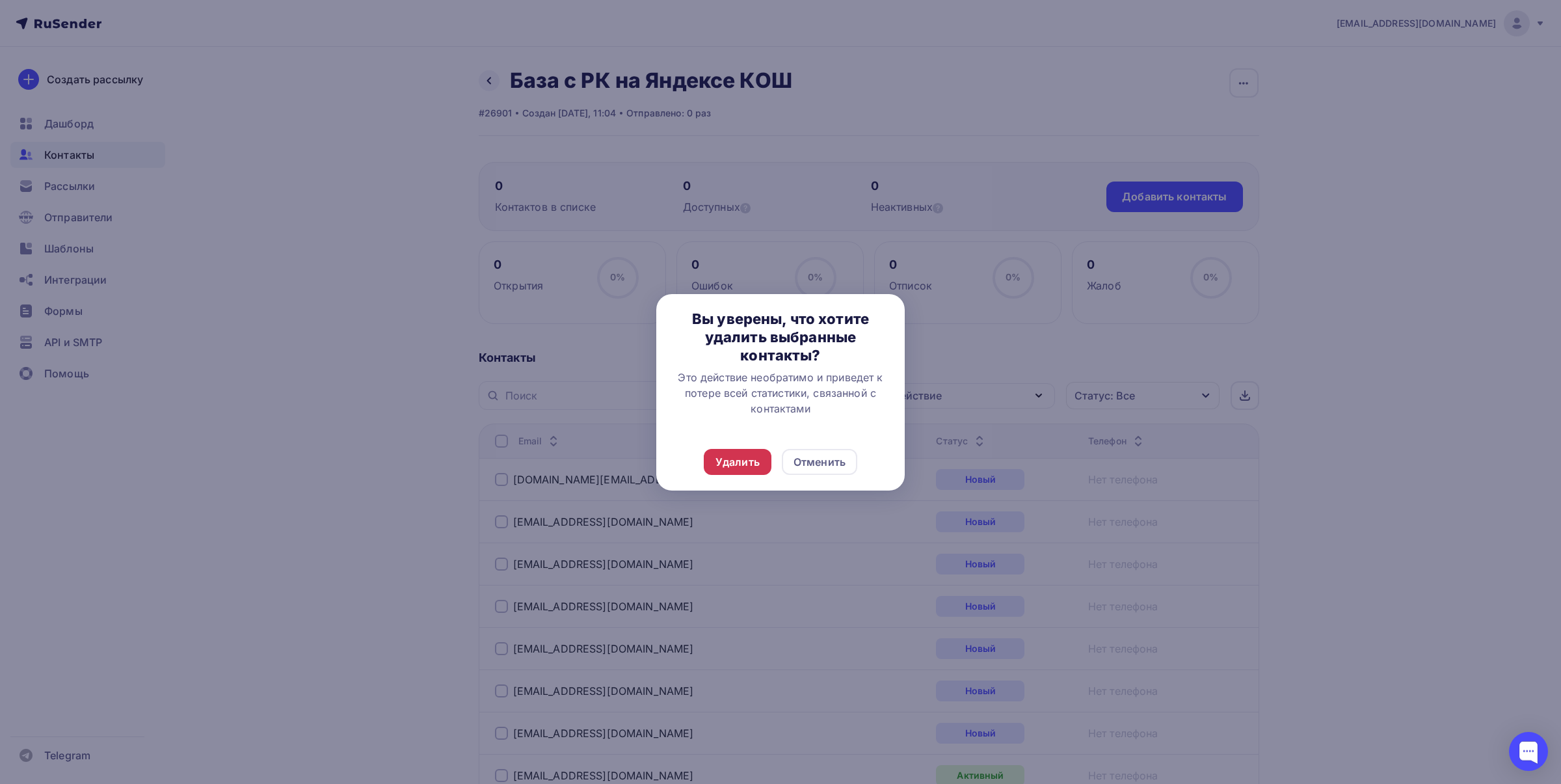
click at [726, 466] on div "Удалить" at bounding box center [738, 462] width 44 height 16
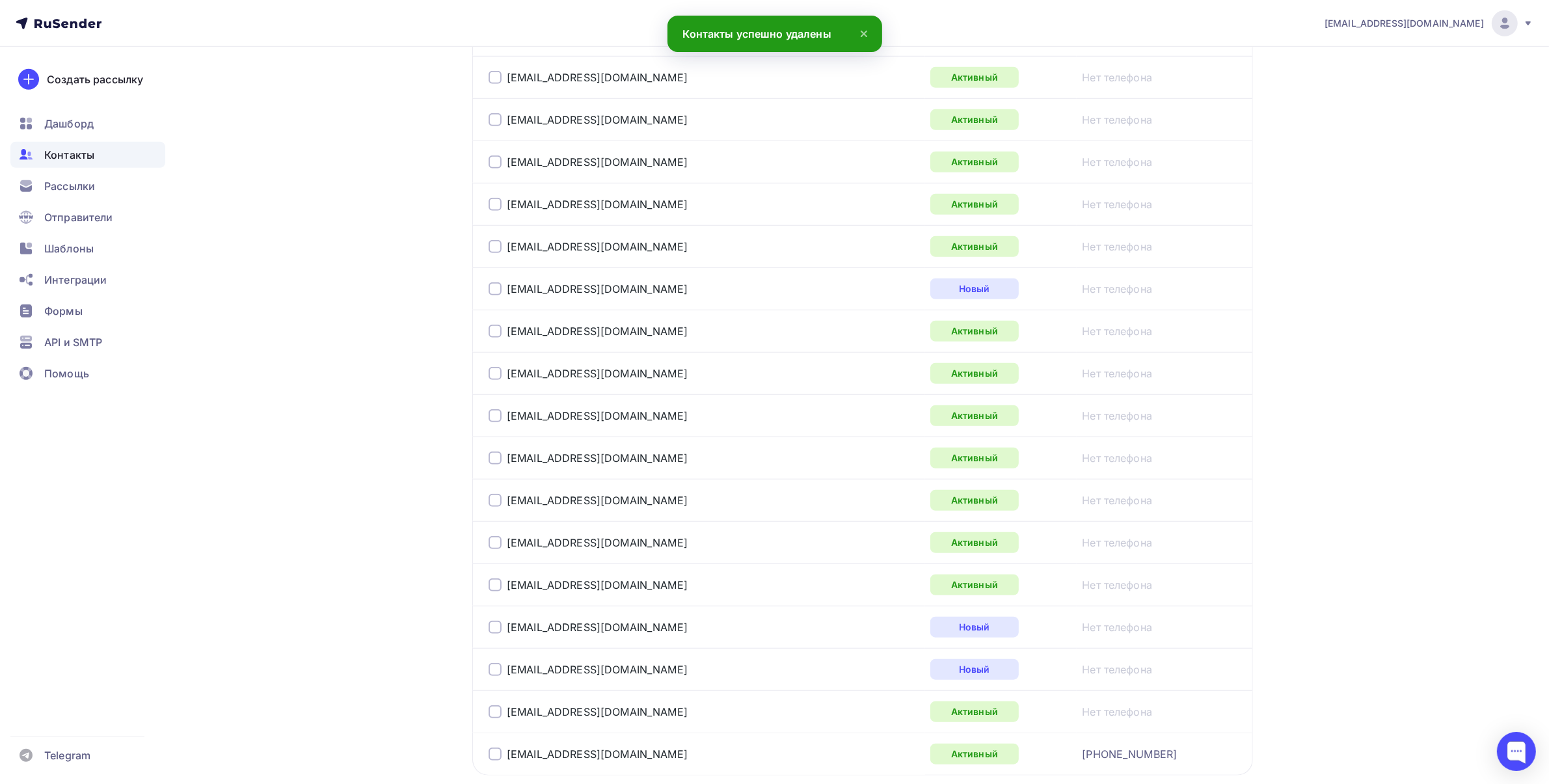
scroll to position [1252, 0]
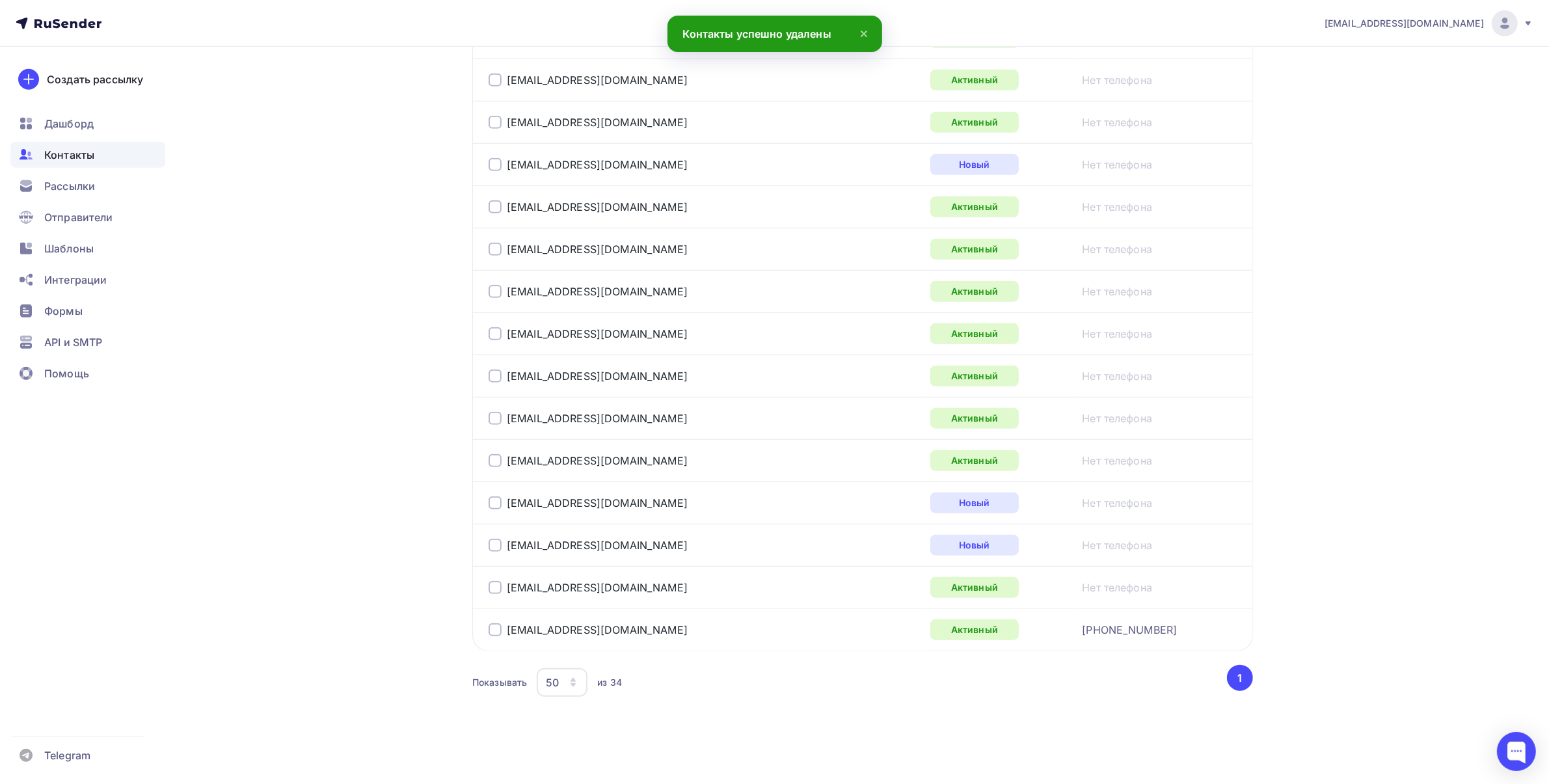
click at [1241, 674] on button "1" at bounding box center [1240, 678] width 26 height 26
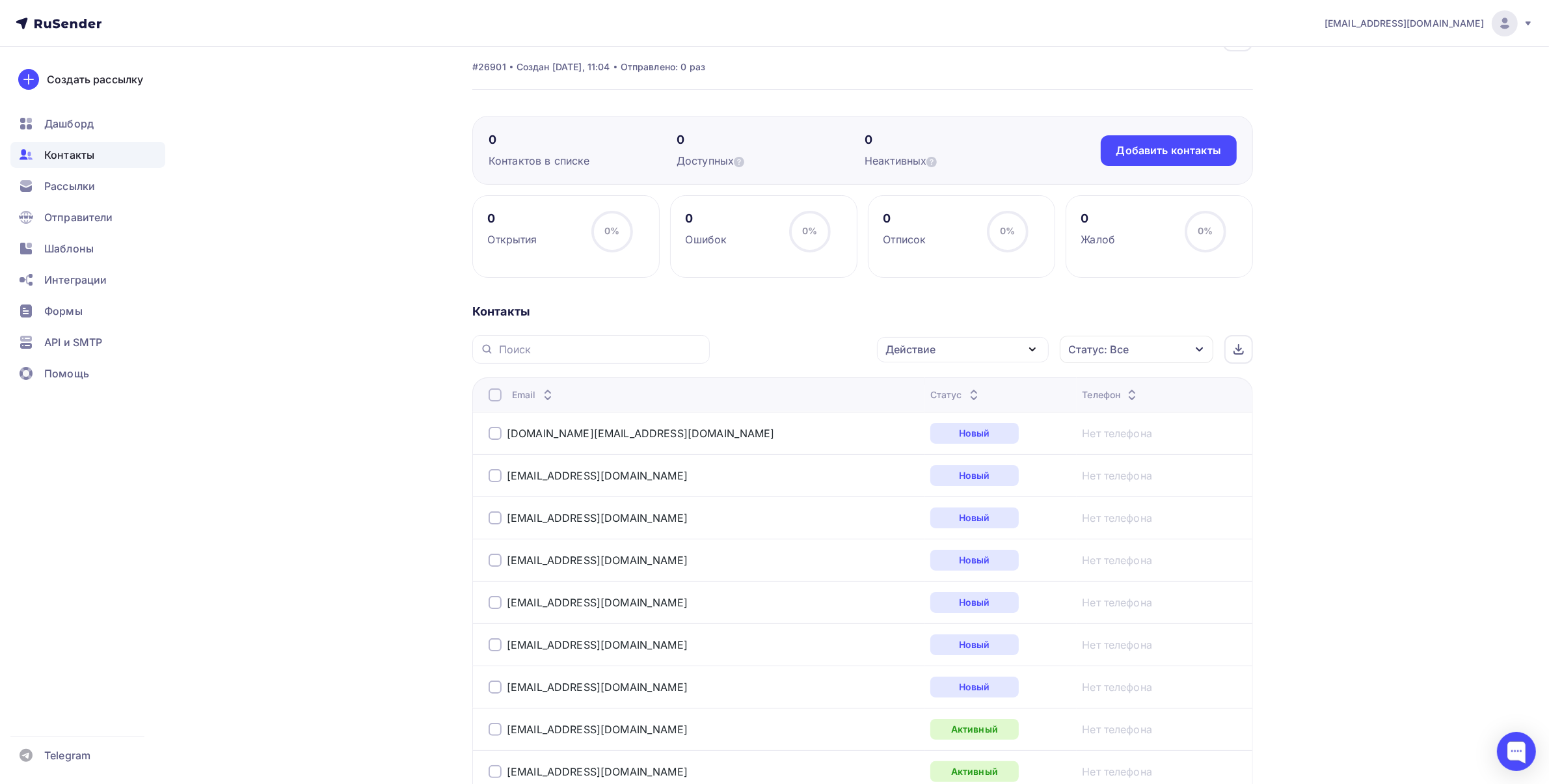
scroll to position [0, 0]
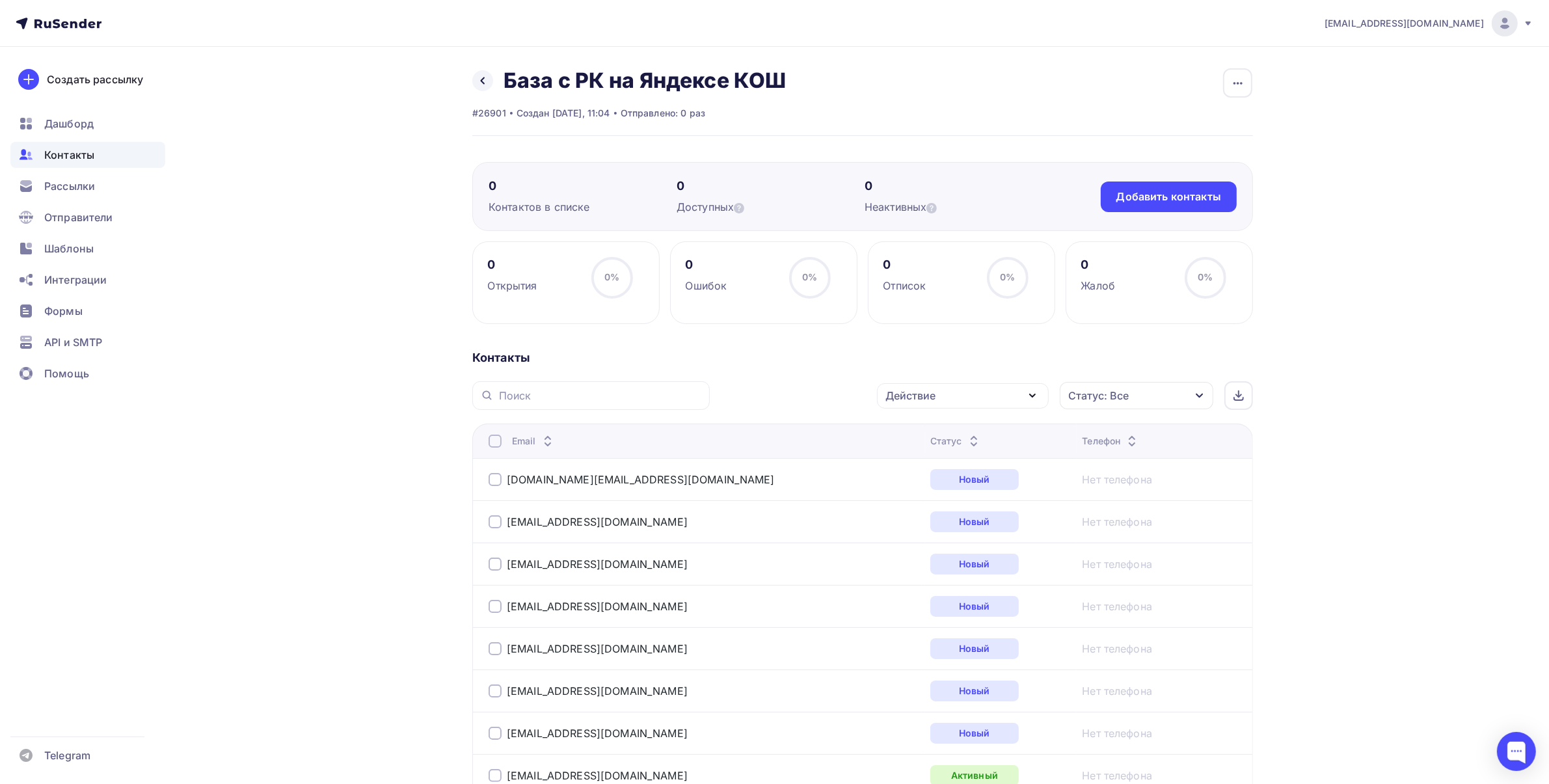
click at [49, 249] on span "Шаблоны" at bounding box center [68, 249] width 49 height 16
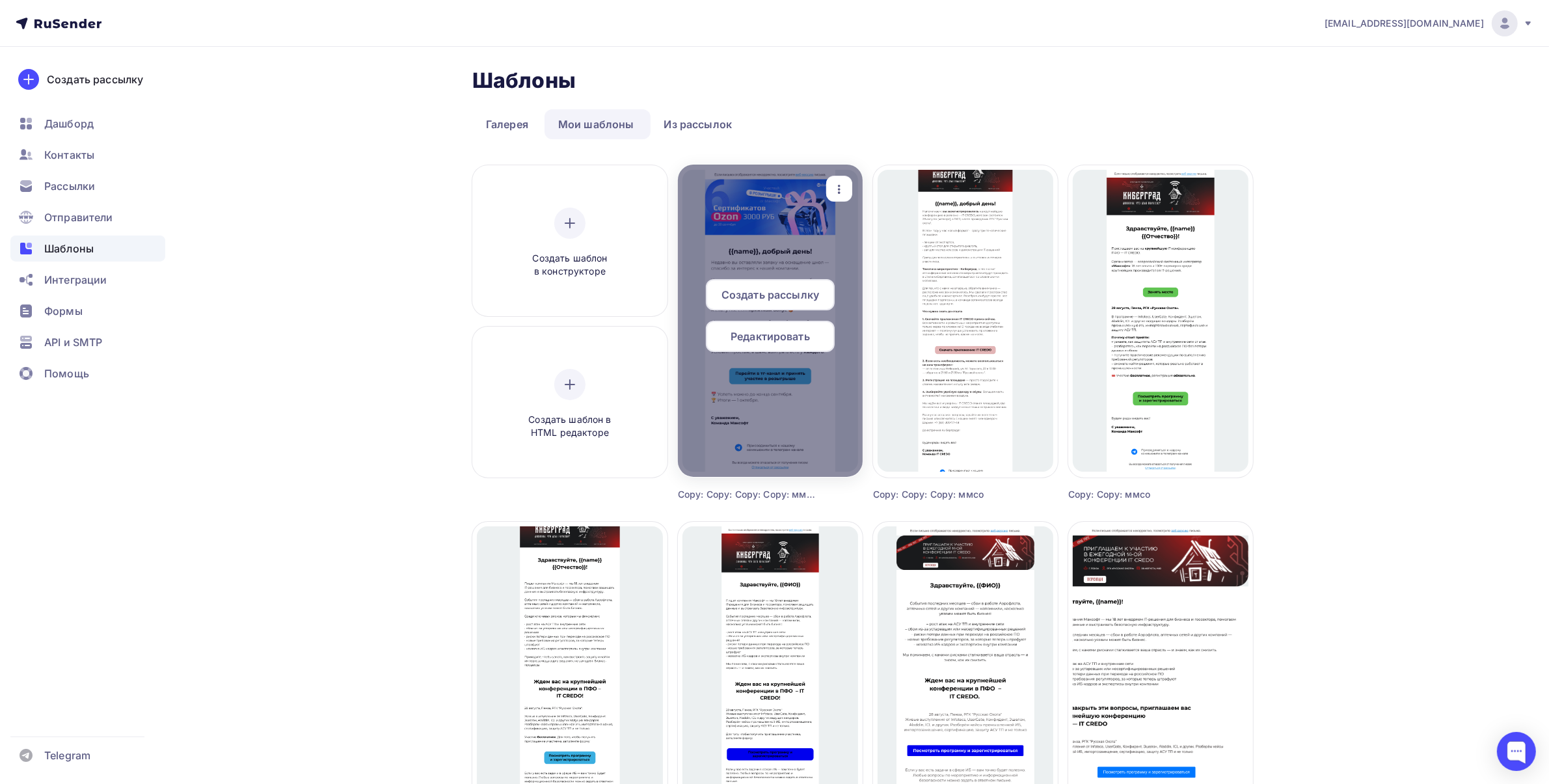
click at [781, 287] on span "Создать рассылку" at bounding box center [769, 294] width 97 height 16
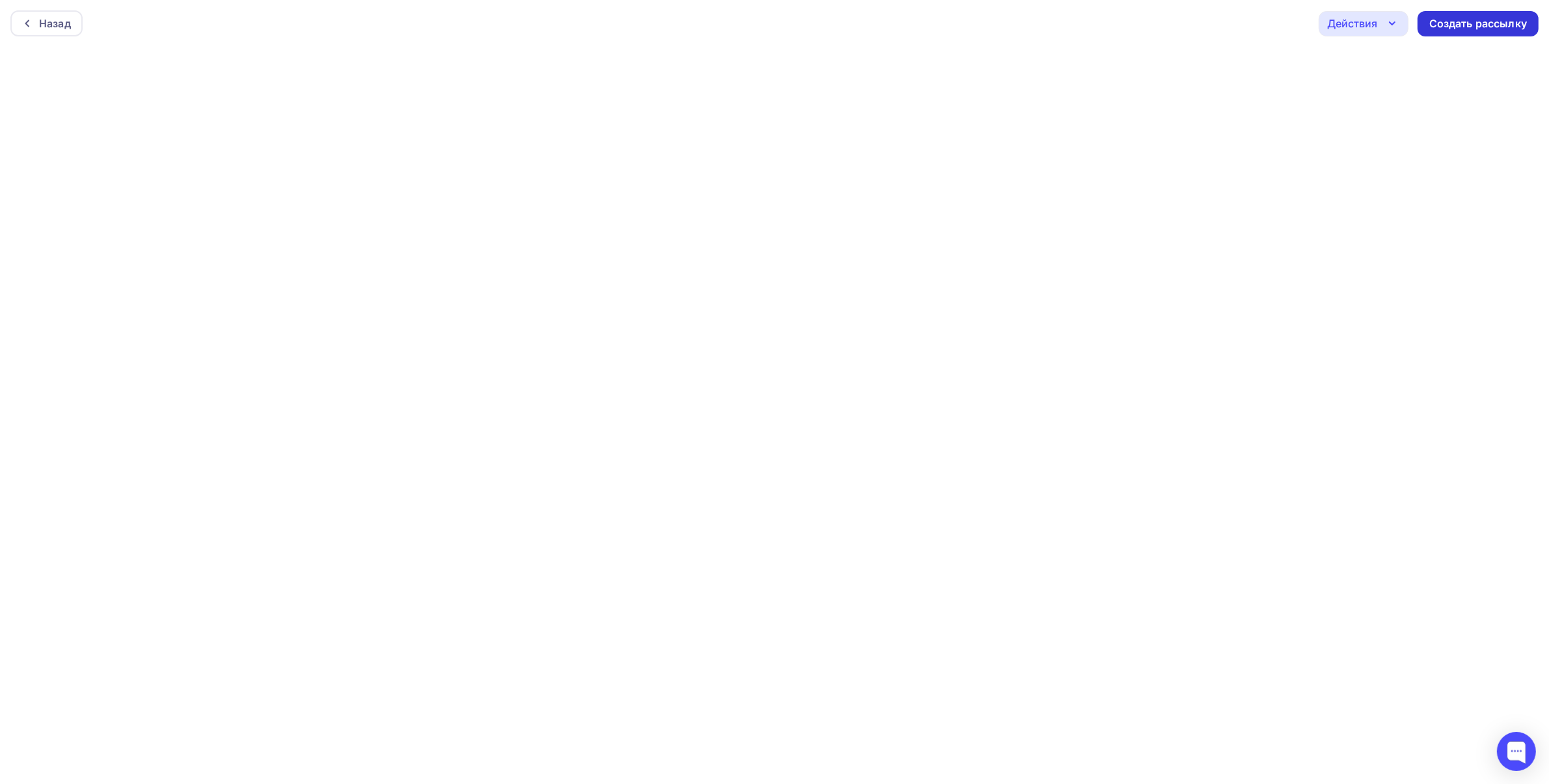
click at [1509, 21] on div "Создать рассылку" at bounding box center [1477, 24] width 97 height 15
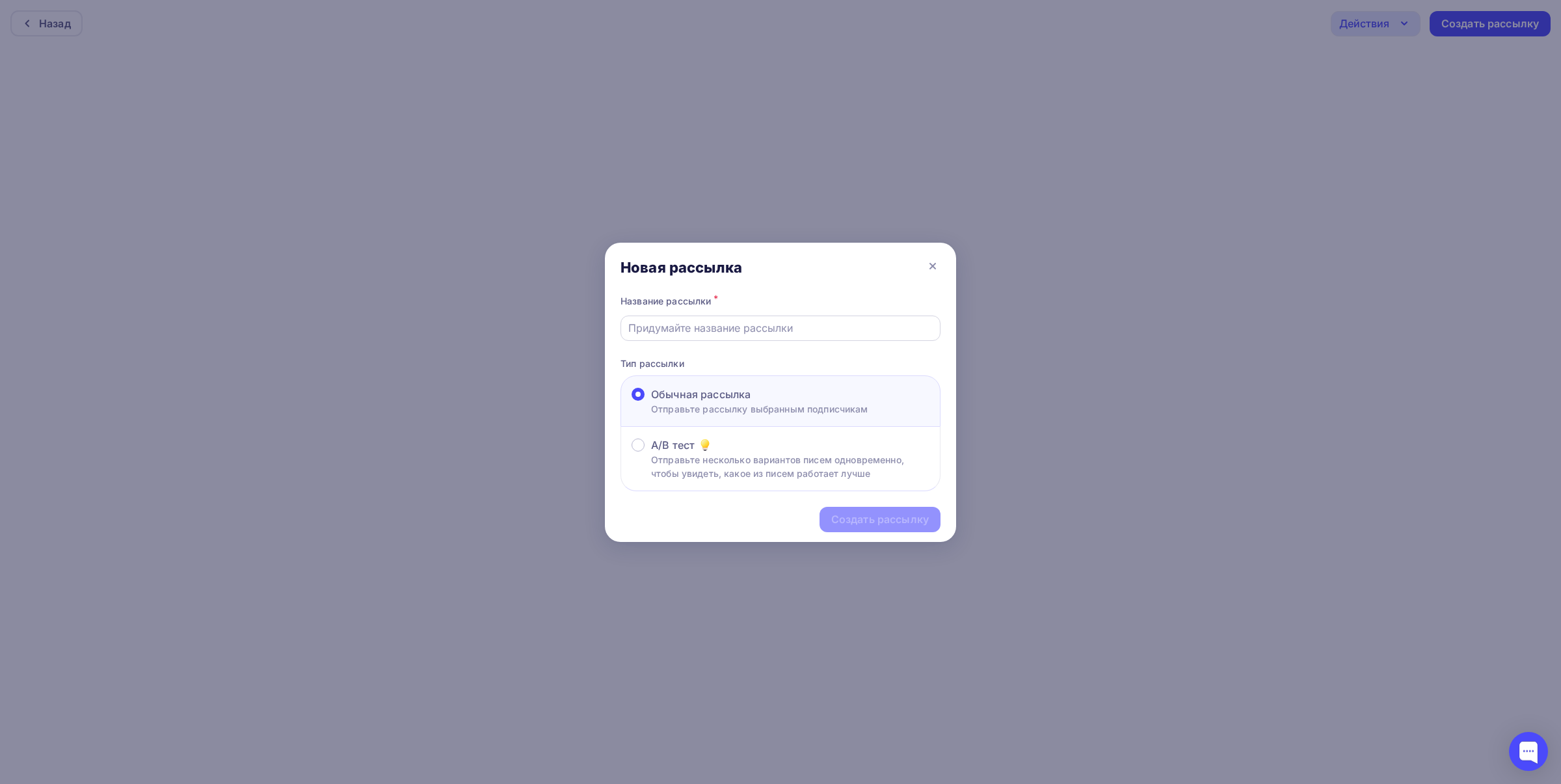
click at [798, 329] on input "text" at bounding box center [780, 328] width 305 height 16
click at [700, 320] on input "text" at bounding box center [780, 328] width 305 height 16
type input "E"
type input "<"
type input "База РК с Яндекса КОШ"
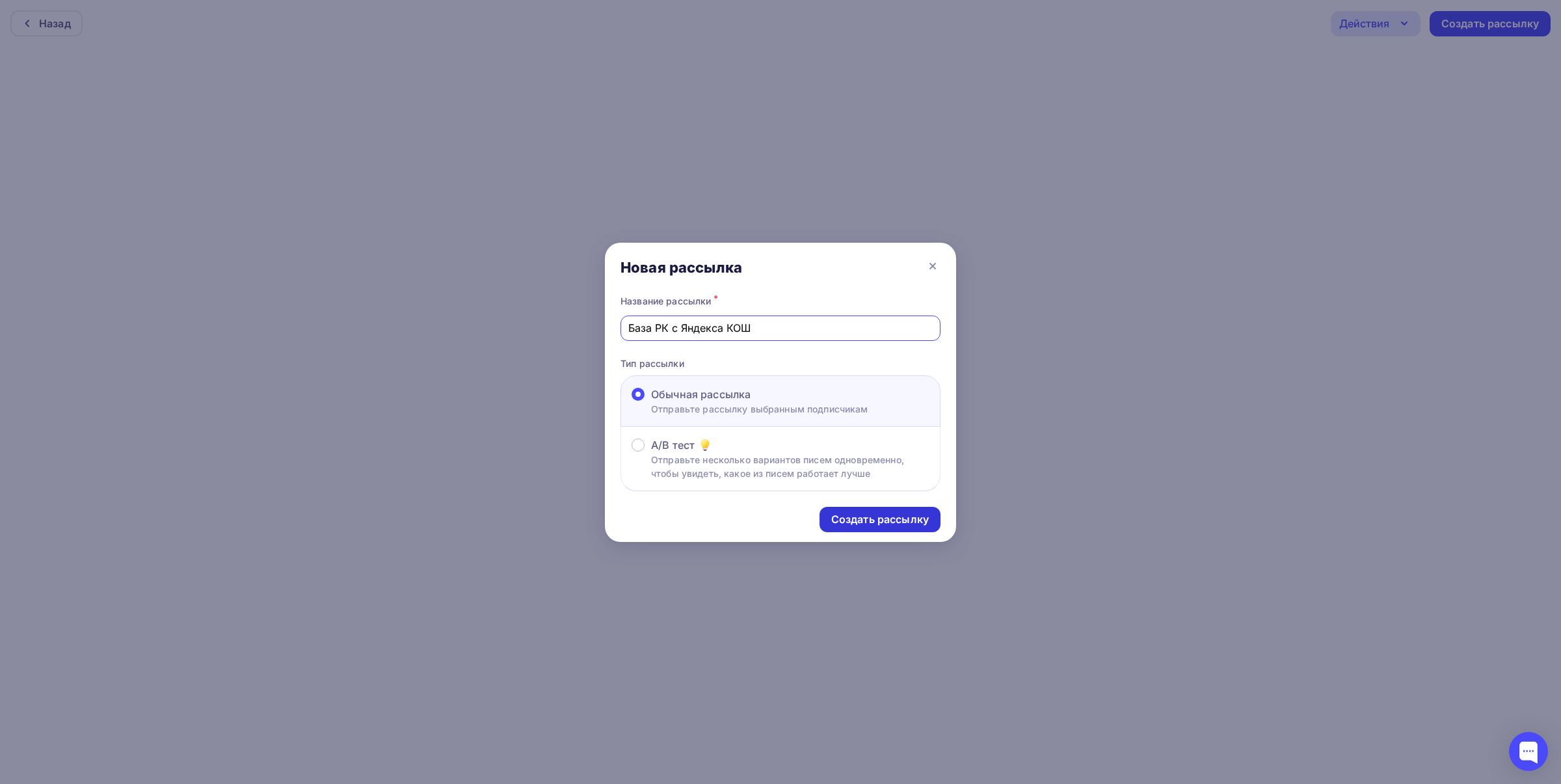
click at [872, 518] on div "Создать рассылку" at bounding box center [879, 519] width 97 height 15
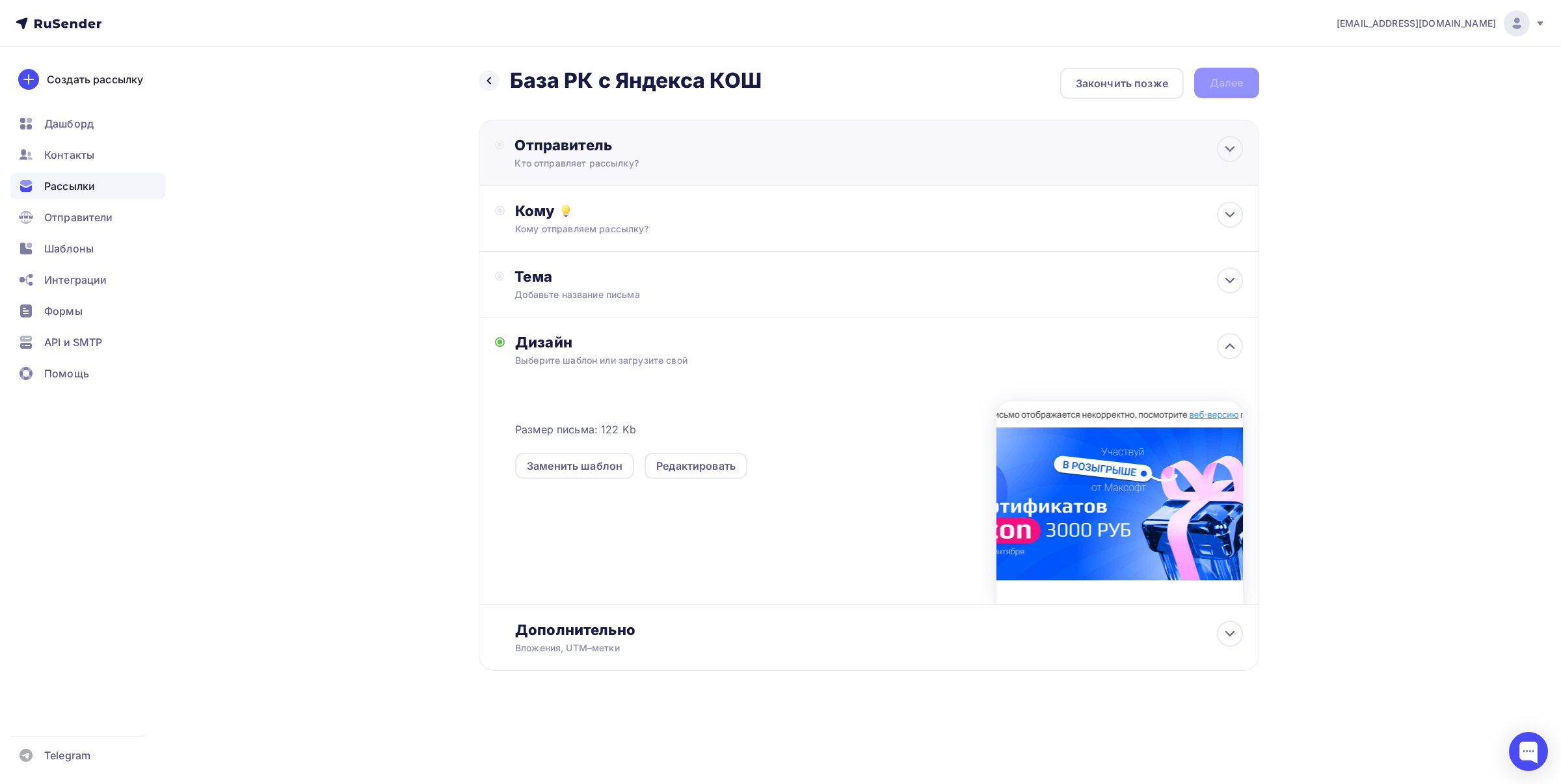
click at [706, 155] on div "Отправитель Кто отправляет рассылку? Email * [EMAIL_ADDRESS][DOMAIN_NAME] [EMAI…" at bounding box center [654, 152] width 281 height 34
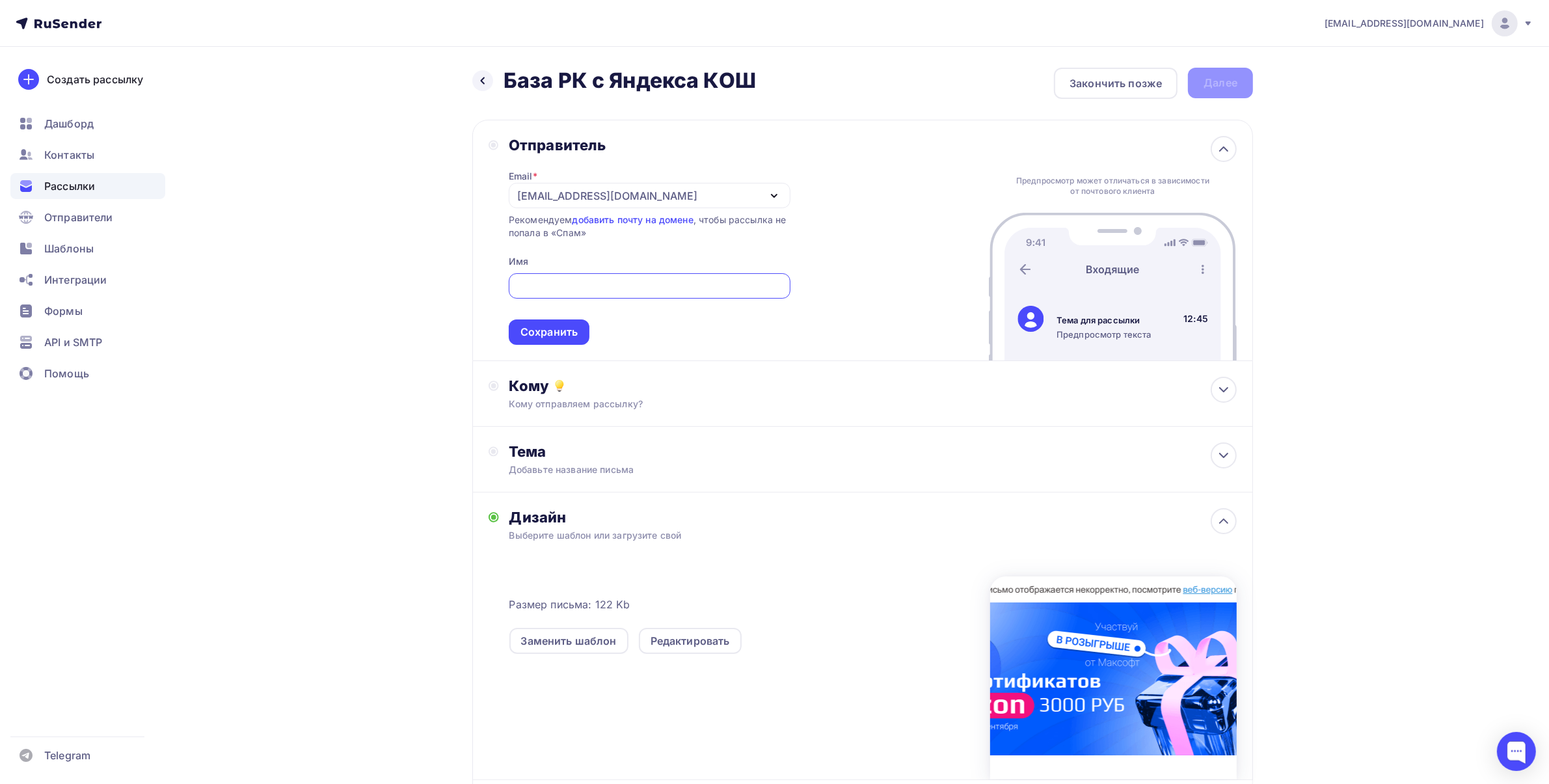
type input "[EMAIL_ADDRESS][DOMAIN_NAME]"
click at [668, 186] on div "[EMAIL_ADDRESS][DOMAIN_NAME]" at bounding box center [649, 195] width 281 height 25
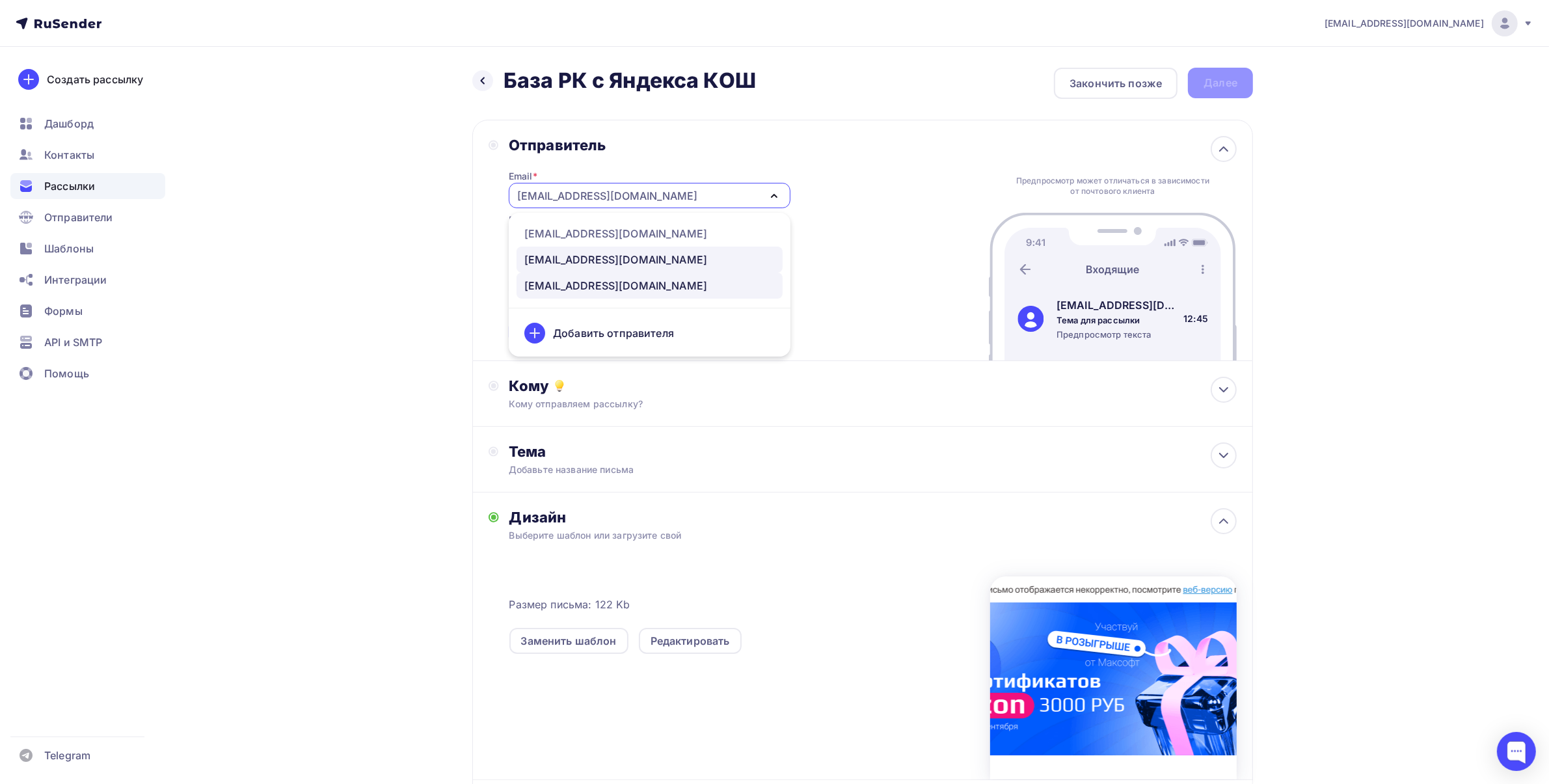
click at [590, 254] on div "[EMAIL_ADDRESS][DOMAIN_NAME]" at bounding box center [615, 259] width 183 height 16
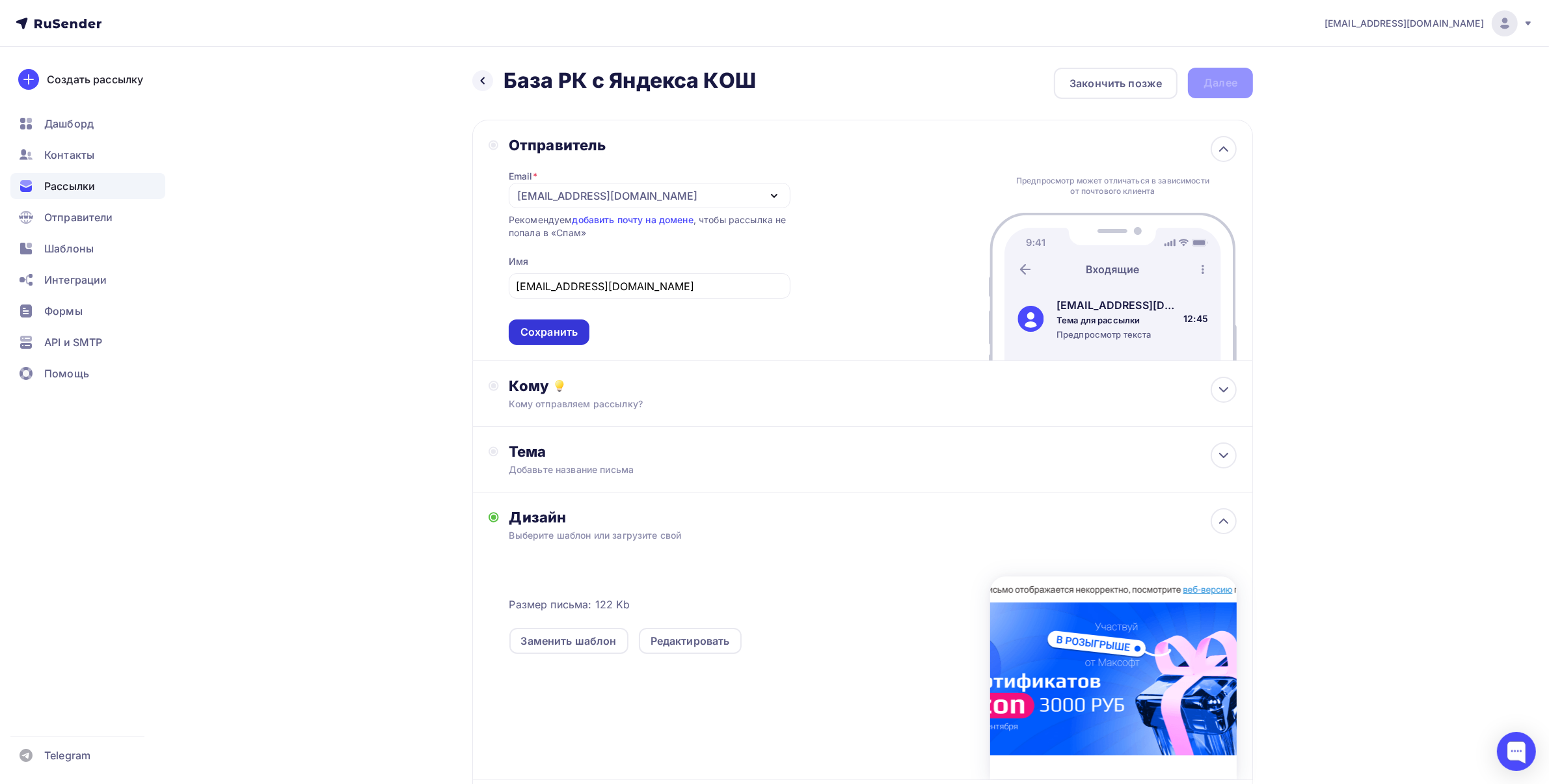
click at [569, 325] on div "Сохранить" at bounding box center [548, 331] width 57 height 15
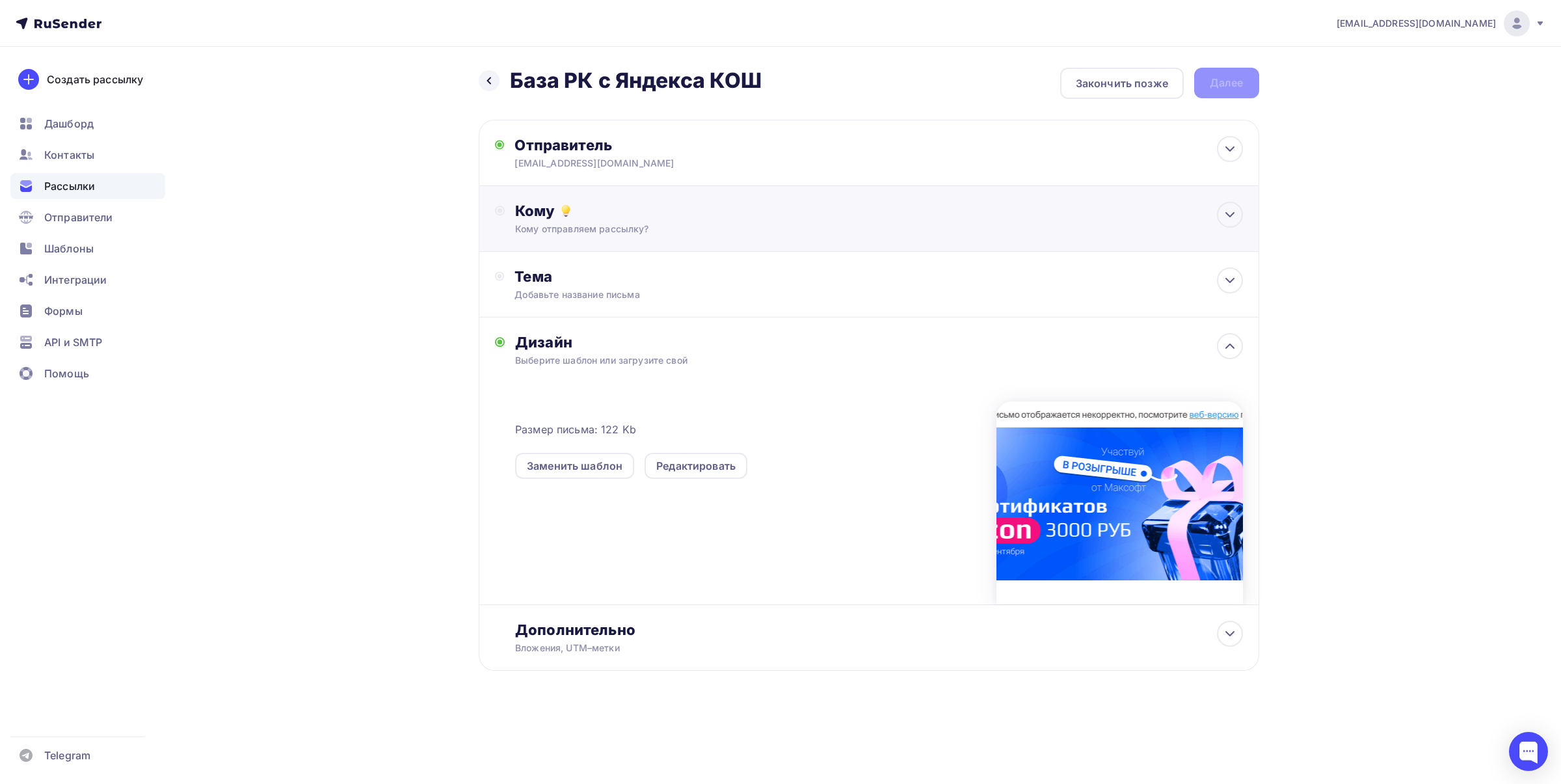
click at [610, 221] on div "Кому Кому отправляем рассылку? Списки получателей Выберите список Все списки id…" at bounding box center [879, 218] width 727 height 34
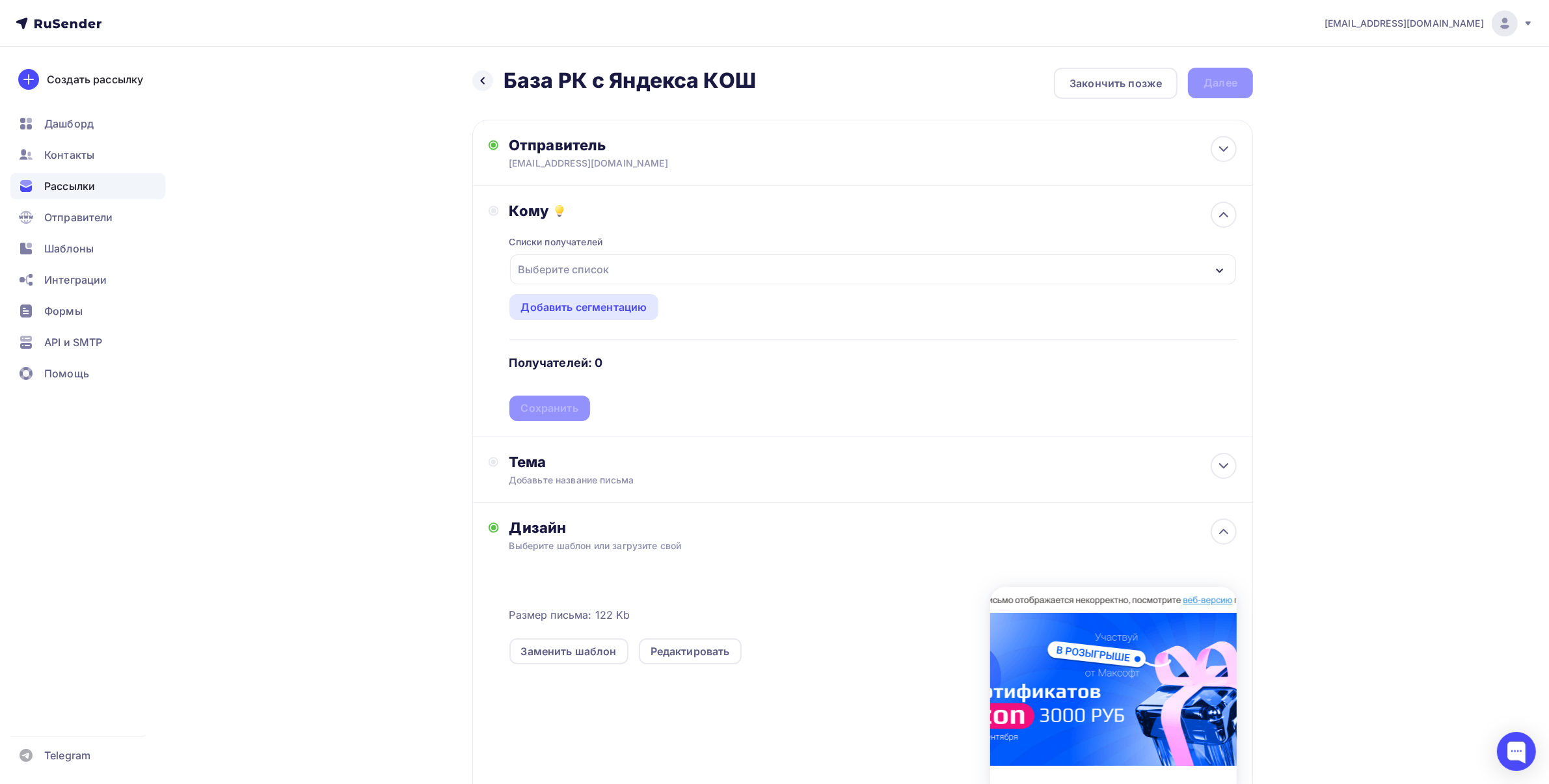
click at [607, 269] on div "Выберите список" at bounding box center [564, 269] width 102 height 24
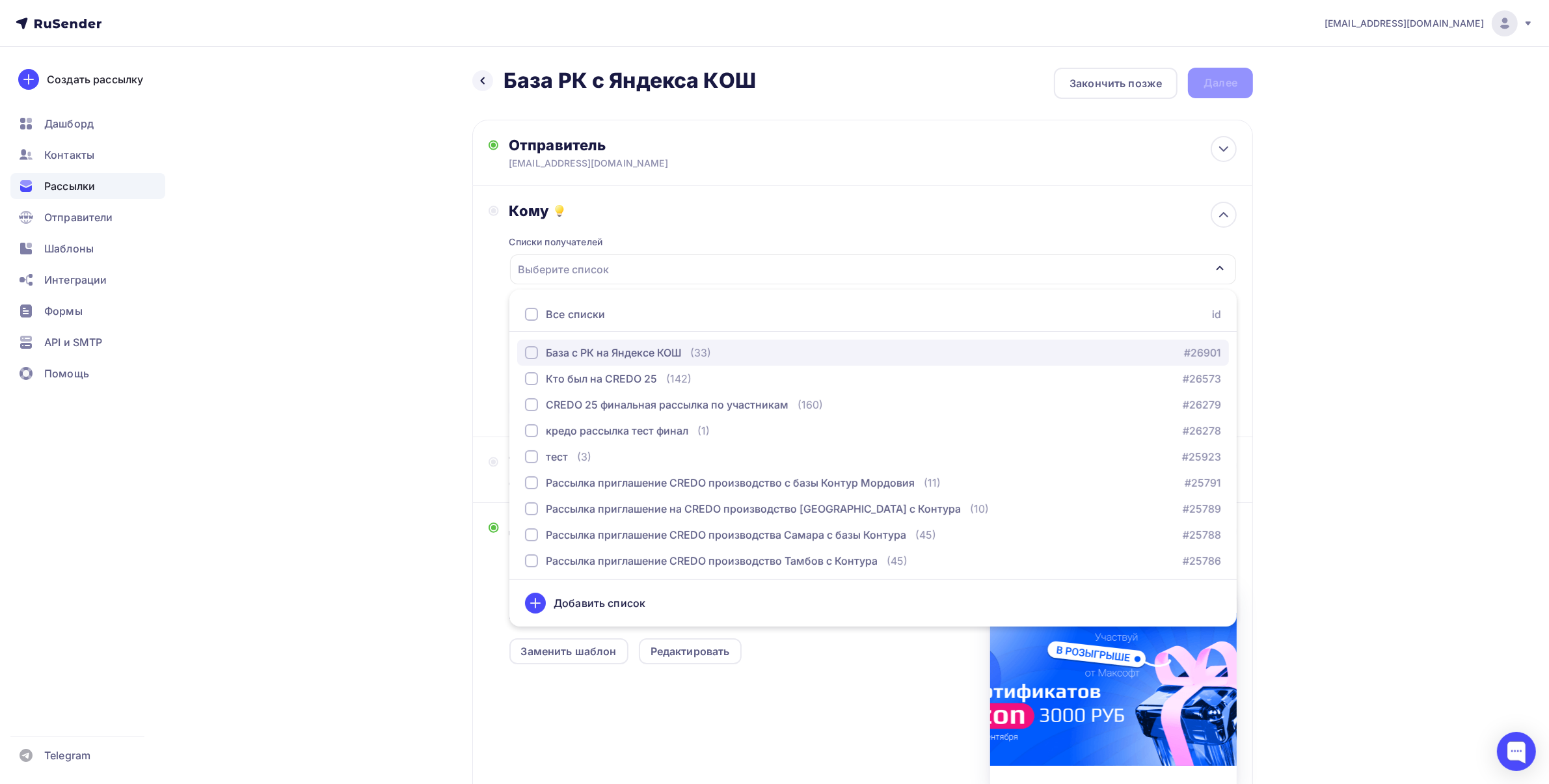
click at [606, 351] on div "База с РК на Яндексе КОШ" at bounding box center [613, 352] width 135 height 16
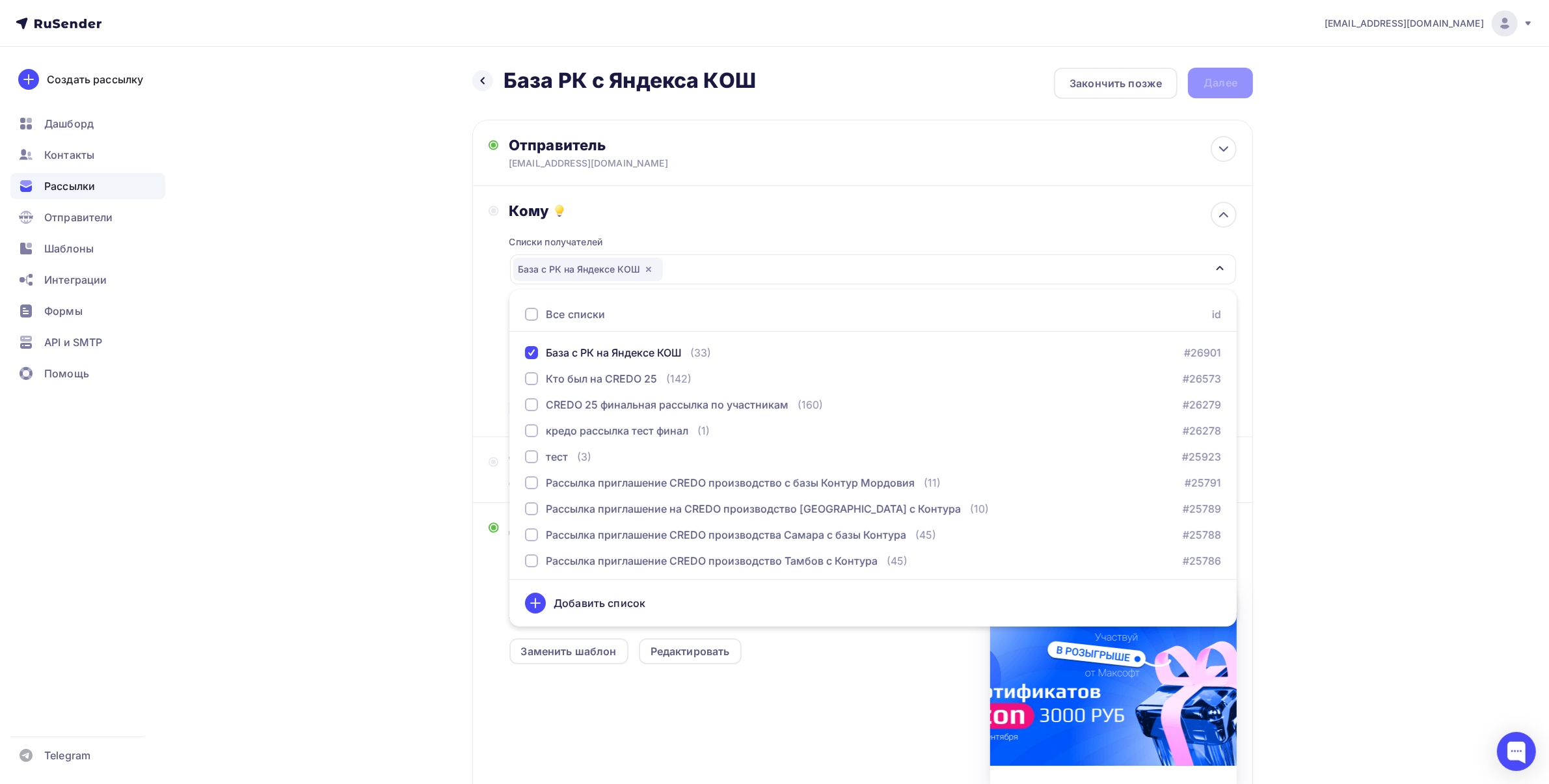
click at [1420, 266] on div "[EMAIL_ADDRESS][DOMAIN_NAME] Аккаунт Тарифы Выйти Создать рассылку [GEOGRAPHIC_…" at bounding box center [774, 470] width 1549 height 940
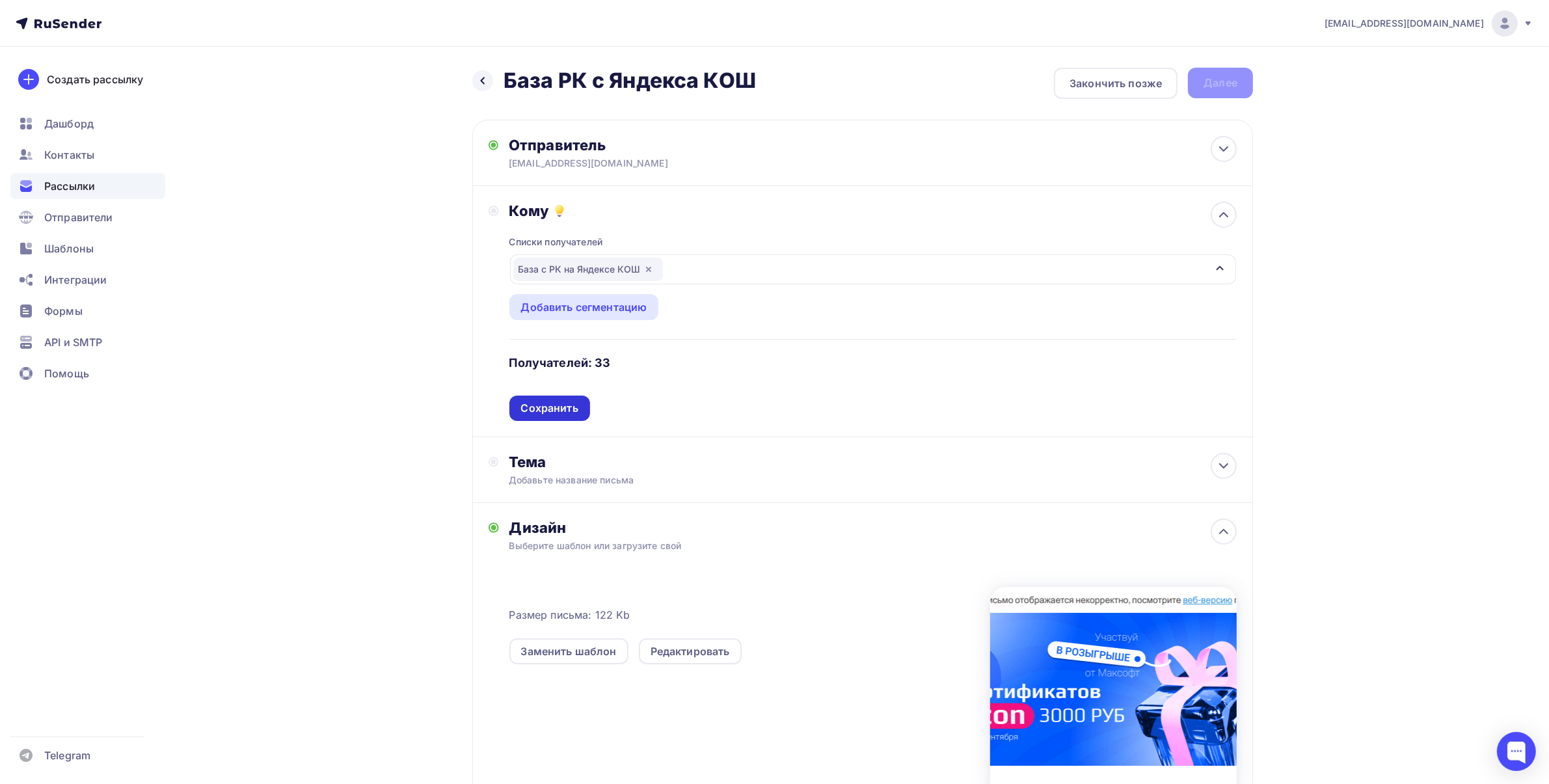
click at [569, 401] on div "Сохранить" at bounding box center [549, 407] width 57 height 15
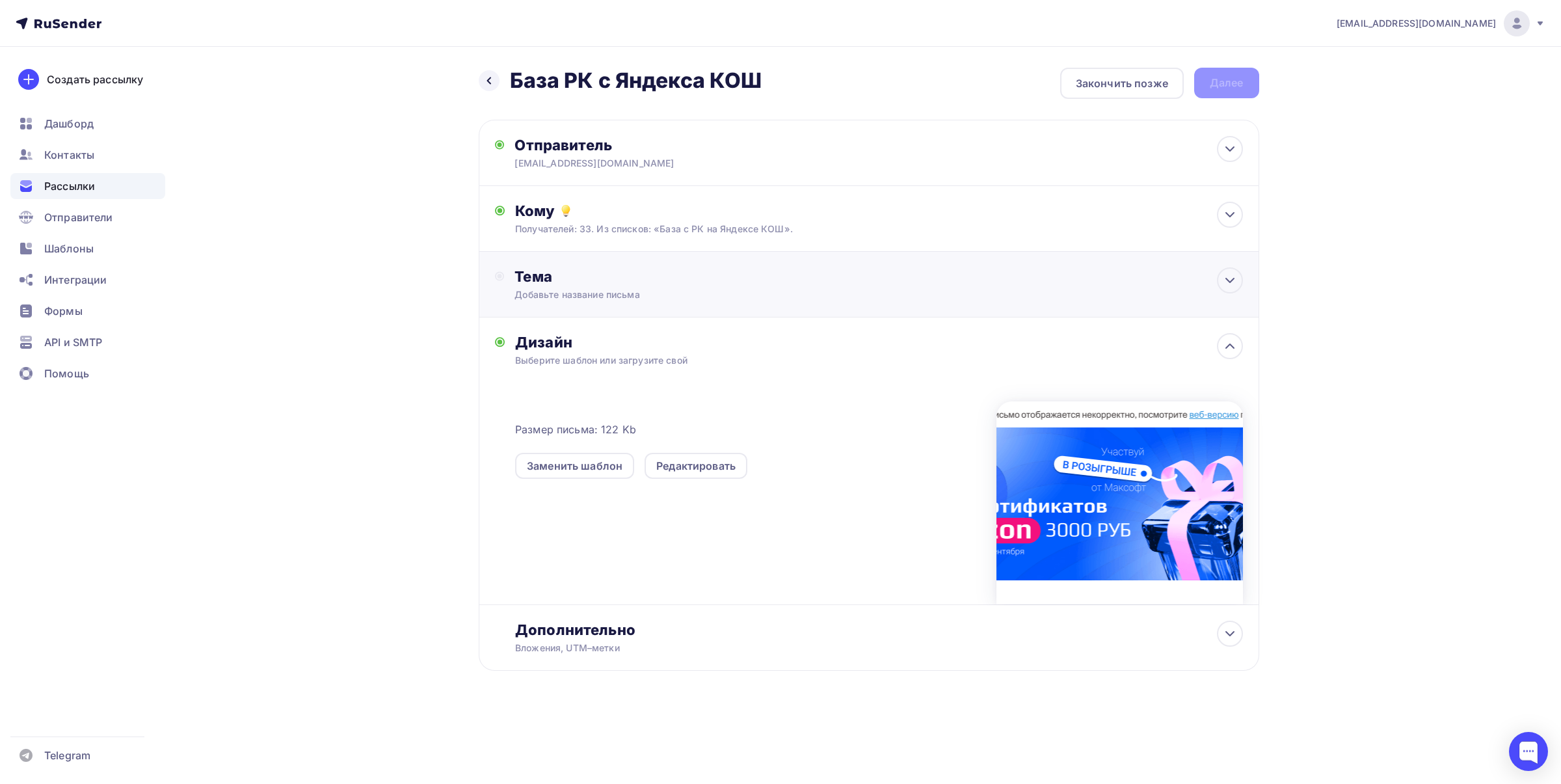
click at [590, 310] on div "Тема Добавьте название письма Тема * Рекомендуем использовать не более 150 симв…" at bounding box center [868, 284] width 780 height 66
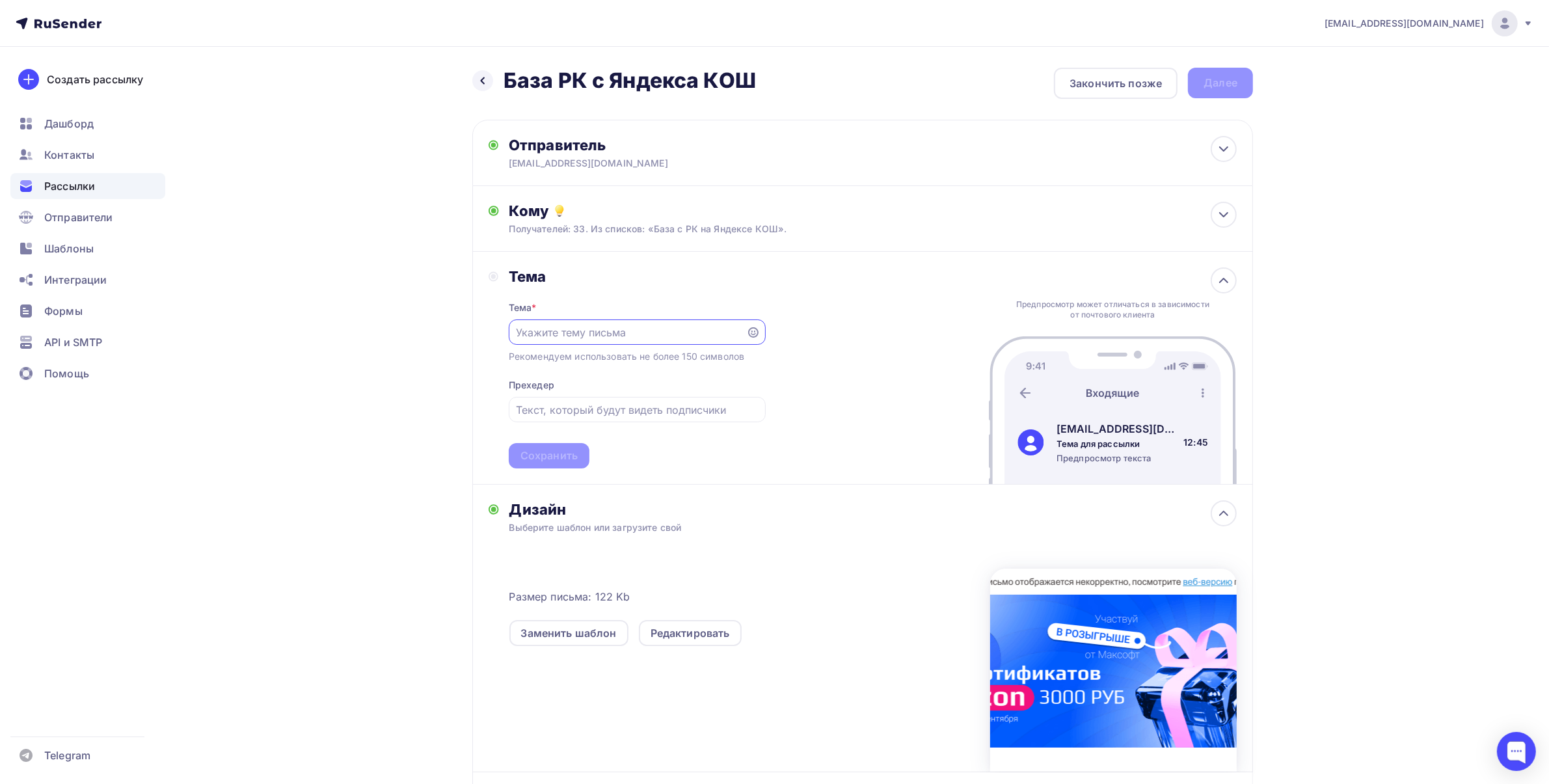
paste input "Хотите выиграть сертификат [PERSON_NAME]?"
type input "Хотите выиграть сертификат [PERSON_NAME]?"
click at [534, 459] on div "Сохранить" at bounding box center [548, 456] width 57 height 15
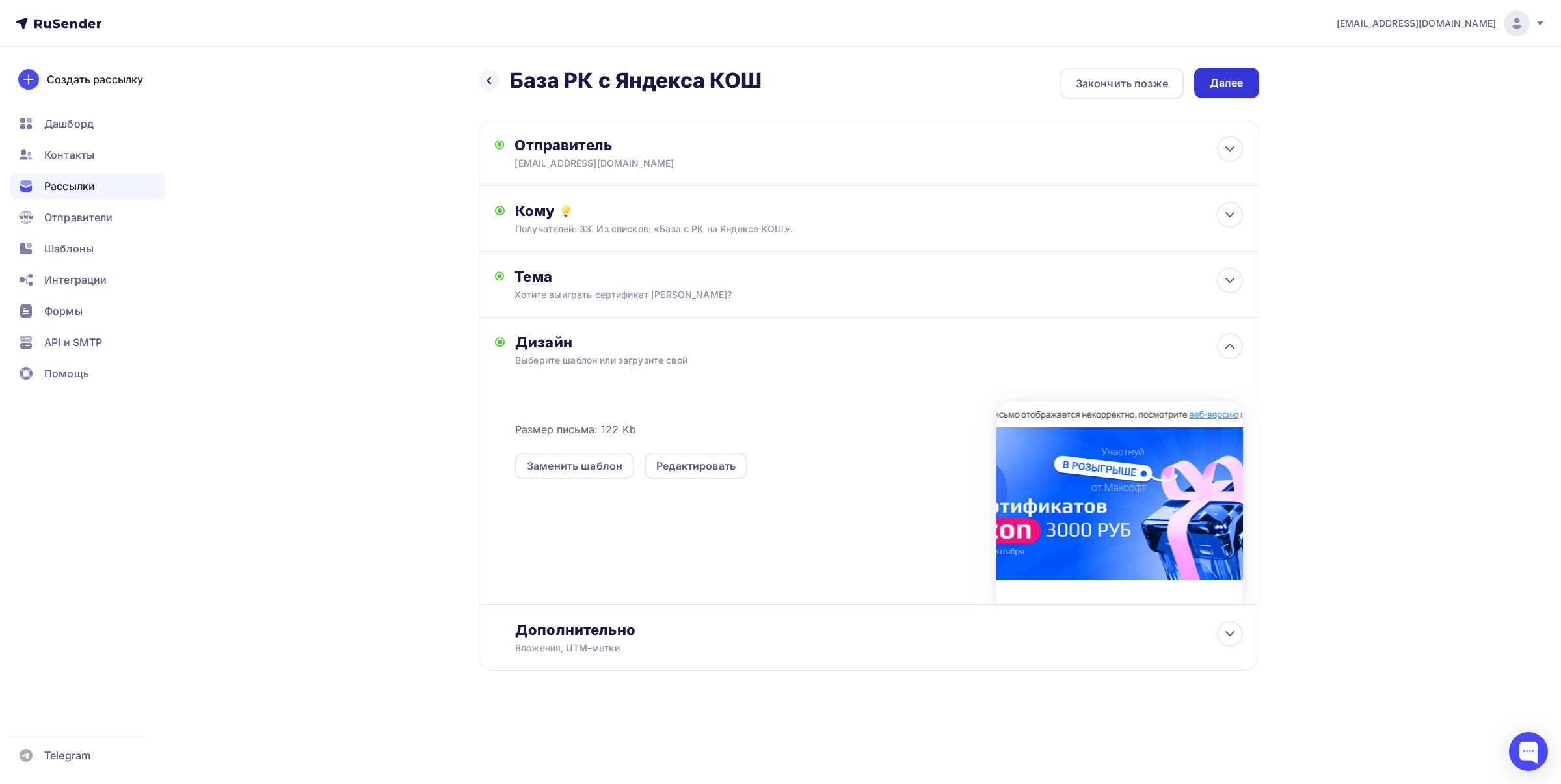
click at [1234, 81] on div "Далее" at bounding box center [1226, 82] width 34 height 15
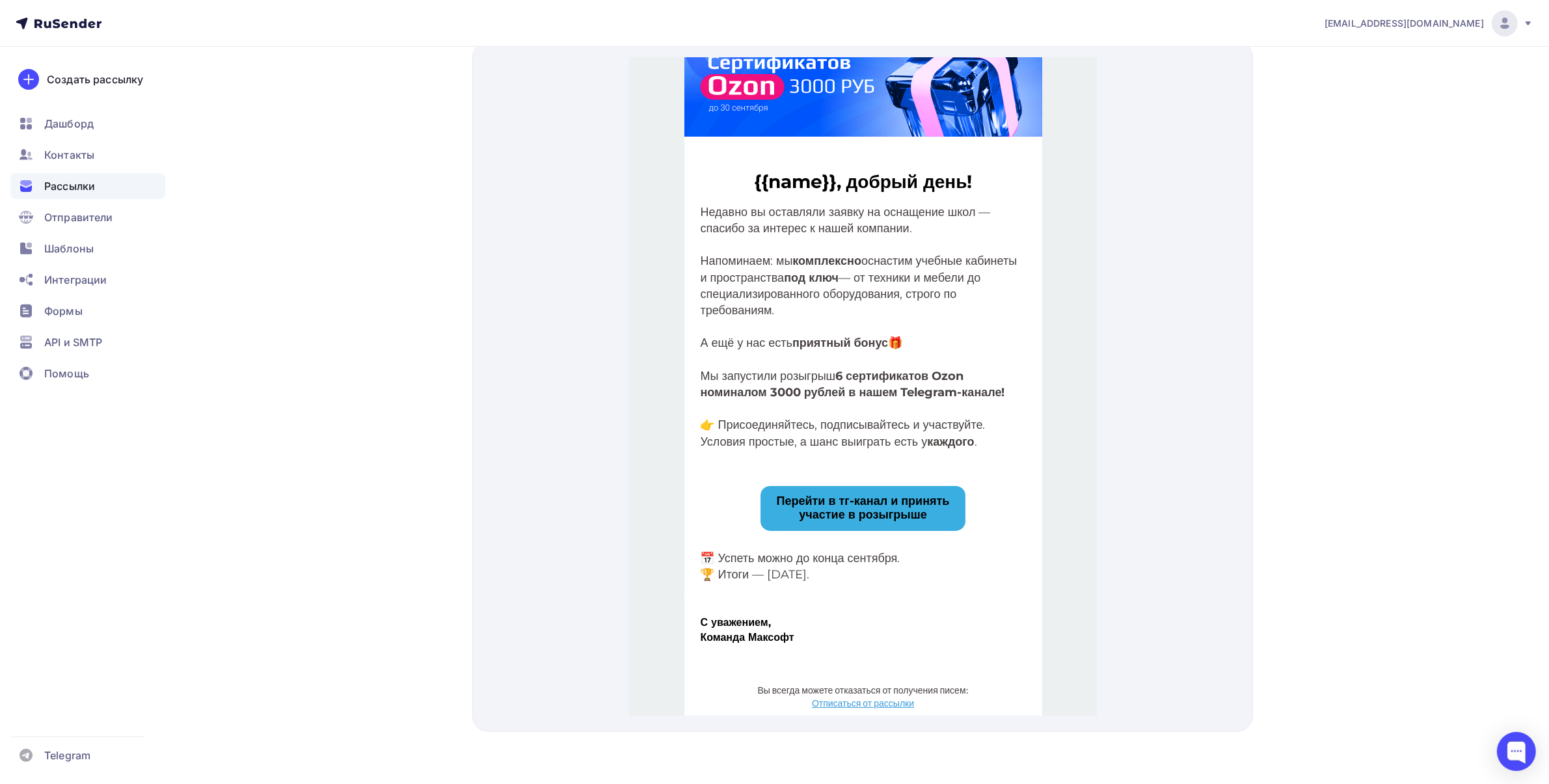
scroll to position [117, 0]
click at [895, 489] on span "Перейти в тг-канал и принять участие в розыгрыше" at bounding box center [862, 492] width 173 height 29
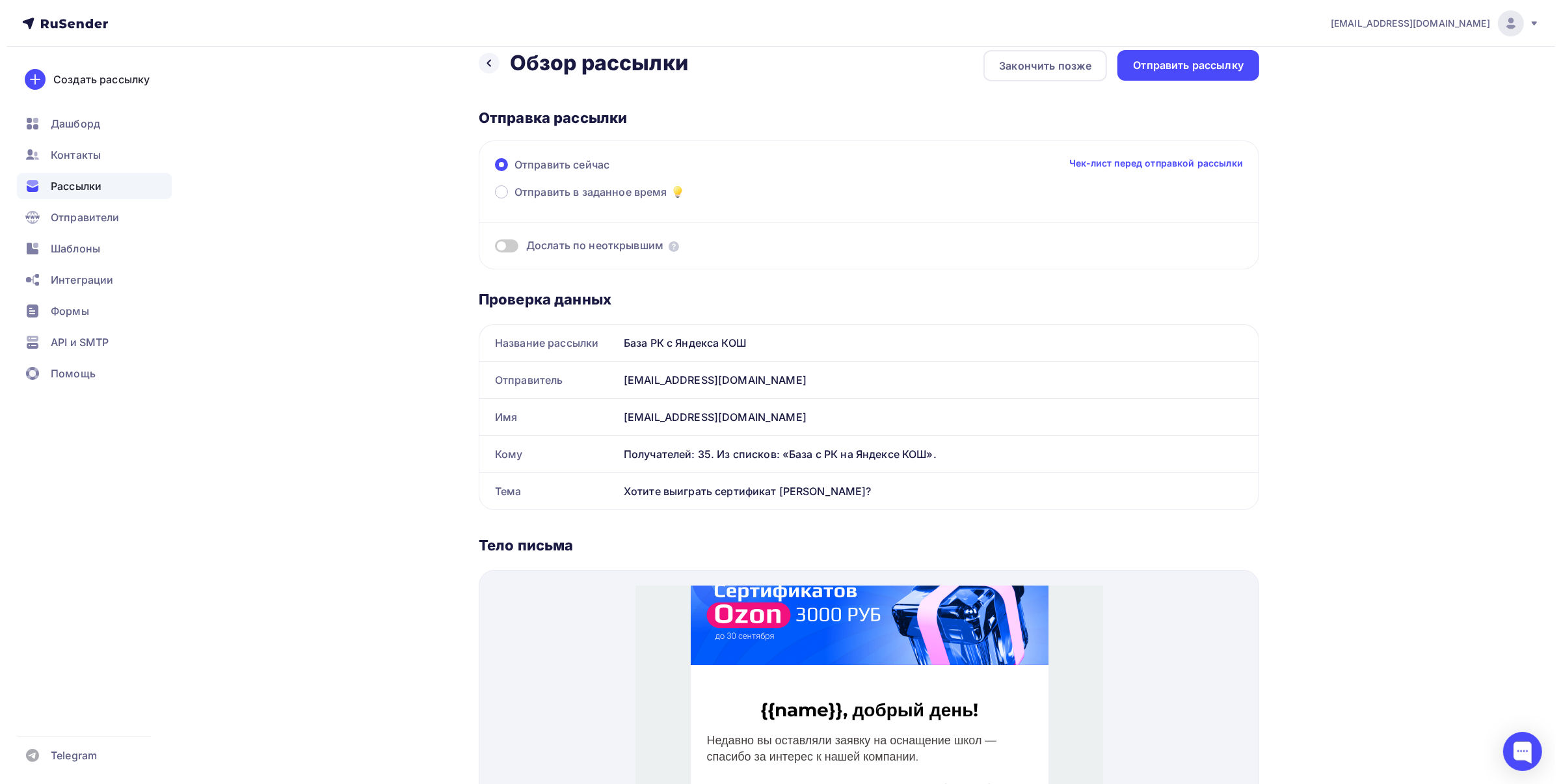
scroll to position [0, 0]
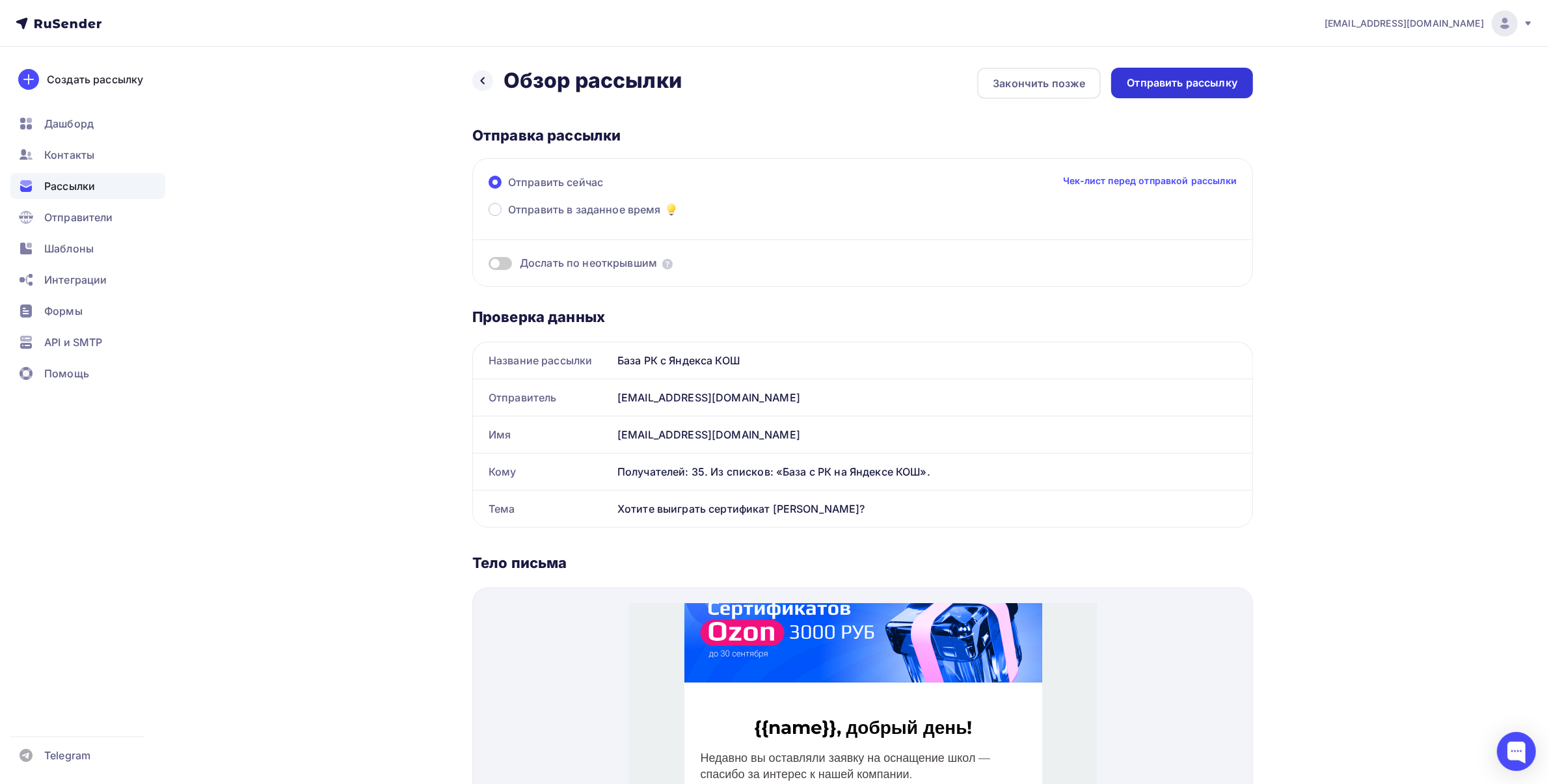
click at [1158, 89] on div "Отправить рассылку" at bounding box center [1182, 82] width 142 height 31
